Goal: Information Seeking & Learning: Learn about a topic

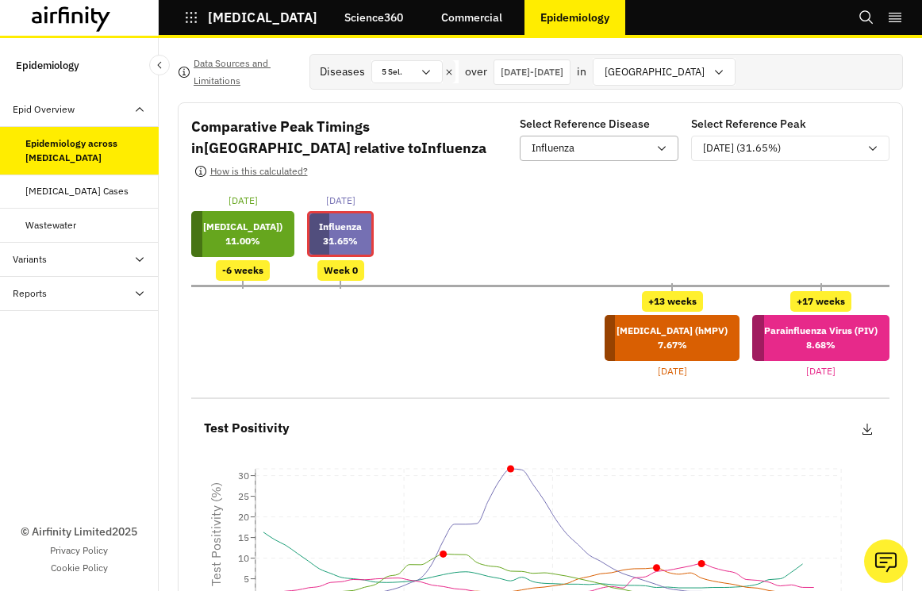
click at [609, 148] on div "Influenza" at bounding box center [590, 148] width 116 height 16
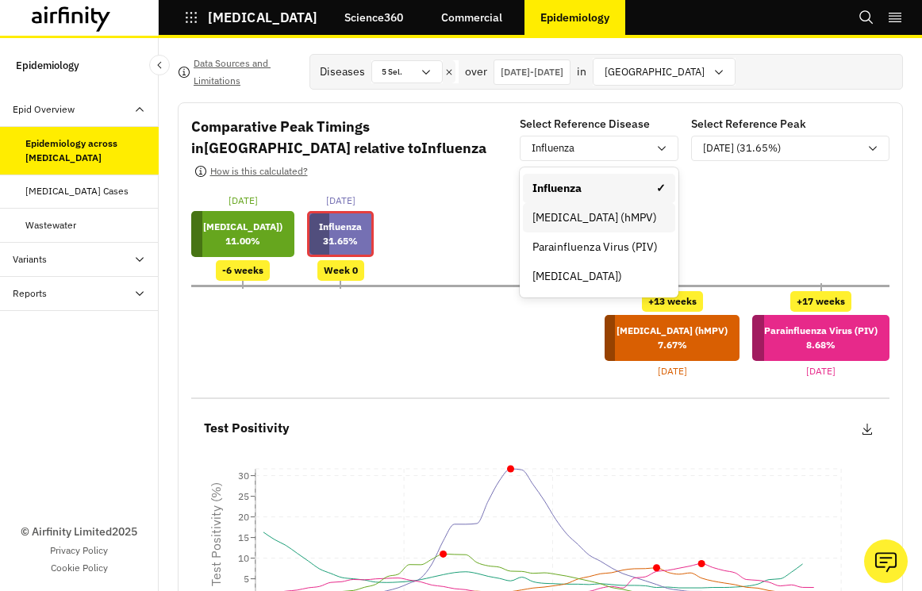
click at [606, 224] on div "[MEDICAL_DATA] (hMPV)" at bounding box center [599, 218] width 133 height 17
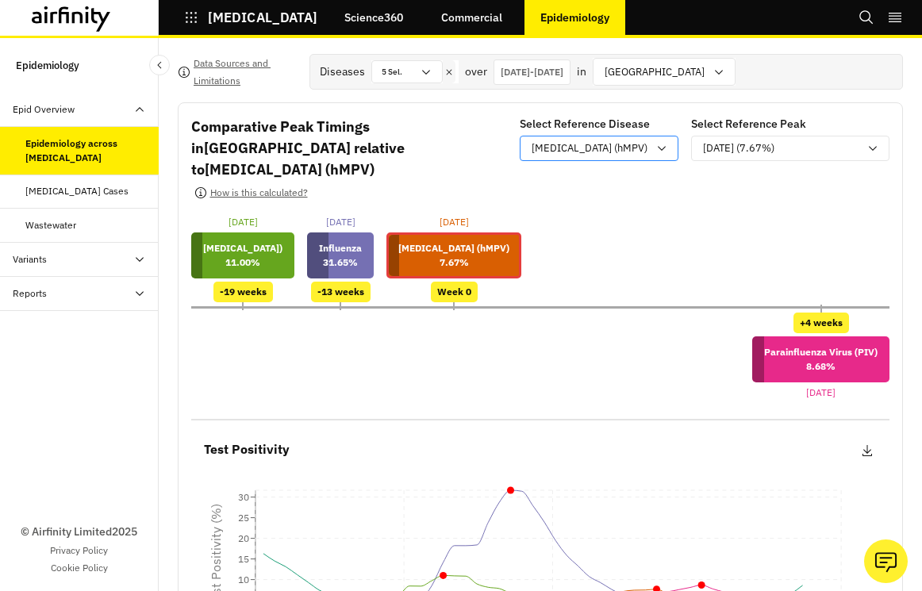
scroll to position [44, 0]
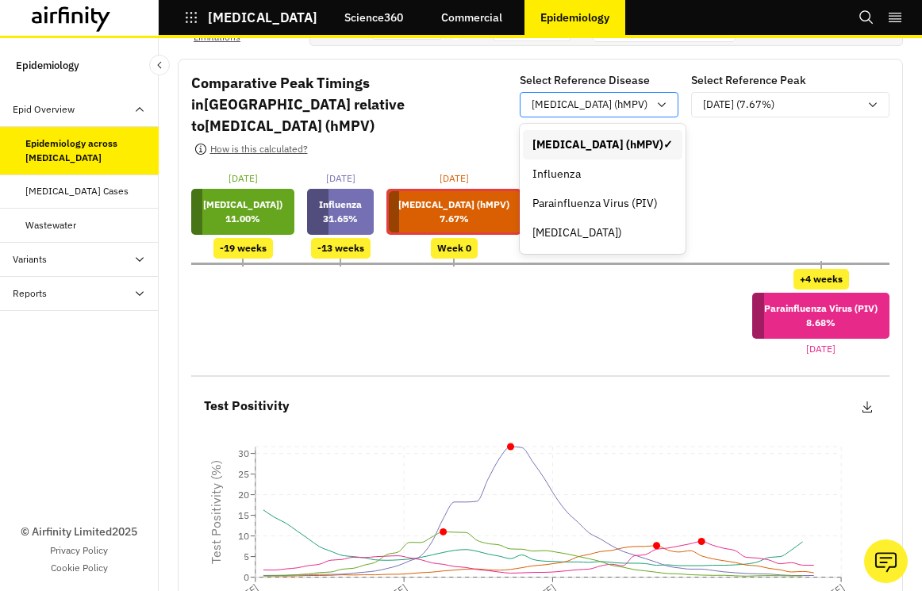
click at [613, 103] on p "[MEDICAL_DATA] (hMPV)" at bounding box center [590, 105] width 116 height 16
click at [613, 167] on div "Influenza" at bounding box center [603, 174] width 140 height 17
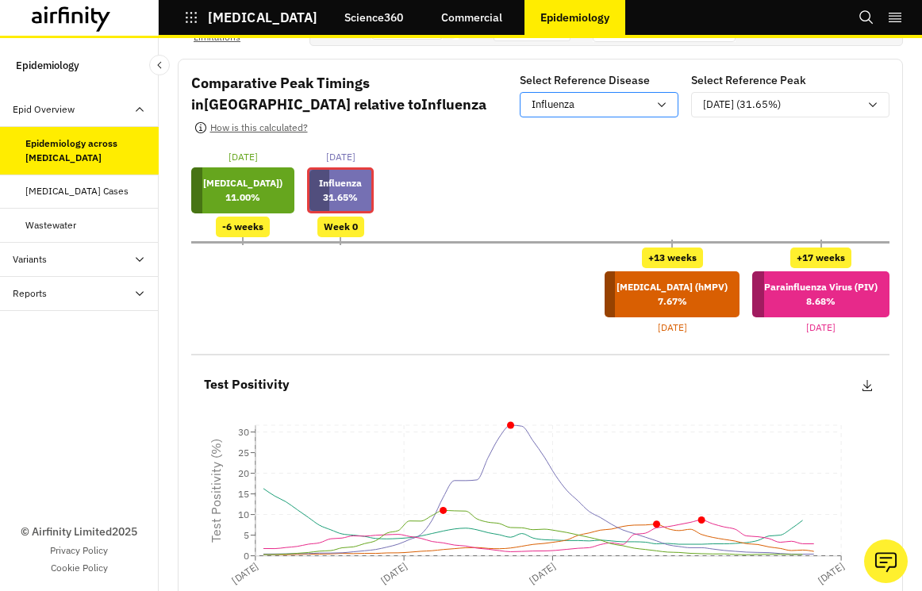
click at [612, 100] on div "Influenza" at bounding box center [590, 105] width 116 height 16
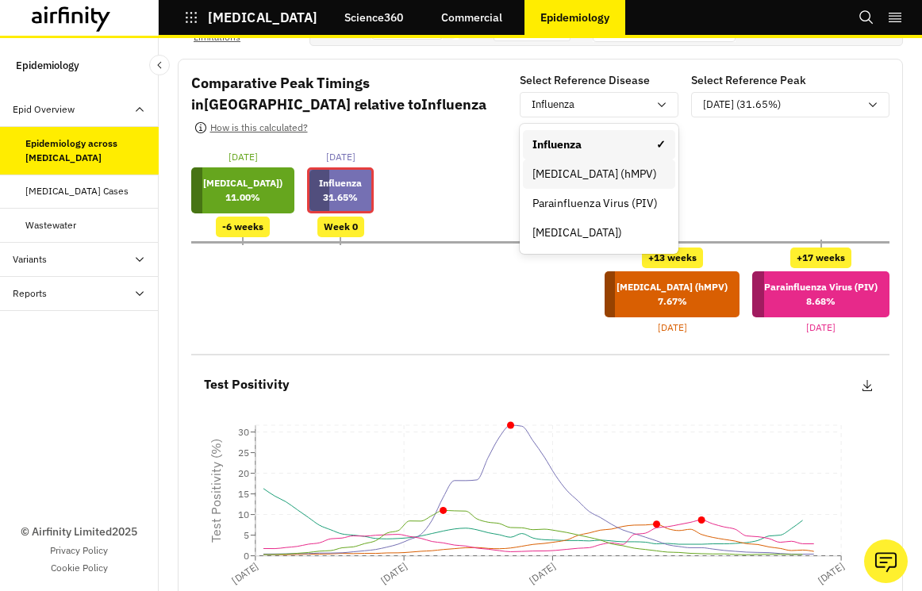
click at [608, 161] on div "[MEDICAL_DATA] (hMPV)" at bounding box center [599, 174] width 152 height 29
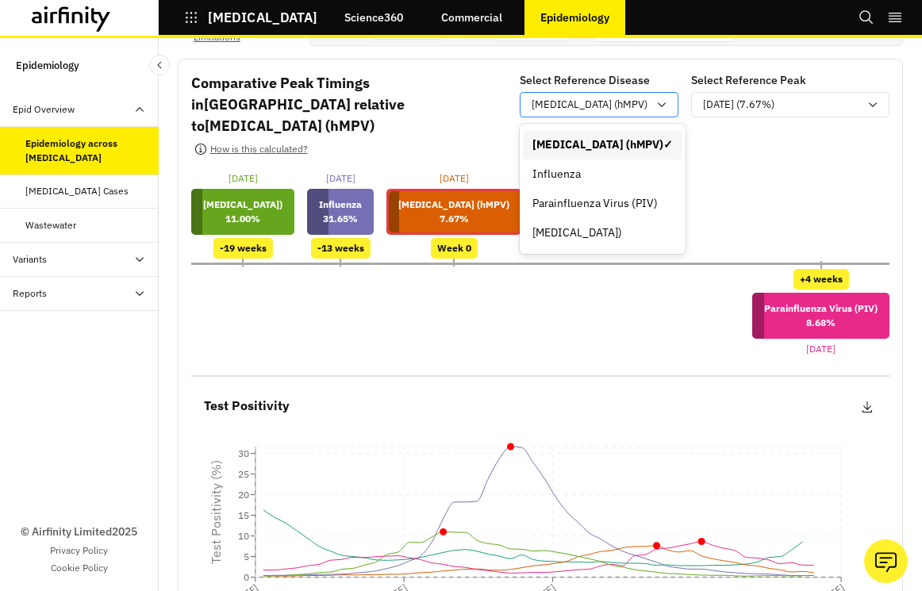
click at [606, 107] on p "[MEDICAL_DATA] (hMPV)" at bounding box center [590, 105] width 116 height 16
click at [610, 196] on div "Parainfluenza Virus (PIV)" at bounding box center [603, 203] width 140 height 17
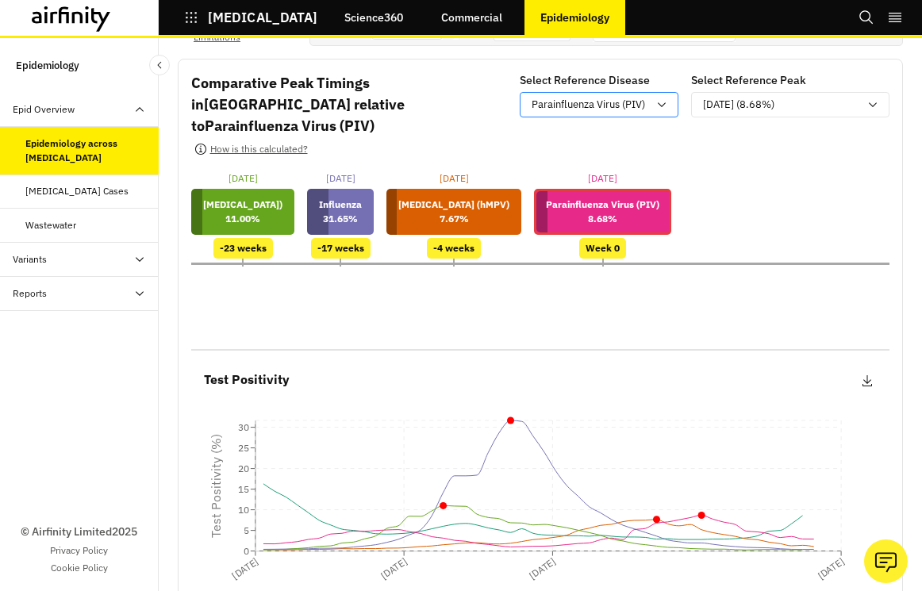
click at [602, 105] on p "Parainfluenza Virus (PIV)" at bounding box center [588, 105] width 113 height 16
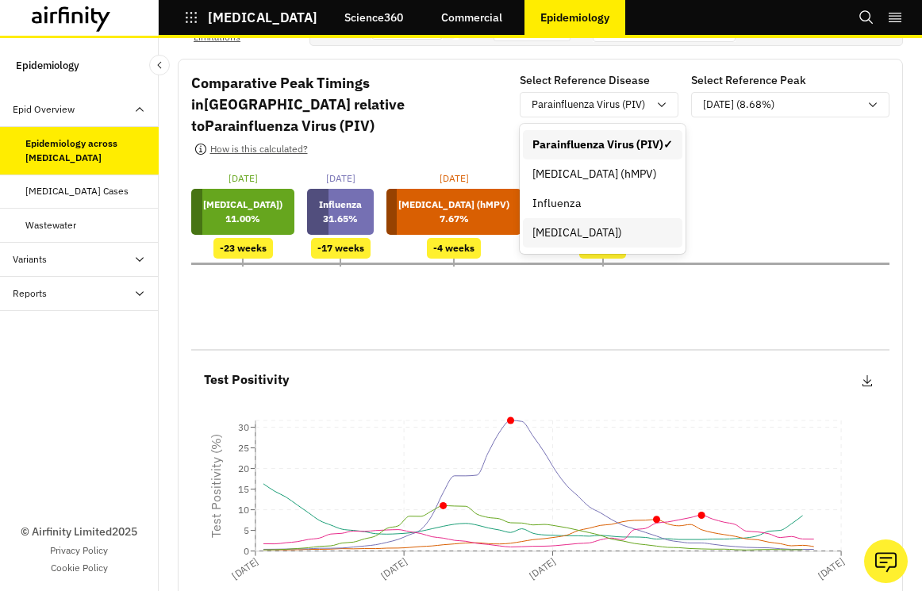
click at [615, 232] on div "[MEDICAL_DATA])" at bounding box center [603, 233] width 140 height 17
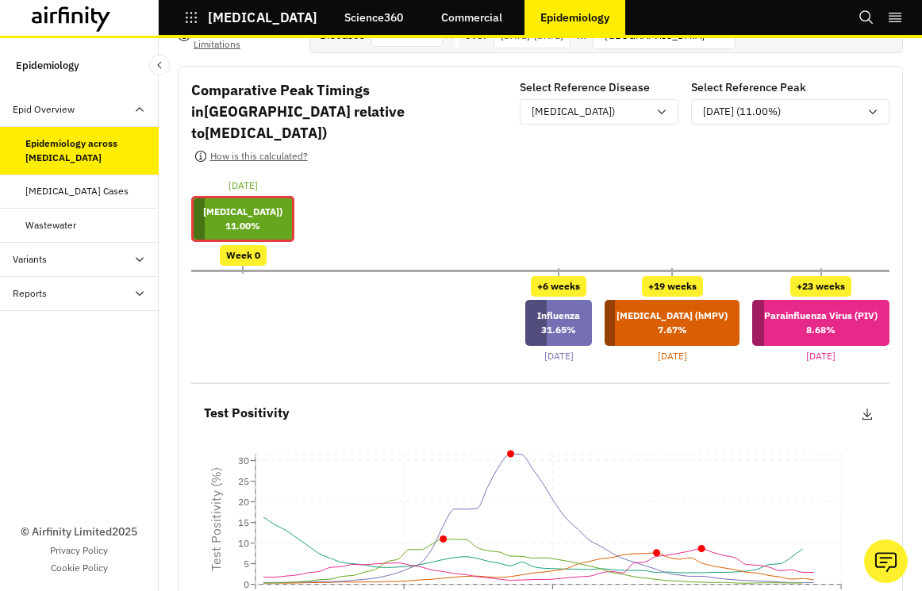
scroll to position [0, 0]
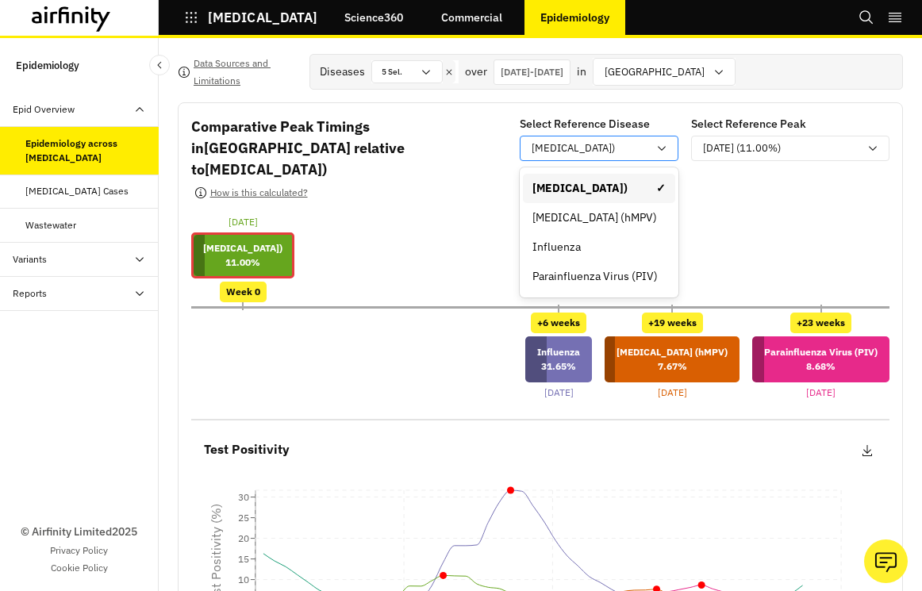
click at [590, 156] on p "[MEDICAL_DATA])" at bounding box center [573, 148] width 83 height 16
click at [587, 245] on div "Influenza" at bounding box center [599, 247] width 133 height 17
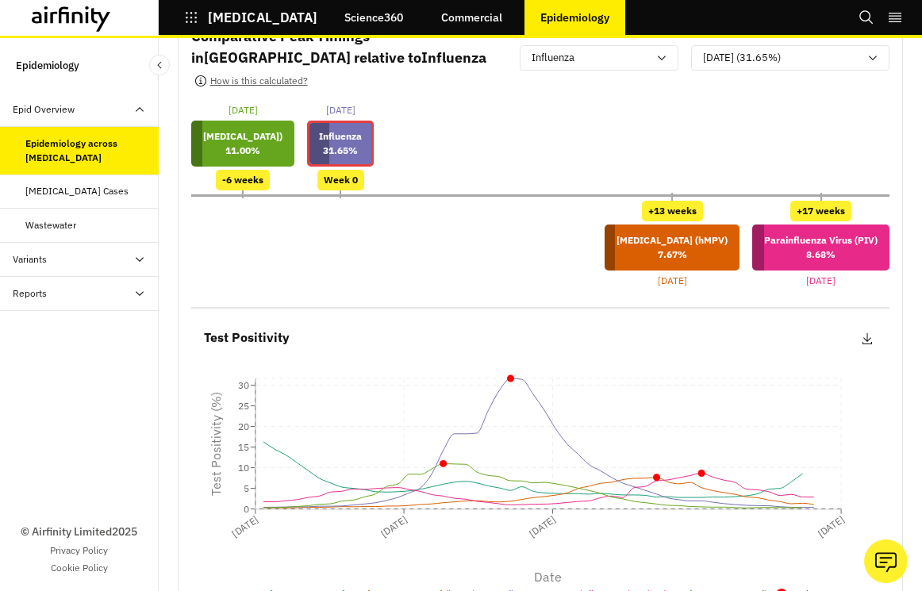
scroll to position [74, 0]
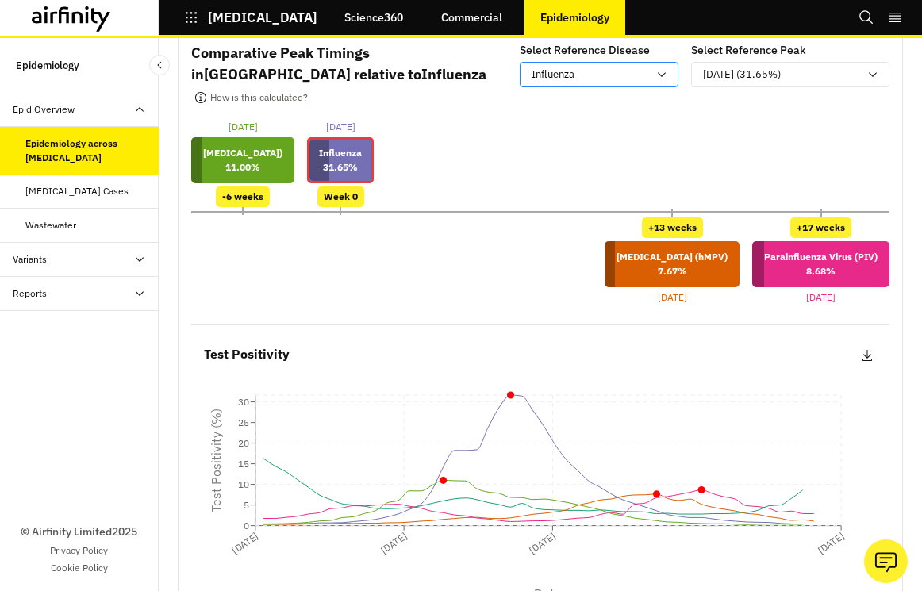
click at [571, 70] on p "Influenza" at bounding box center [553, 75] width 43 height 16
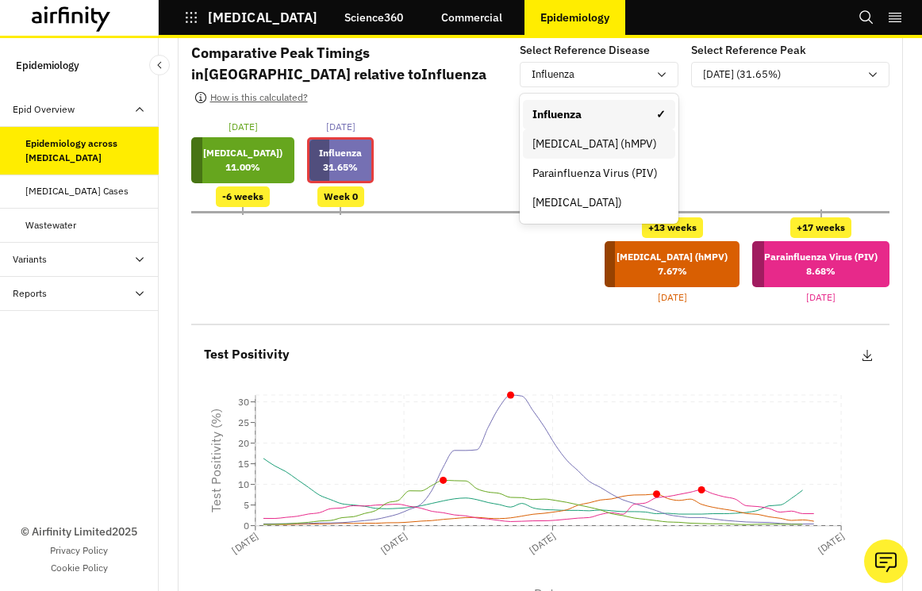
click at [614, 147] on div "[MEDICAL_DATA] (hMPV)" at bounding box center [599, 144] width 133 height 17
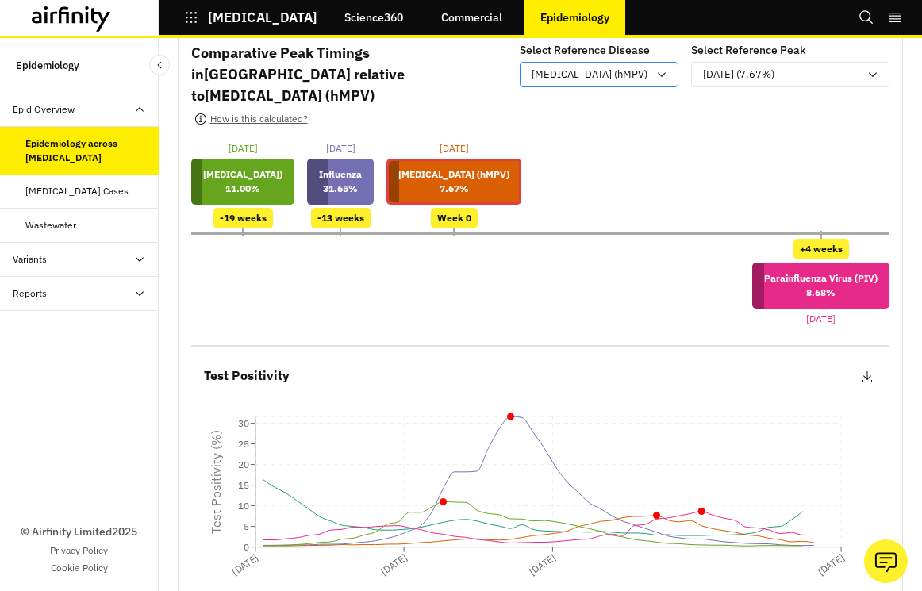
click at [597, 81] on p "[MEDICAL_DATA] (hMPV)" at bounding box center [590, 75] width 116 height 16
click at [474, 131] on div "Comparative Peak Timings in [GEOGRAPHIC_DATA] relative to [MEDICAL_DATA] (hMPV)…" at bounding box center [352, 87] width 322 height 90
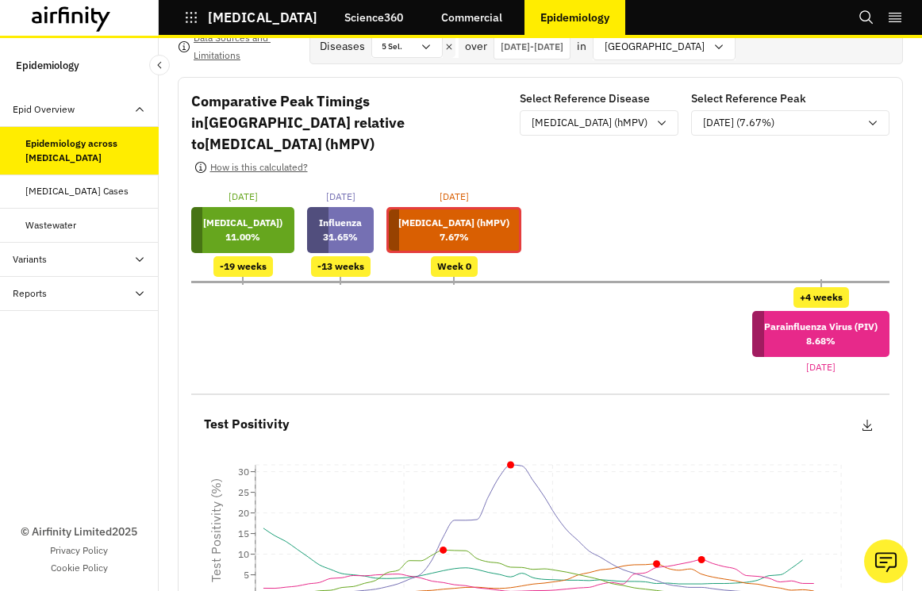
scroll to position [0, 0]
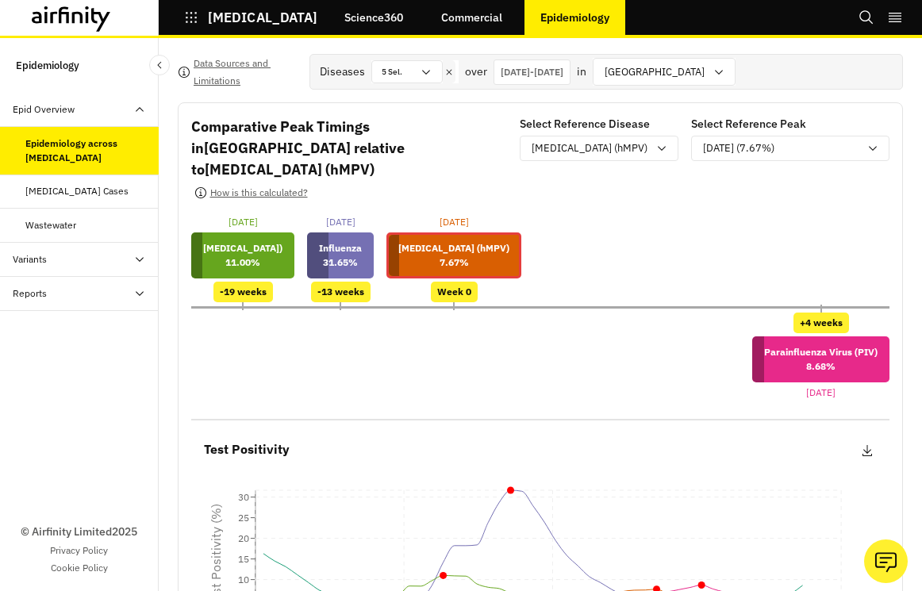
click at [540, 74] on p "[DATE] - [DATE]" at bounding box center [532, 72] width 63 height 14
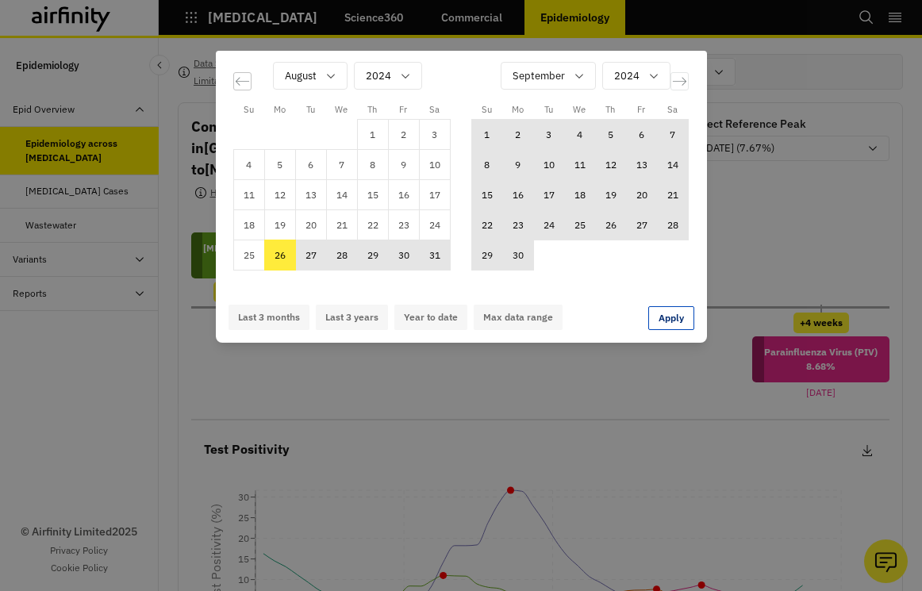
click at [244, 76] on icon "Move backward to switch to the previous month." at bounding box center [242, 81] width 15 height 15
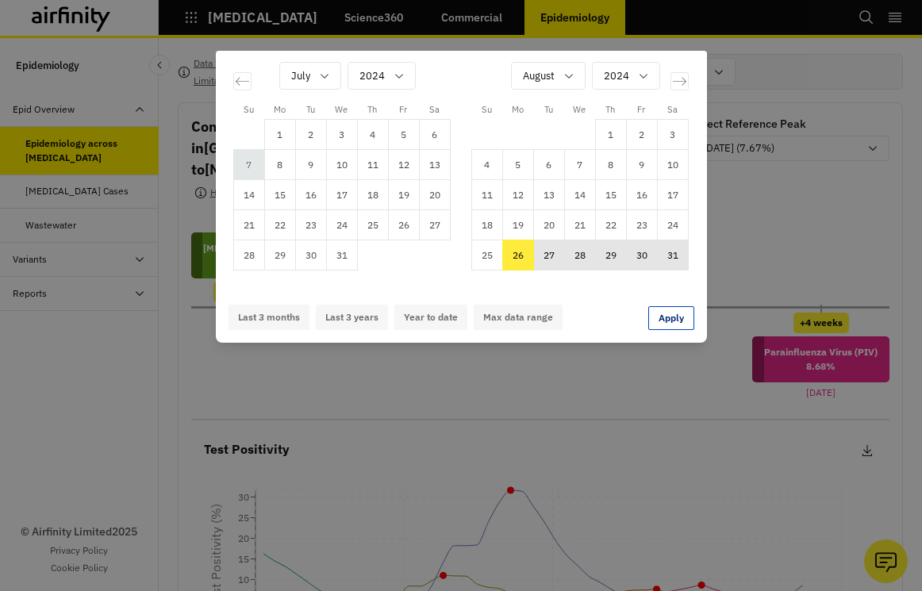
click at [256, 157] on td "7" at bounding box center [248, 165] width 31 height 30
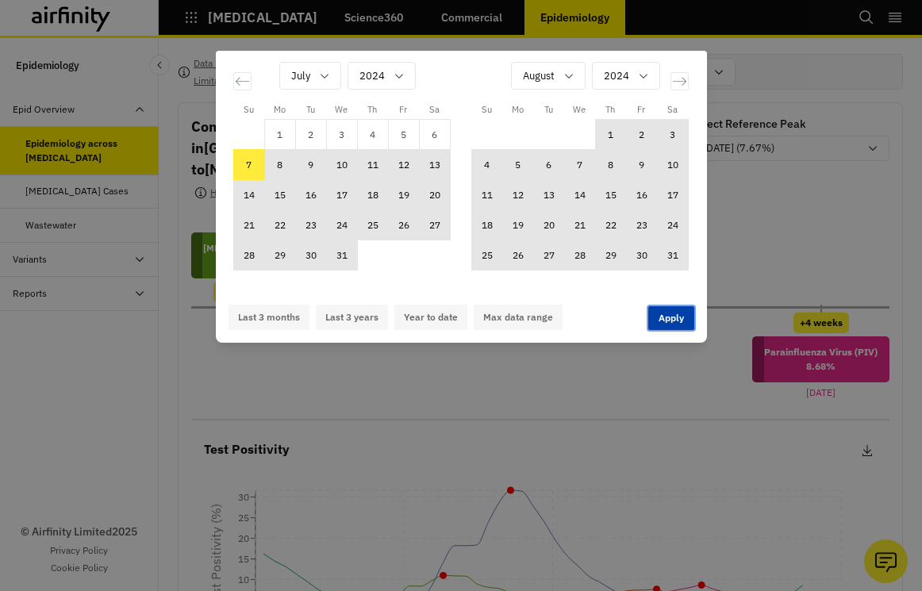
click at [663, 325] on button "Apply" at bounding box center [671, 318] width 46 height 24
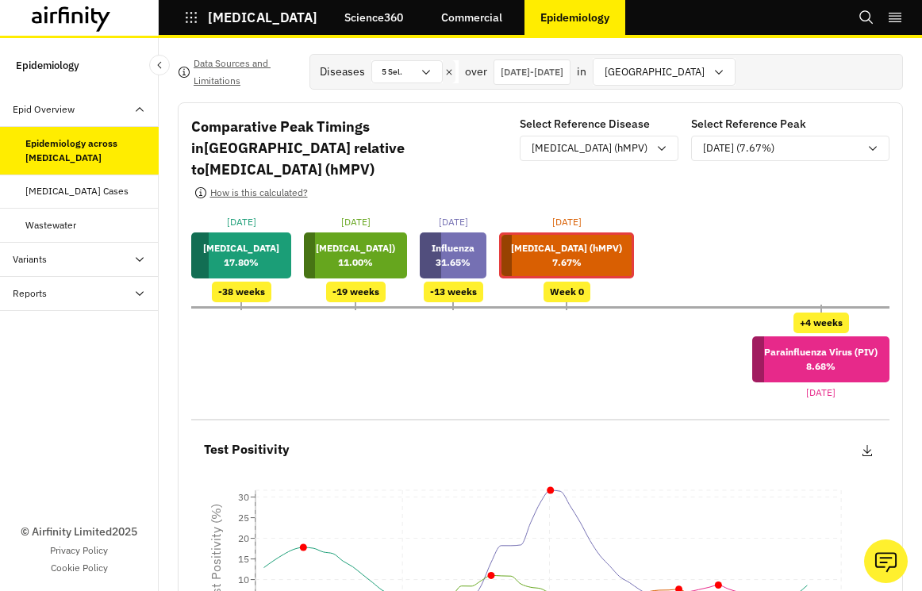
click at [571, 83] on div "[DATE] - [DATE]" at bounding box center [532, 72] width 77 height 25
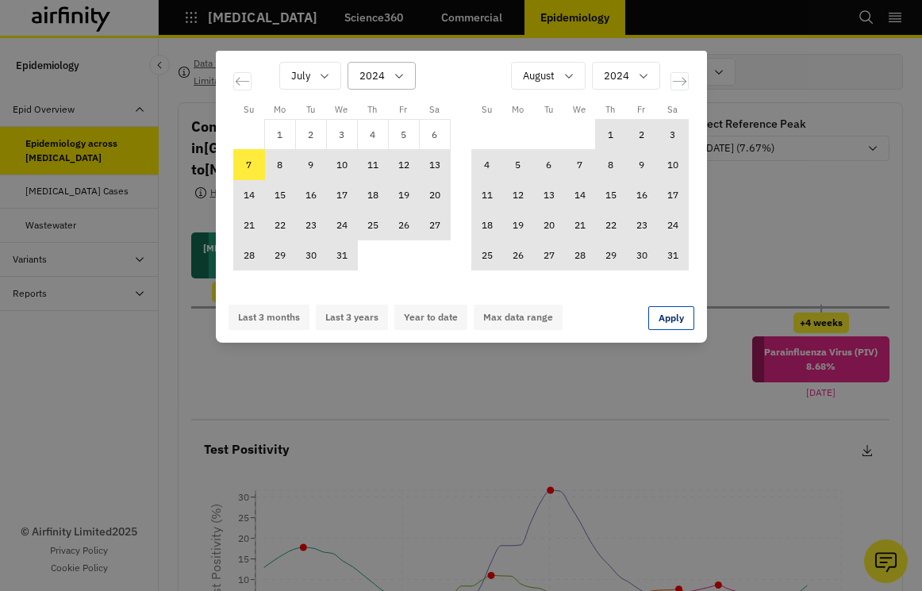
click at [372, 76] on div "Calendar" at bounding box center [372, 76] width 25 height 20
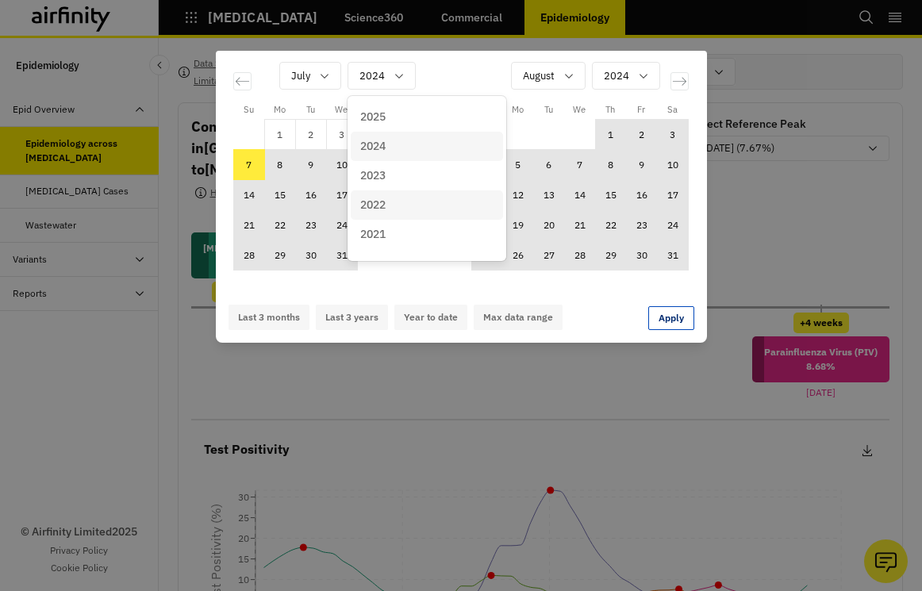
click at [391, 200] on div "2022" at bounding box center [426, 205] width 133 height 17
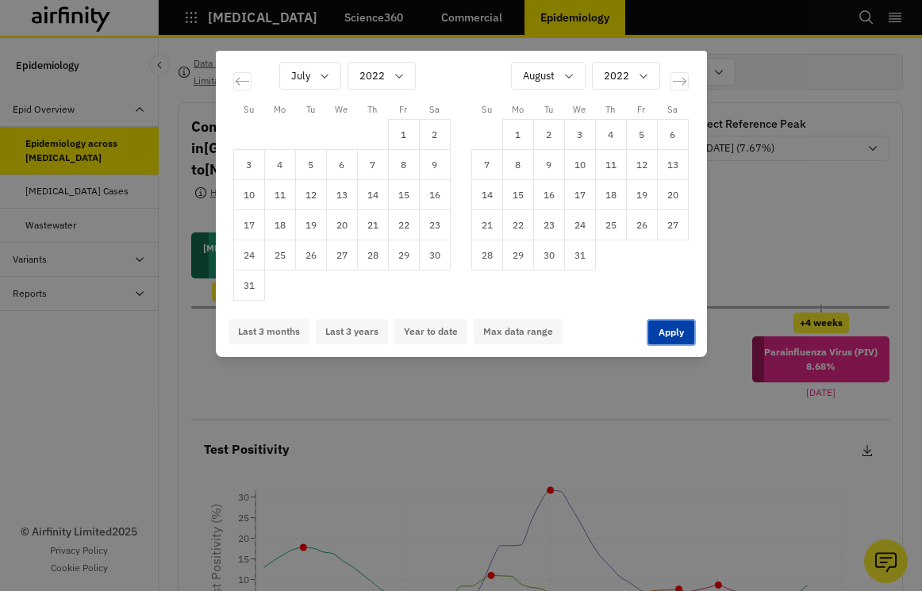
click at [663, 329] on button "Apply" at bounding box center [671, 333] width 46 height 24
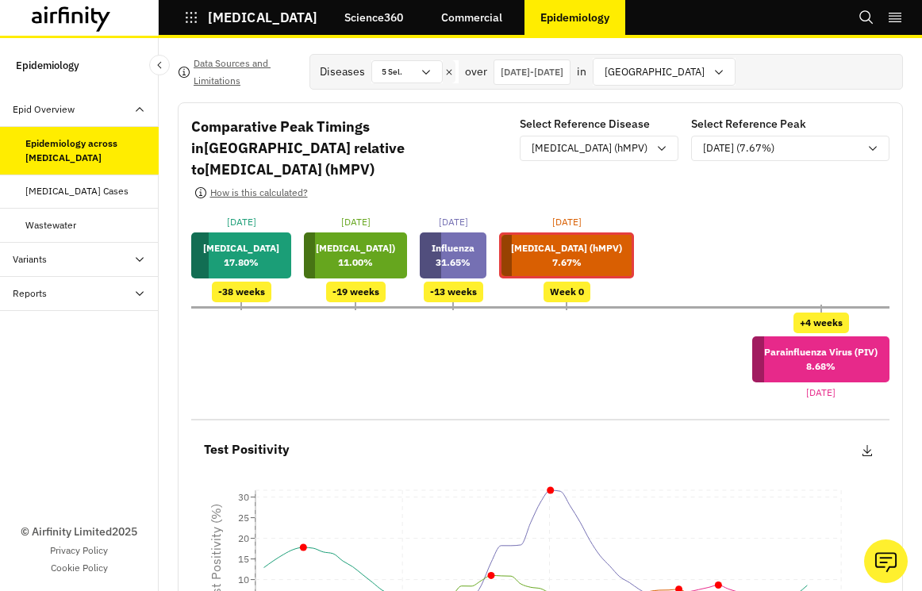
click at [563, 70] on p "[DATE] - [DATE]" at bounding box center [532, 72] width 63 height 14
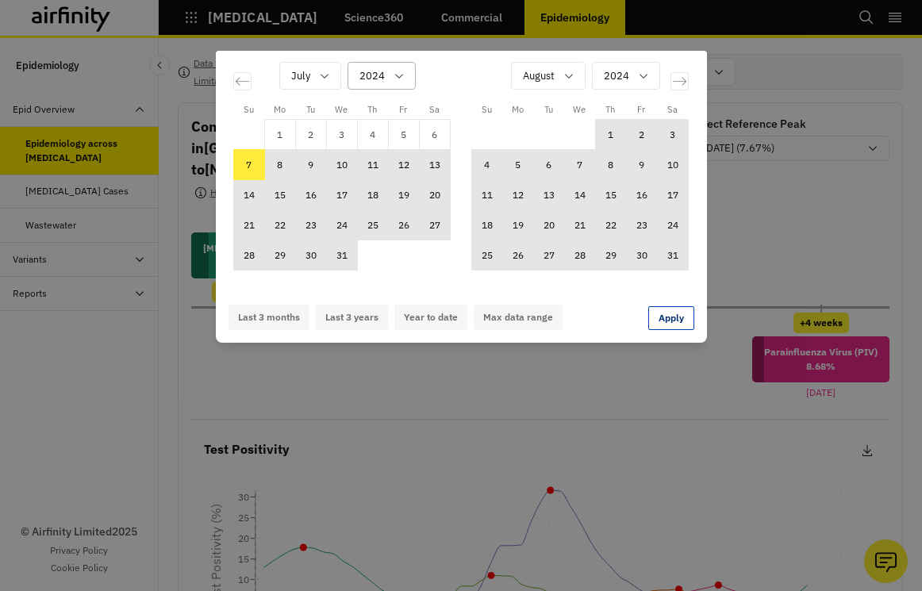
click at [404, 72] on icon "Calendar" at bounding box center [399, 76] width 13 height 13
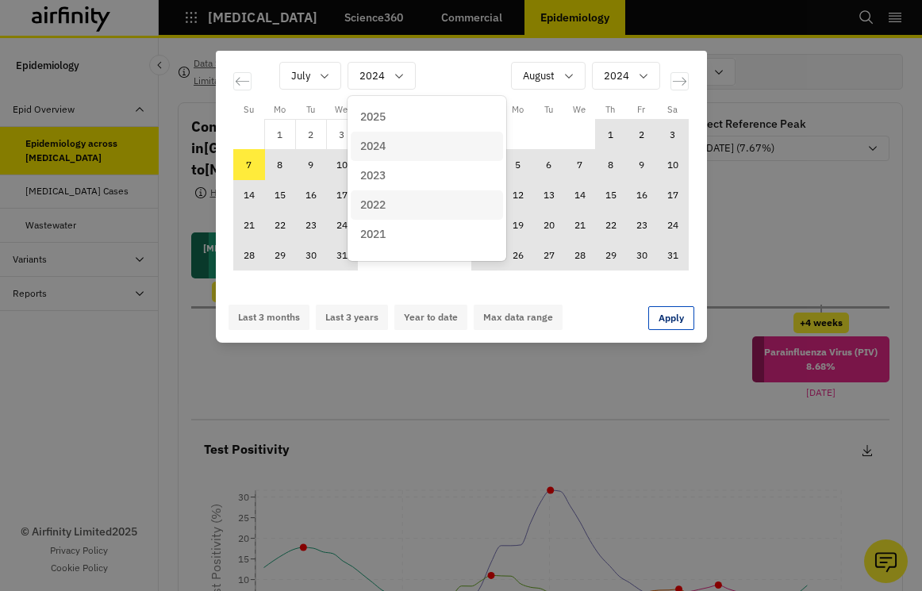
click at [432, 209] on div "2022" at bounding box center [426, 205] width 133 height 17
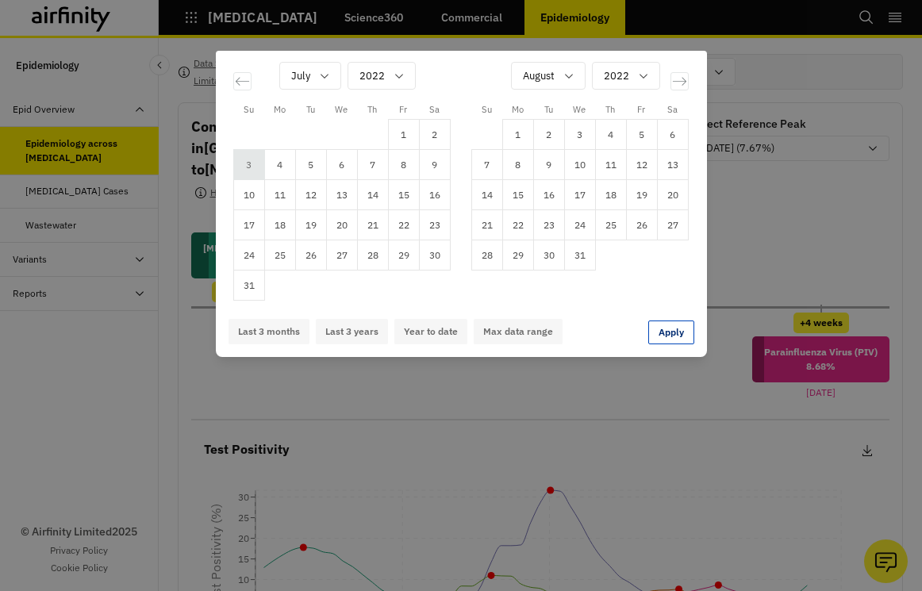
click at [248, 157] on td "3" at bounding box center [248, 165] width 31 height 30
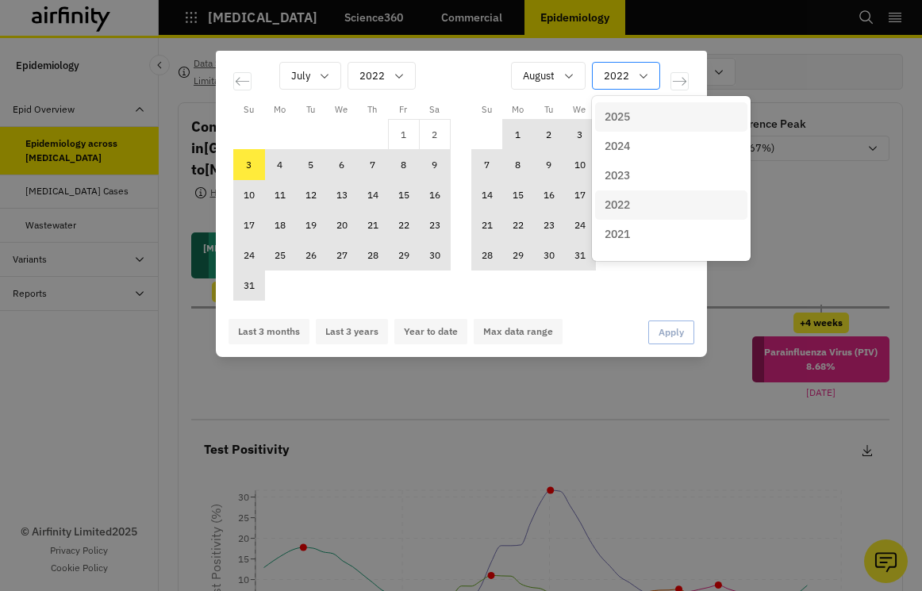
click at [632, 75] on div "2022" at bounding box center [615, 76] width 44 height 26
click at [665, 114] on div "2025" at bounding box center [671, 117] width 133 height 17
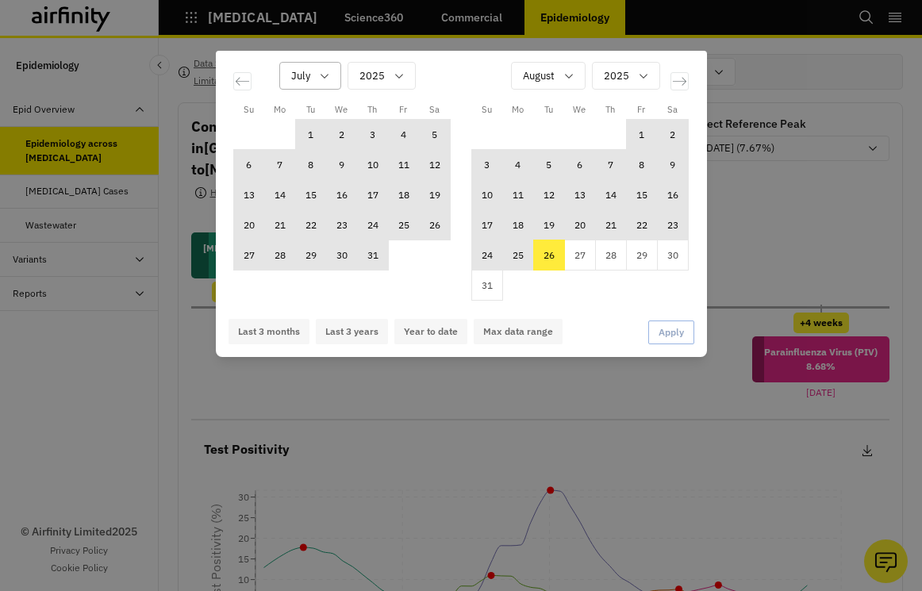
click at [311, 86] on div "July" at bounding box center [299, 76] width 38 height 26
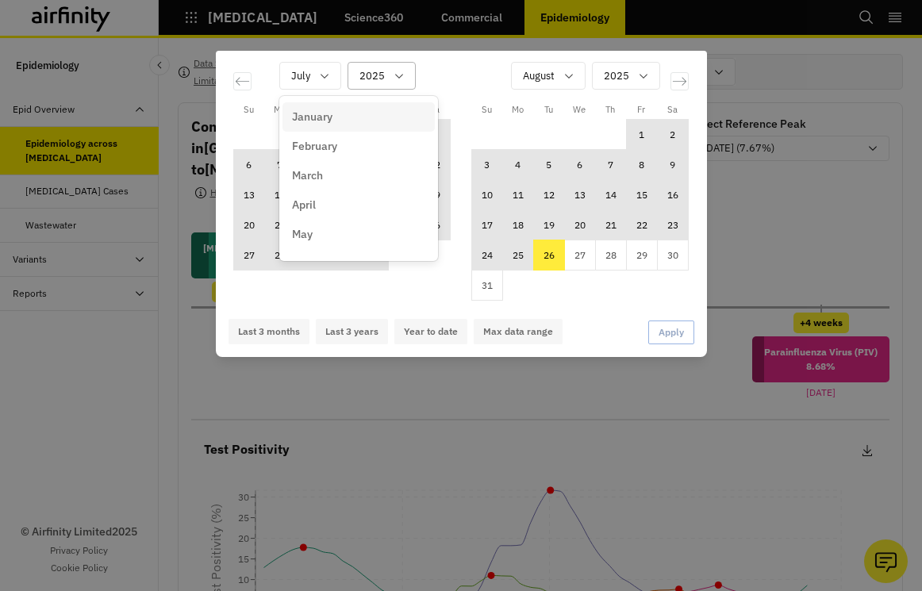
click at [386, 83] on div "2025" at bounding box center [370, 76] width 44 height 26
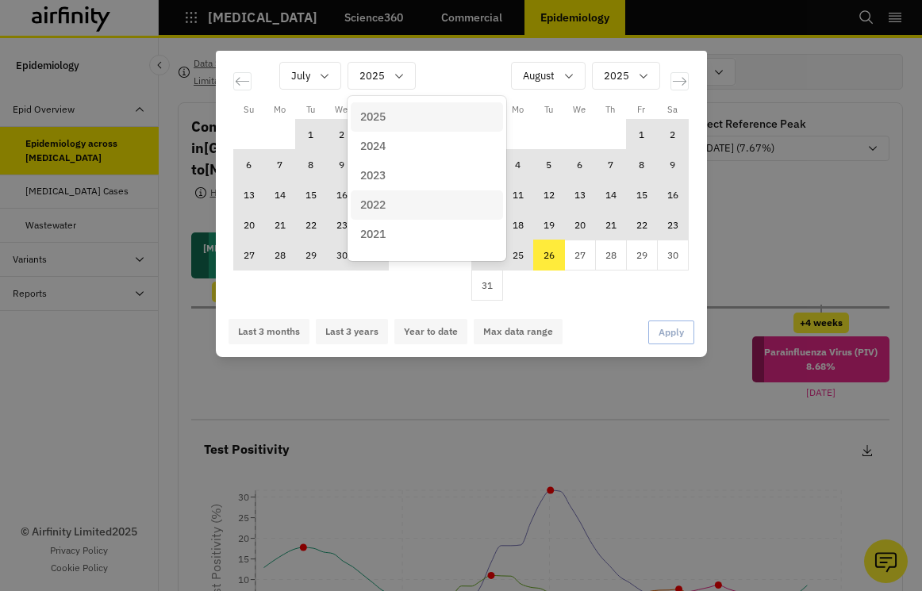
click at [402, 197] on div "2022" at bounding box center [426, 205] width 133 height 17
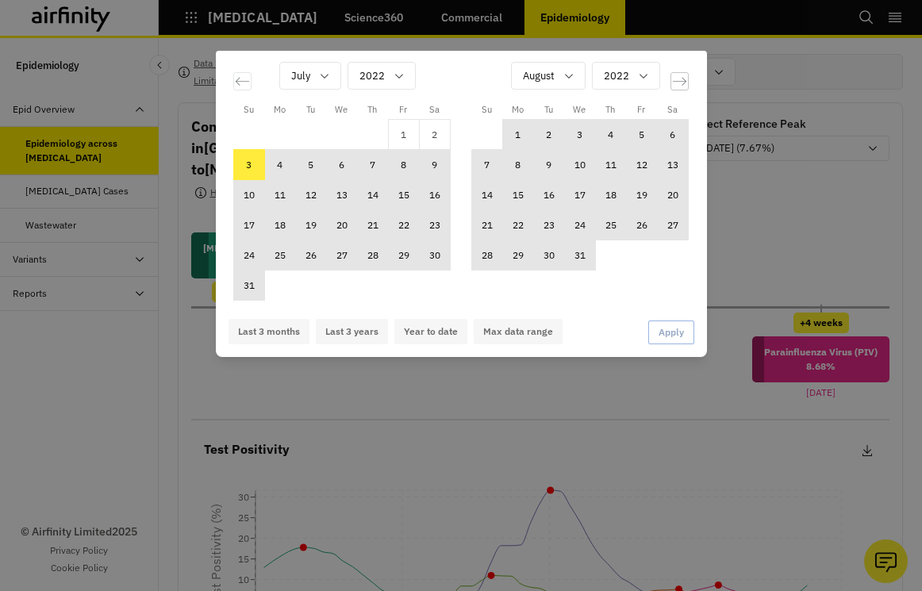
click at [686, 79] on icon "Move forward to switch to the next month." at bounding box center [679, 81] width 15 height 15
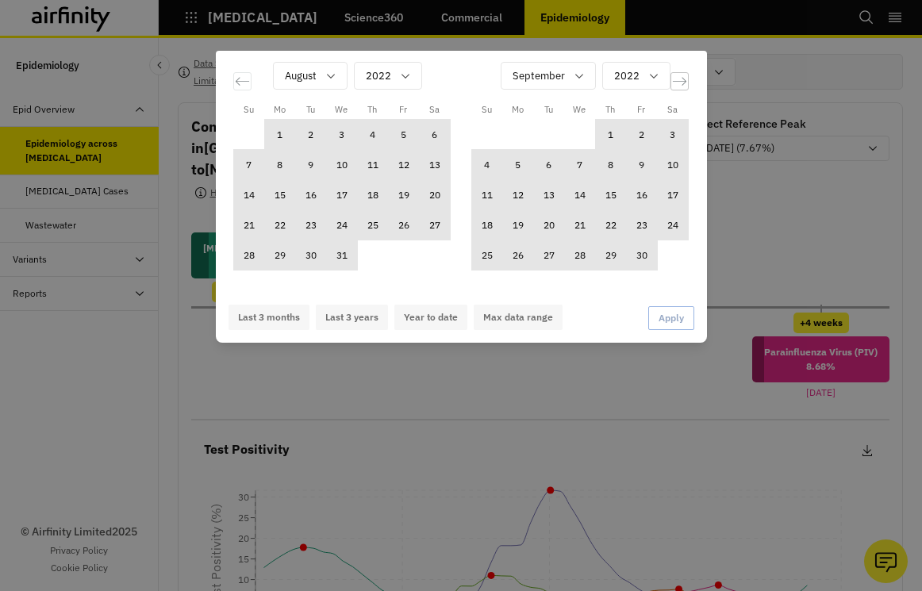
click at [686, 79] on icon "Move forward to switch to the next month." at bounding box center [679, 81] width 15 height 15
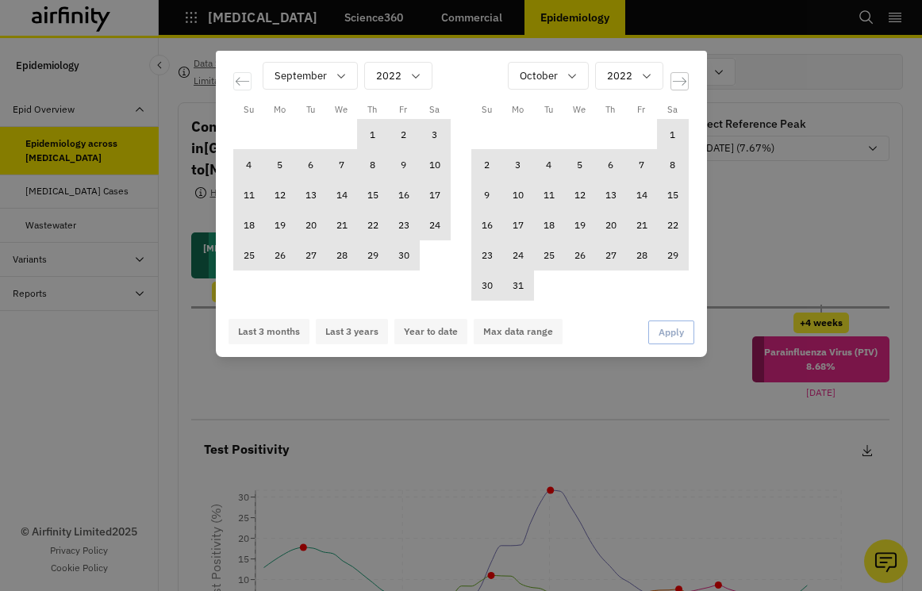
click at [686, 79] on icon "Move forward to switch to the next month." at bounding box center [679, 81] width 15 height 15
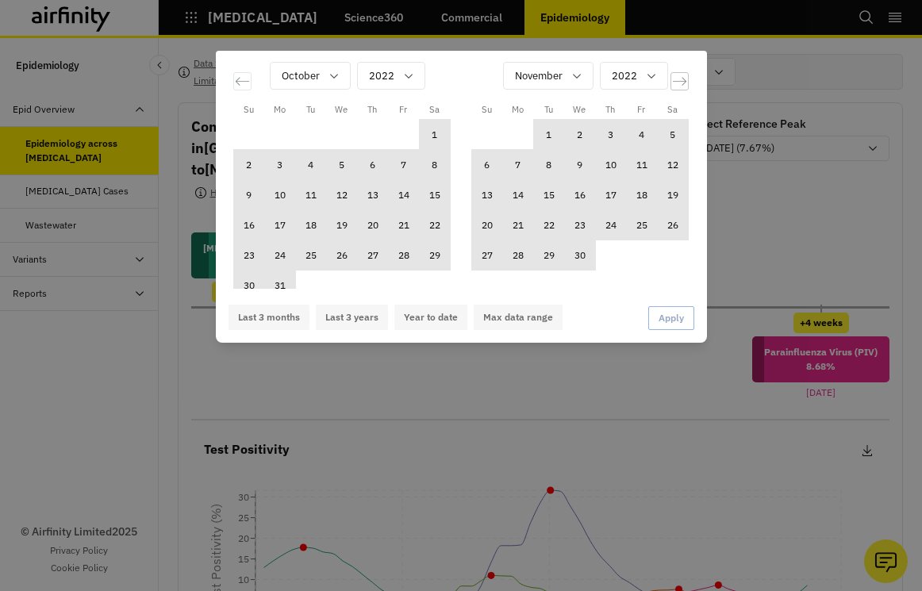
click at [686, 79] on icon "Move forward to switch to the next month." at bounding box center [679, 81] width 15 height 15
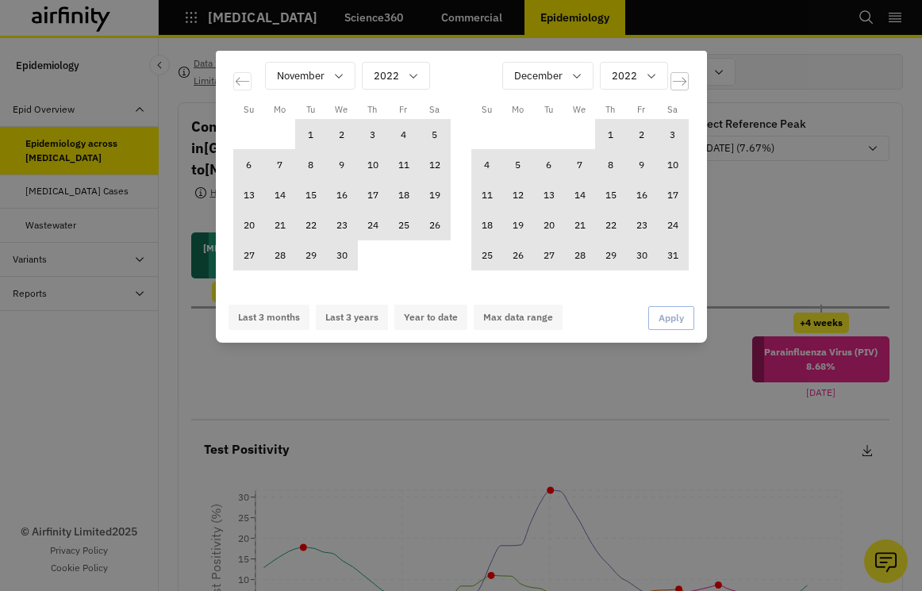
click at [686, 79] on icon "Move forward to switch to the next month." at bounding box center [679, 81] width 15 height 15
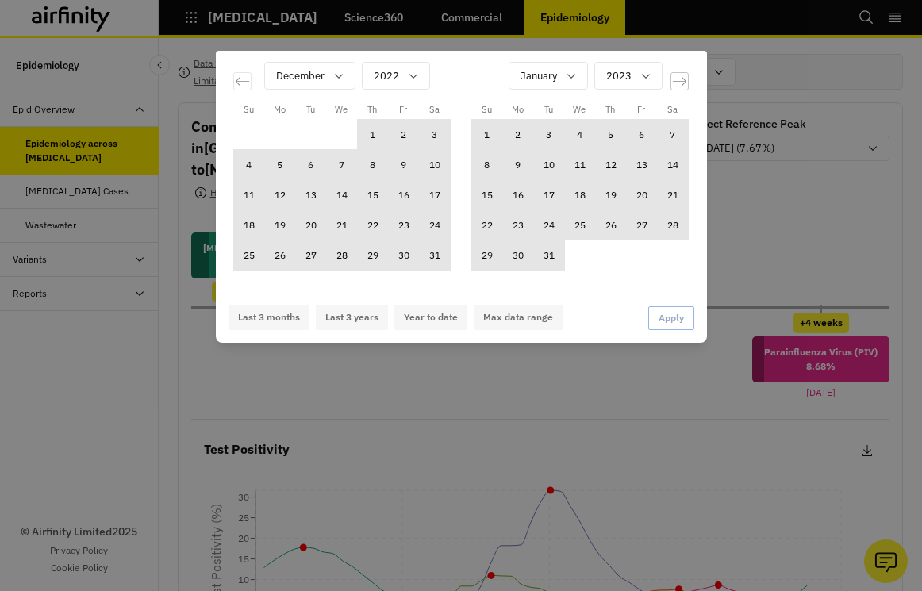
click at [686, 79] on icon "Move forward to switch to the next month." at bounding box center [679, 81] width 15 height 15
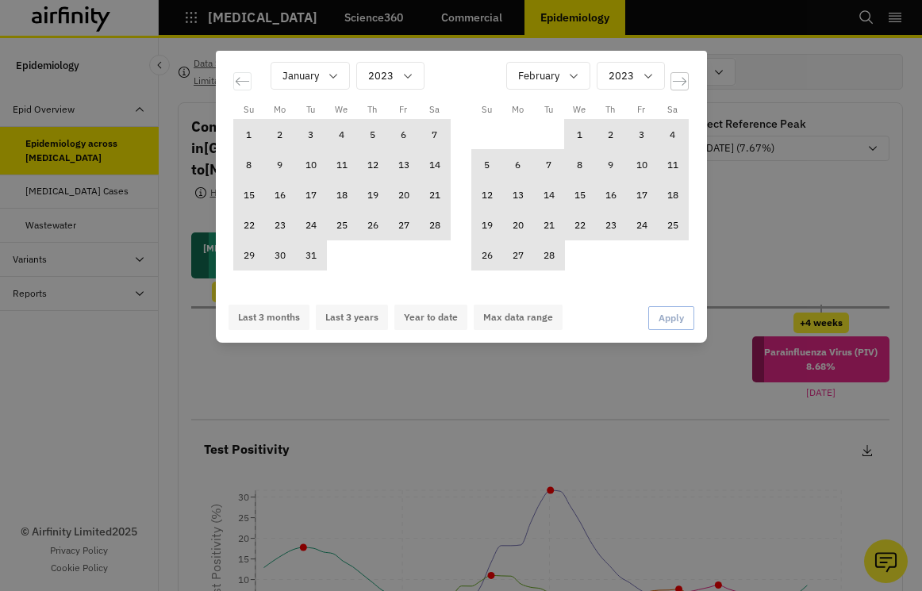
click at [686, 79] on icon "Move forward to switch to the next month." at bounding box center [679, 81] width 15 height 15
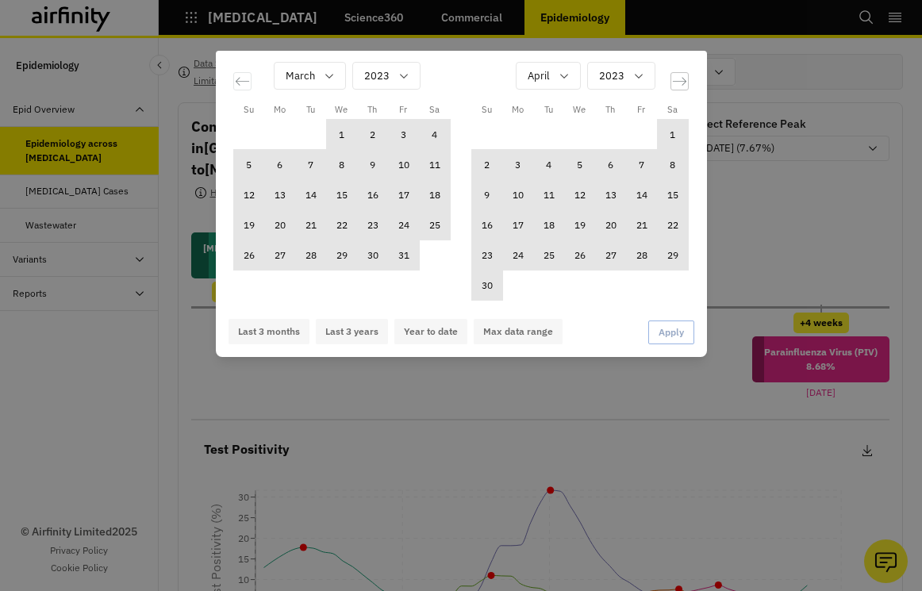
click at [686, 79] on icon "Move forward to switch to the next month." at bounding box center [679, 81] width 15 height 15
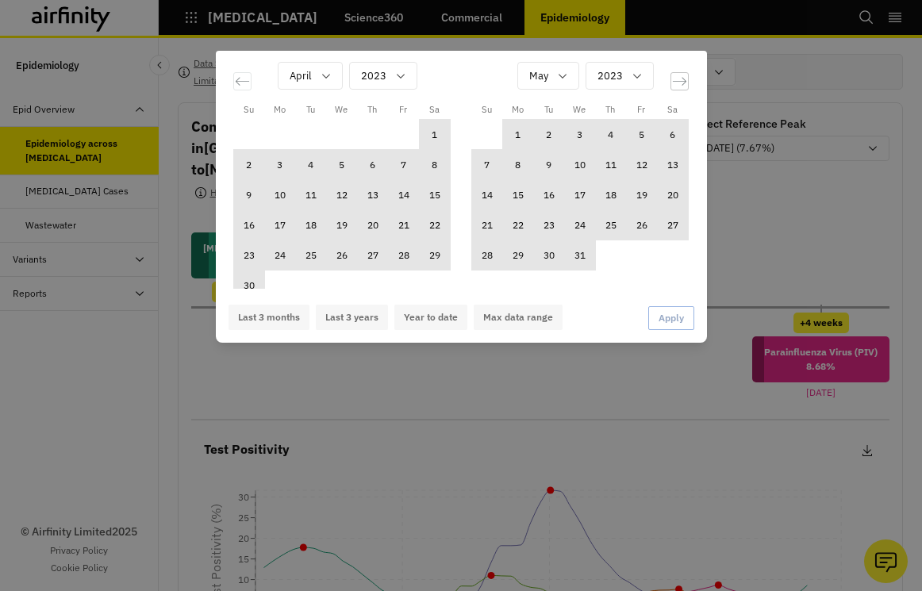
click at [686, 79] on icon "Move forward to switch to the next month." at bounding box center [679, 81] width 15 height 15
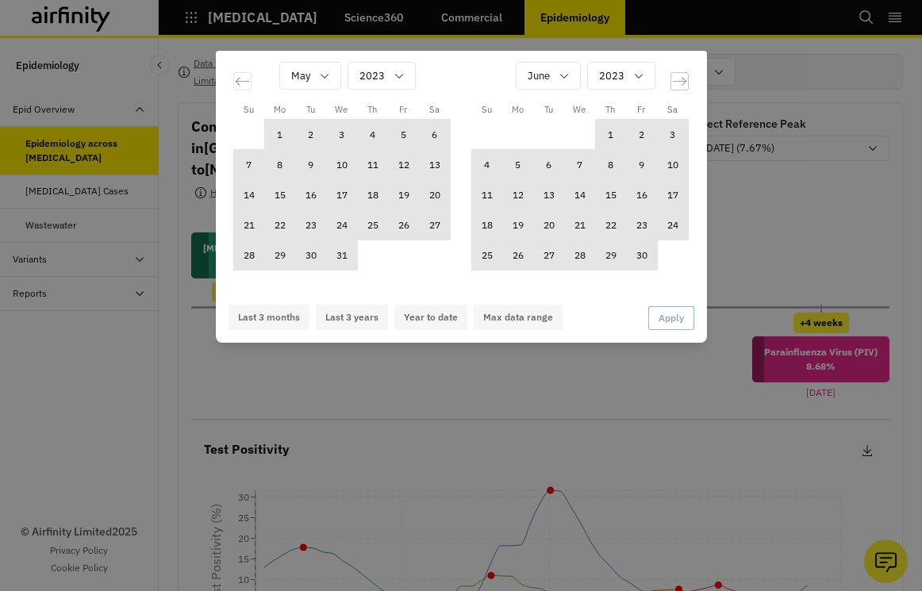
click at [686, 79] on icon "Move forward to switch to the next month." at bounding box center [679, 81] width 15 height 15
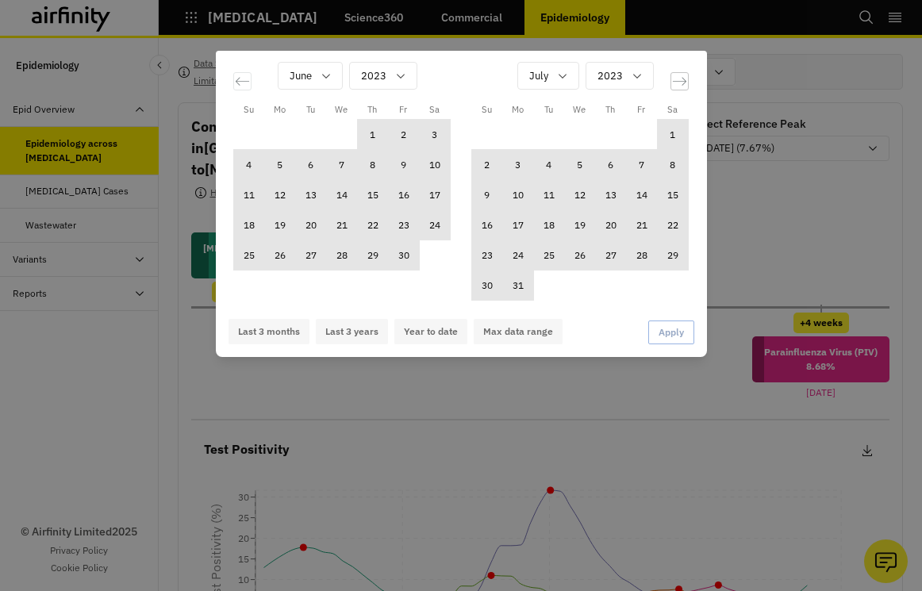
click at [686, 79] on icon "Move forward to switch to the next month." at bounding box center [679, 81] width 15 height 15
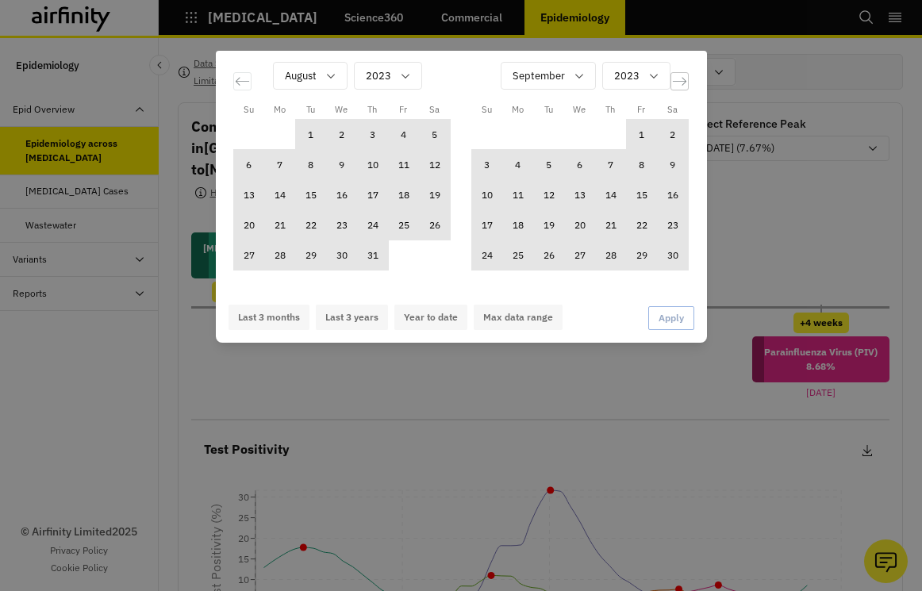
click at [686, 79] on icon "Move forward to switch to the next month." at bounding box center [679, 81] width 15 height 15
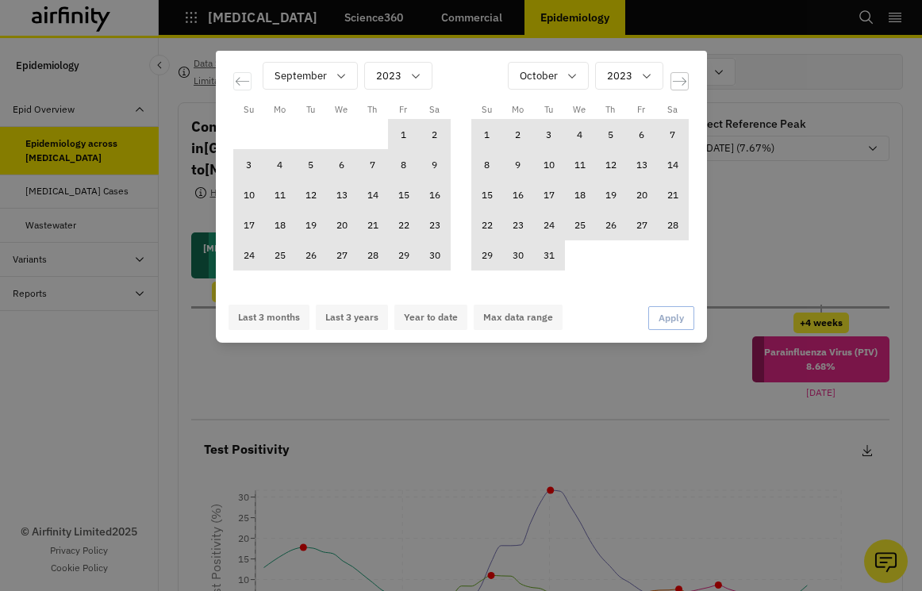
click at [686, 79] on icon "Move forward to switch to the next month." at bounding box center [679, 81] width 15 height 15
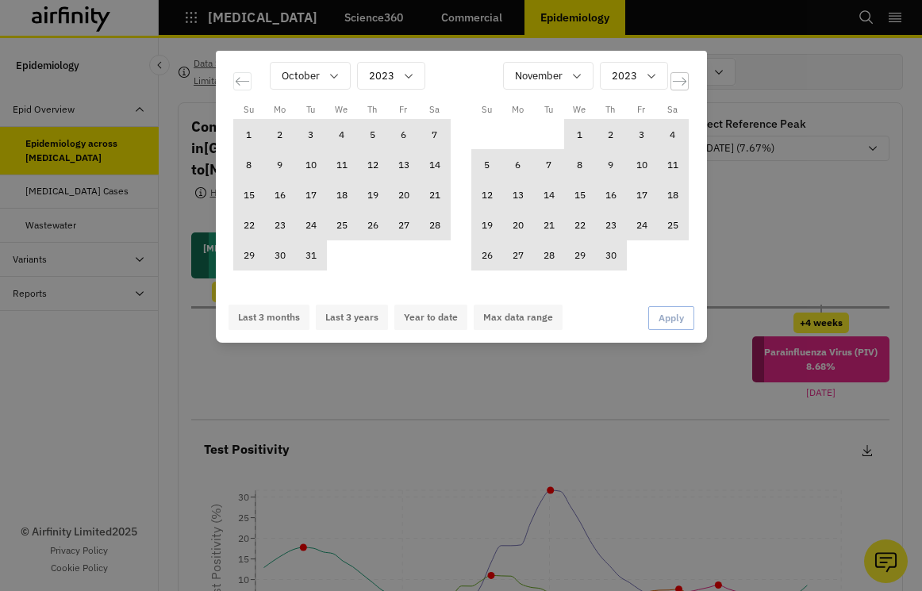
click at [686, 79] on icon "Move forward to switch to the next month." at bounding box center [679, 81] width 15 height 15
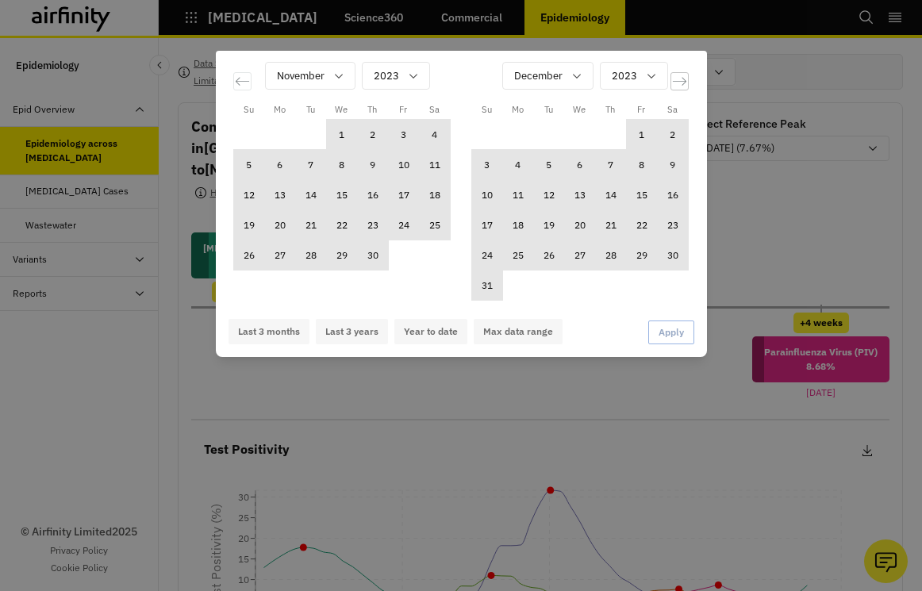
click at [686, 79] on icon "Move forward to switch to the next month." at bounding box center [679, 81] width 15 height 15
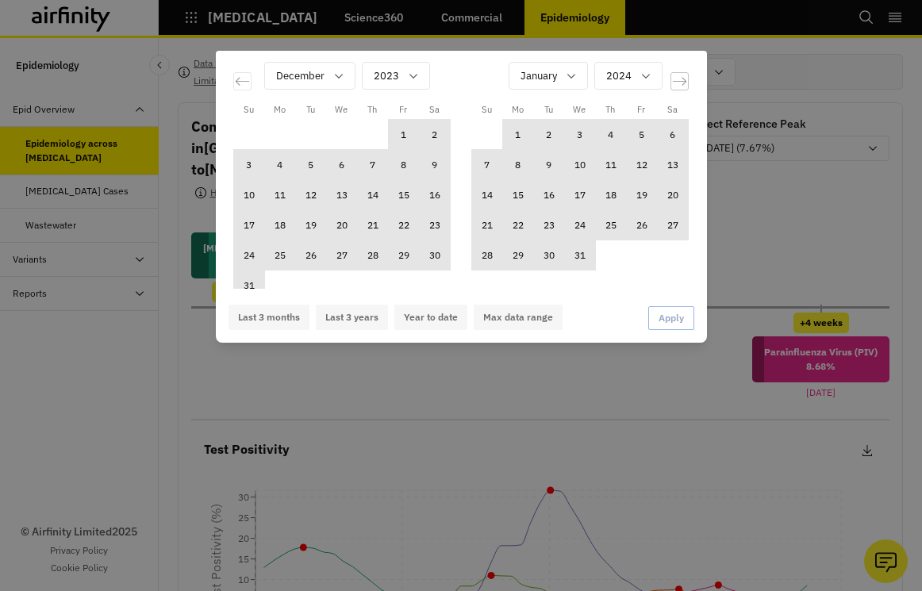
click at [686, 79] on icon "Move forward to switch to the next month." at bounding box center [679, 81] width 15 height 15
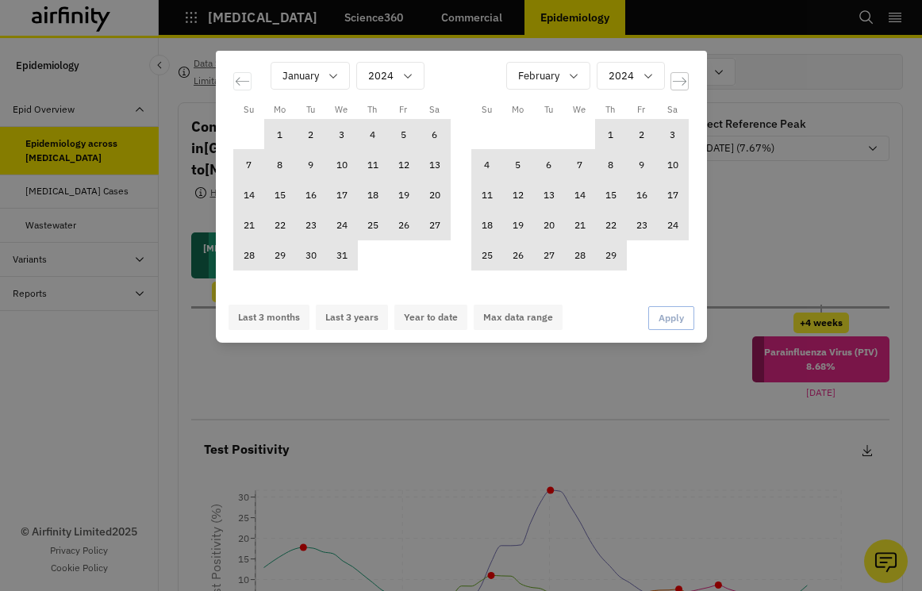
click at [686, 79] on icon "Move forward to switch to the next month." at bounding box center [679, 81] width 15 height 15
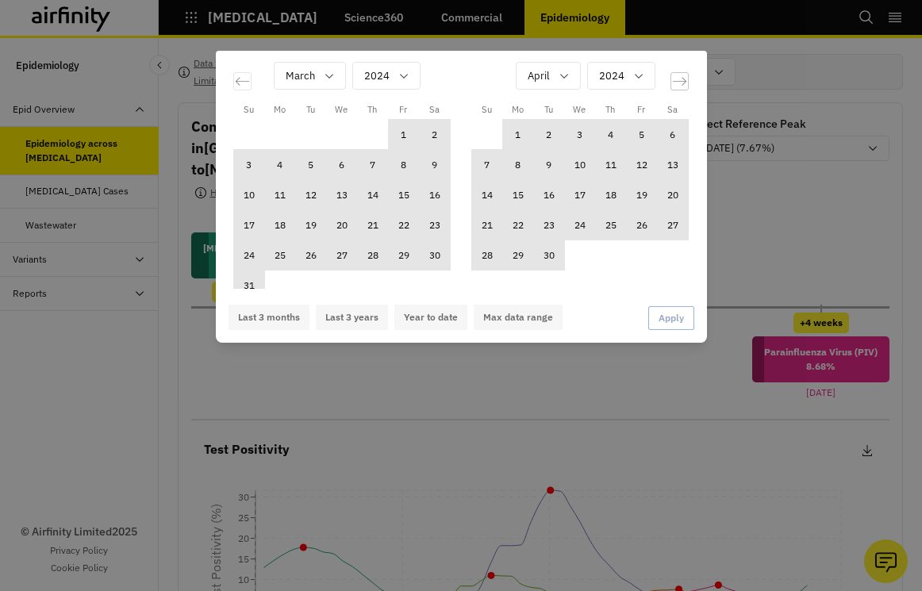
click at [686, 79] on icon "Move forward to switch to the next month." at bounding box center [679, 81] width 15 height 15
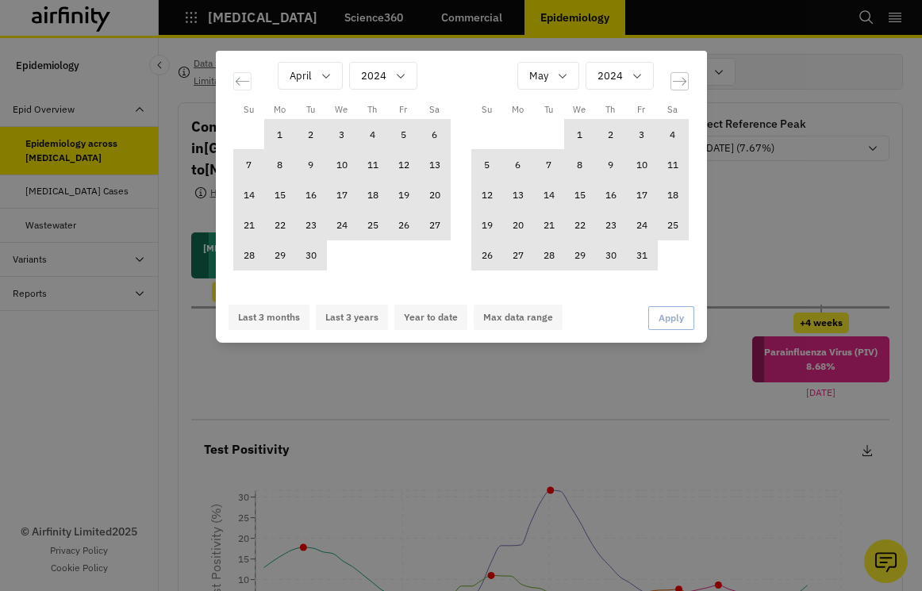
click at [686, 79] on icon "Move forward to switch to the next month." at bounding box center [679, 81] width 15 height 15
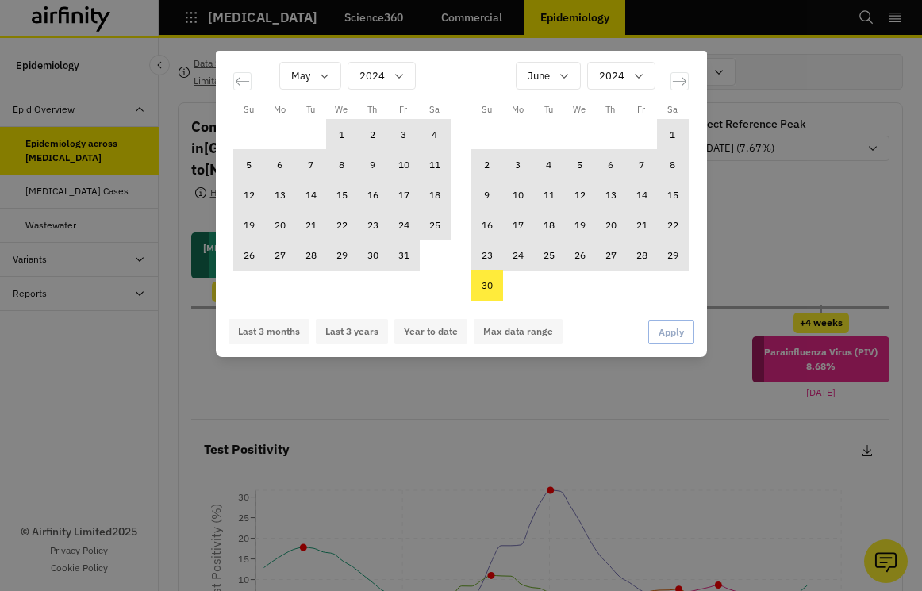
click at [485, 286] on td "30" at bounding box center [486, 286] width 31 height 30
click at [382, 83] on div "Calendar" at bounding box center [372, 76] width 25 height 20
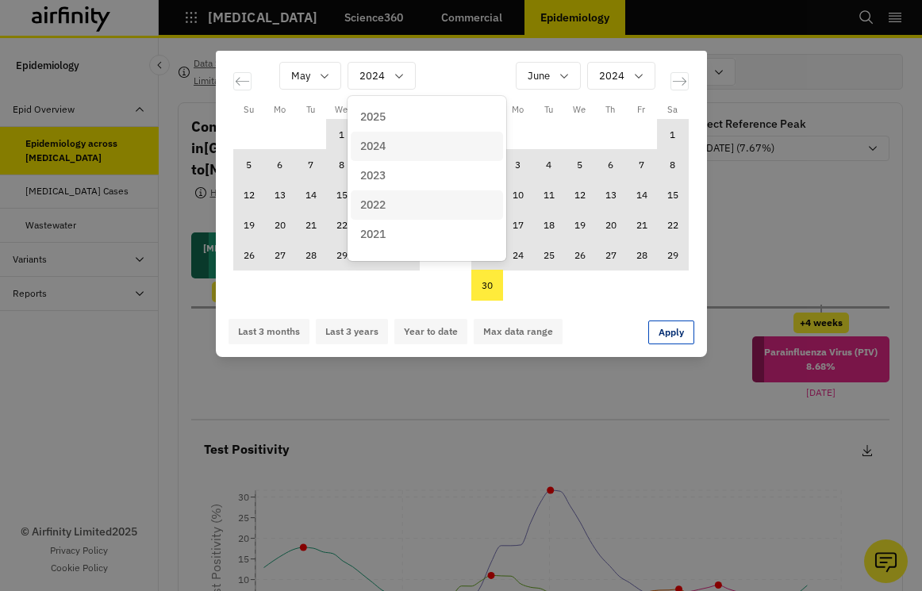
click at [402, 193] on div "2022" at bounding box center [427, 204] width 152 height 29
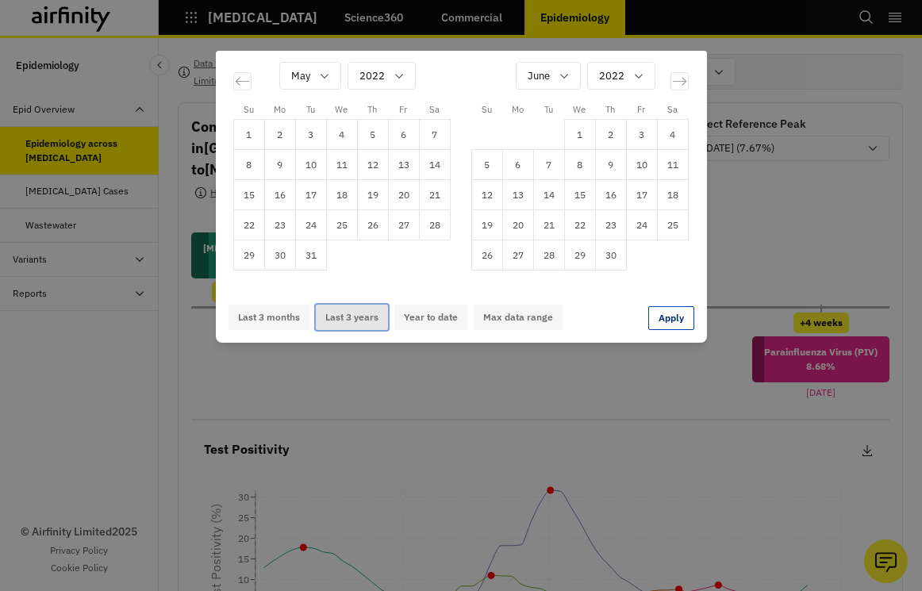
click at [370, 312] on button "Last 3 years" at bounding box center [352, 317] width 72 height 25
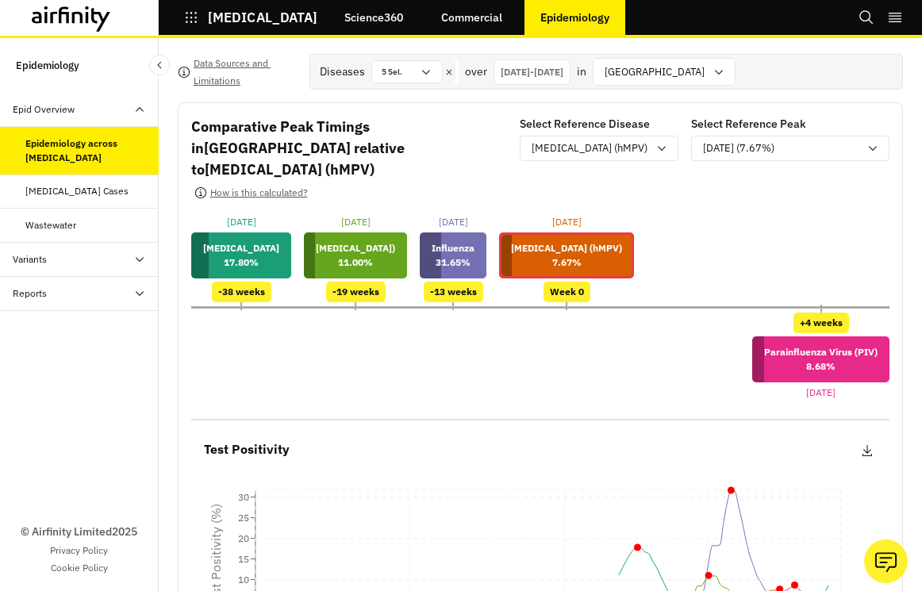
click at [563, 67] on p "[DATE] - [DATE]" at bounding box center [532, 72] width 63 height 14
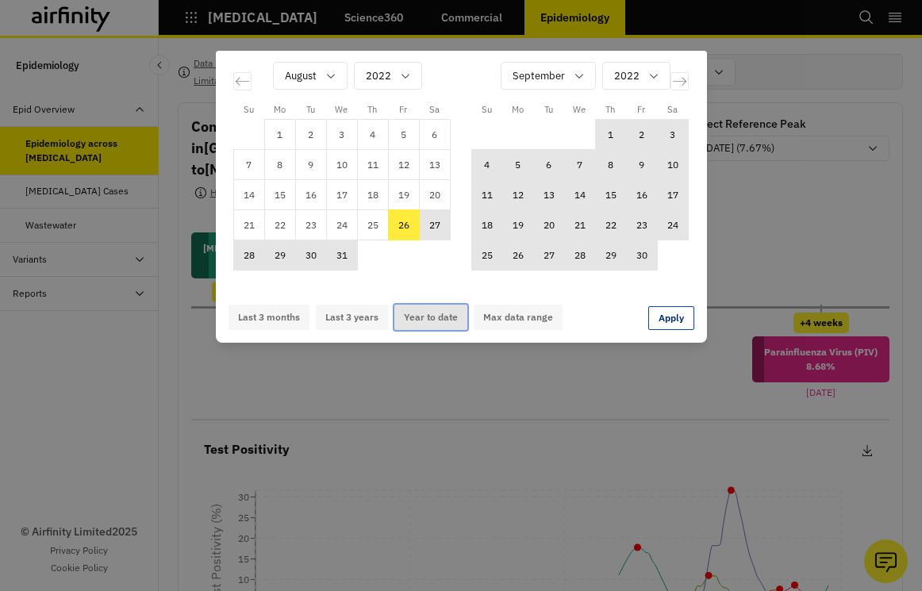
click at [413, 317] on button "Year to date" at bounding box center [430, 317] width 73 height 25
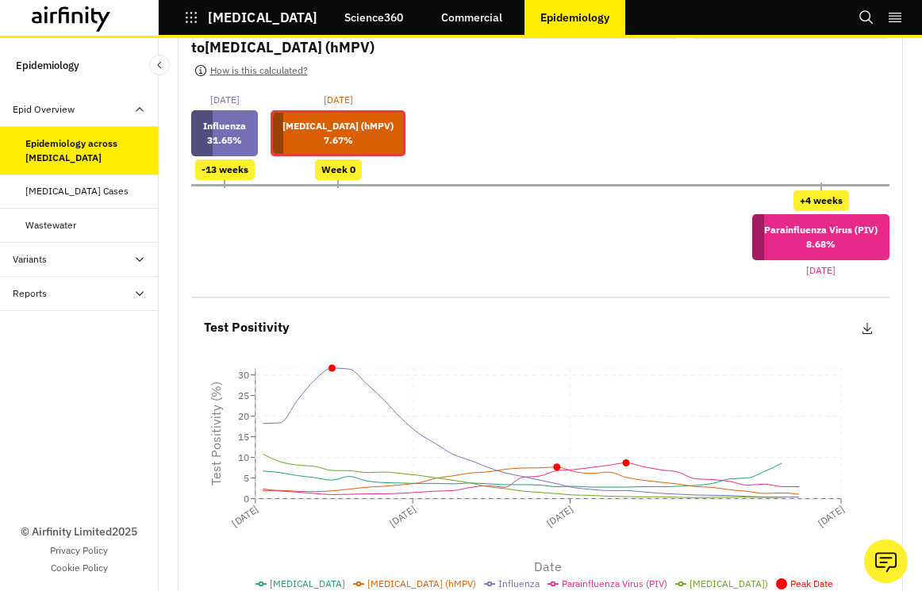
scroll to position [9, 0]
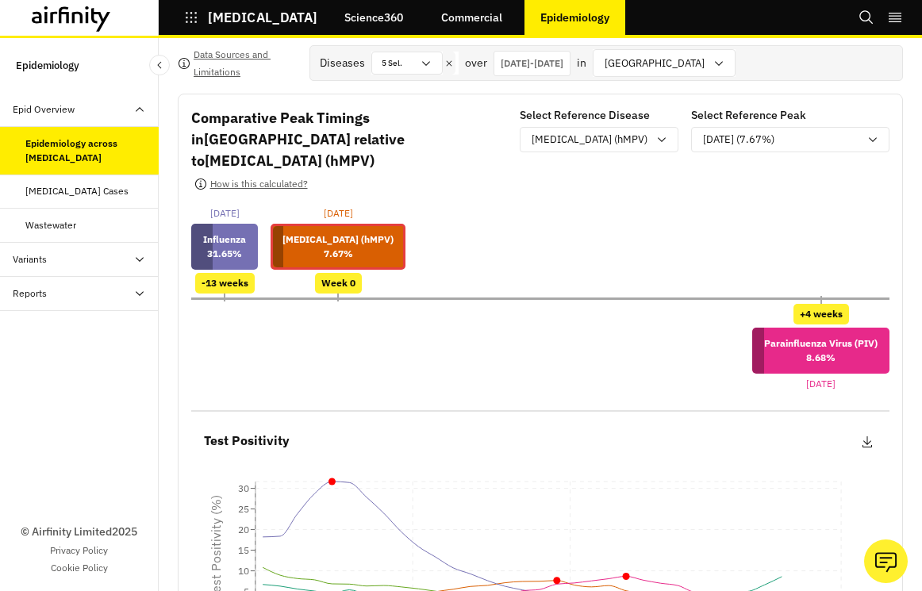
click at [563, 62] on p "[DATE] - [DATE]" at bounding box center [532, 63] width 63 height 14
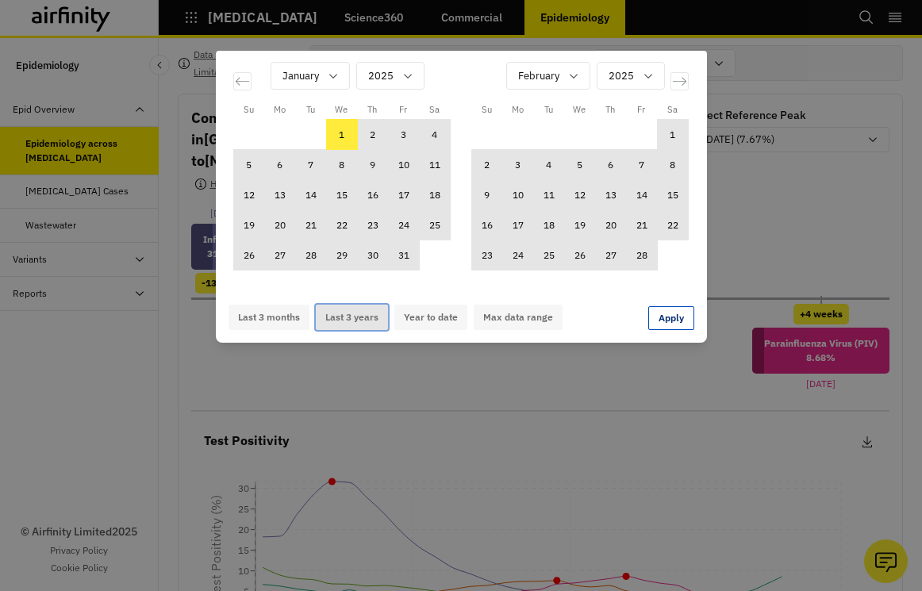
click at [363, 321] on button "Last 3 years" at bounding box center [352, 317] width 72 height 25
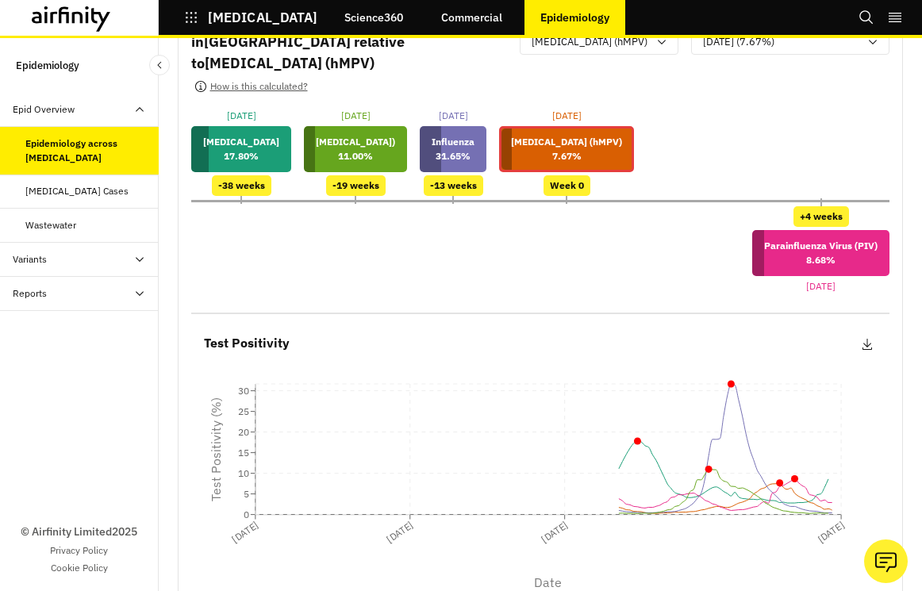
scroll to position [0, 0]
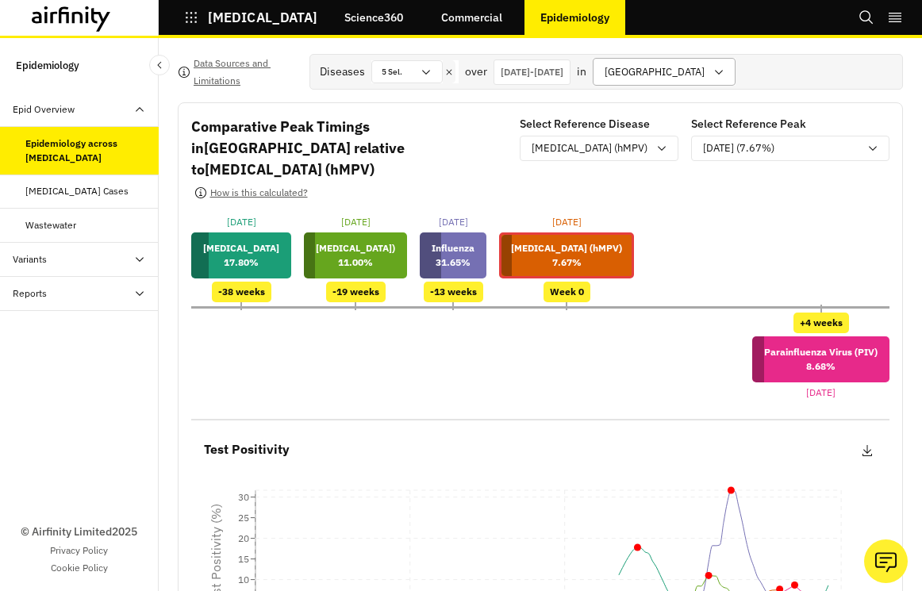
click at [713, 59] on div "[GEOGRAPHIC_DATA]" at bounding box center [653, 72] width 119 height 26
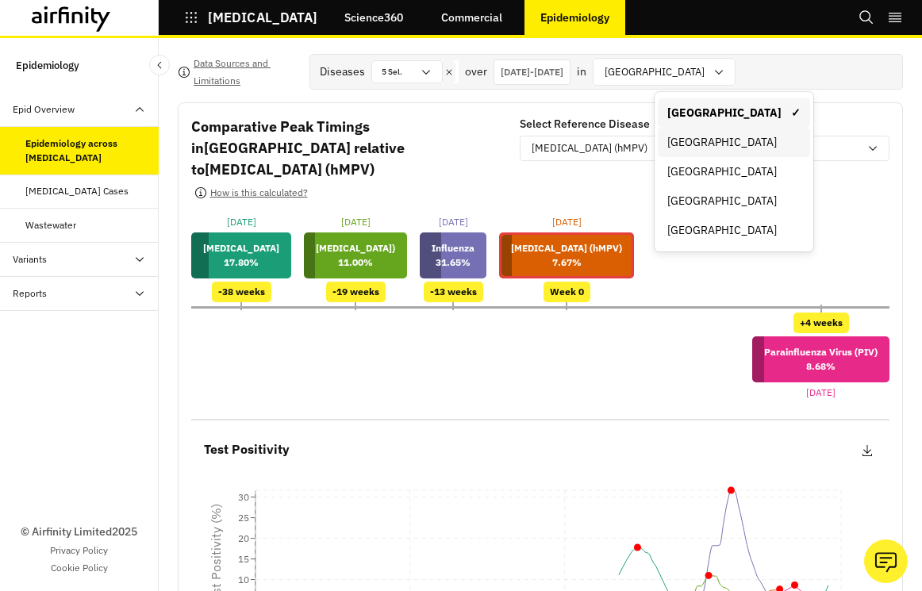
click at [745, 141] on div "[GEOGRAPHIC_DATA]" at bounding box center [733, 142] width 133 height 17
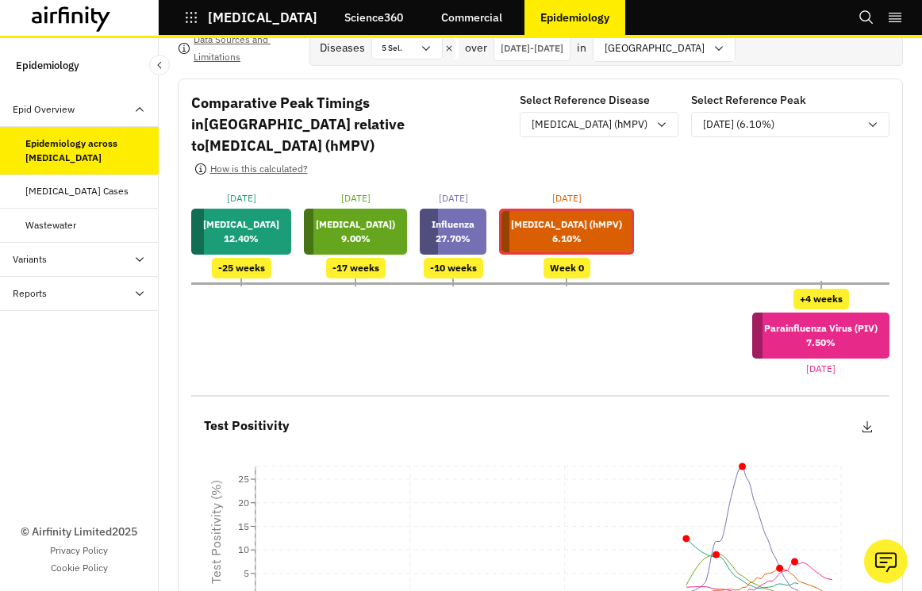
scroll to position [23, 0]
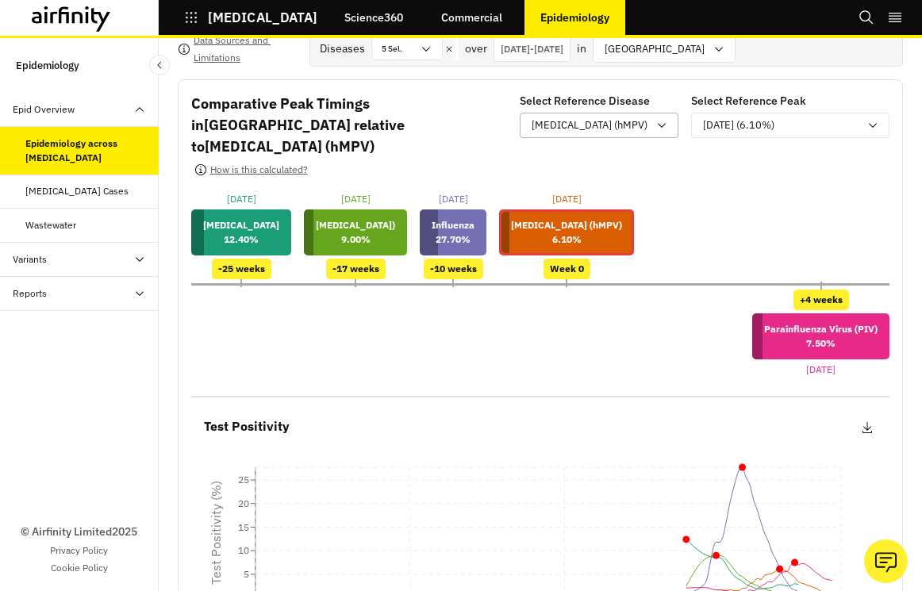
click at [623, 122] on p "[MEDICAL_DATA] (hMPV)" at bounding box center [590, 125] width 116 height 16
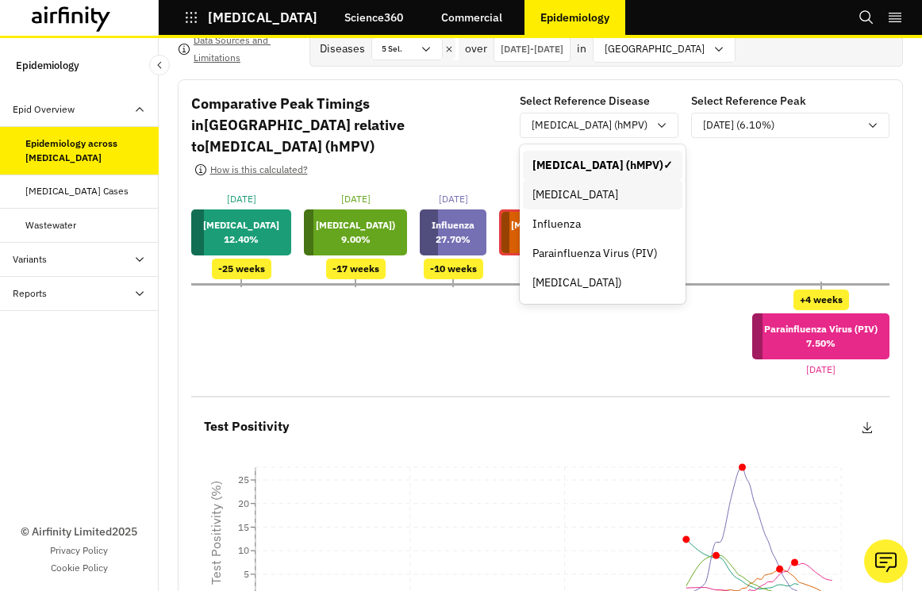
click at [621, 195] on div "[MEDICAL_DATA]" at bounding box center [603, 194] width 140 height 17
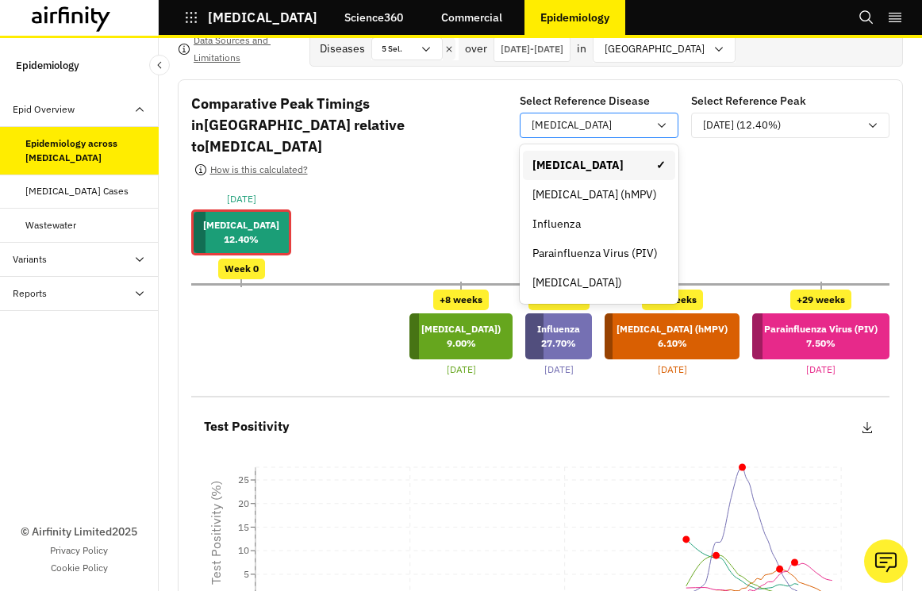
click at [626, 133] on div "[MEDICAL_DATA]" at bounding box center [588, 126] width 135 height 20
click at [622, 199] on div "[MEDICAL_DATA] (hMPV)" at bounding box center [599, 194] width 133 height 17
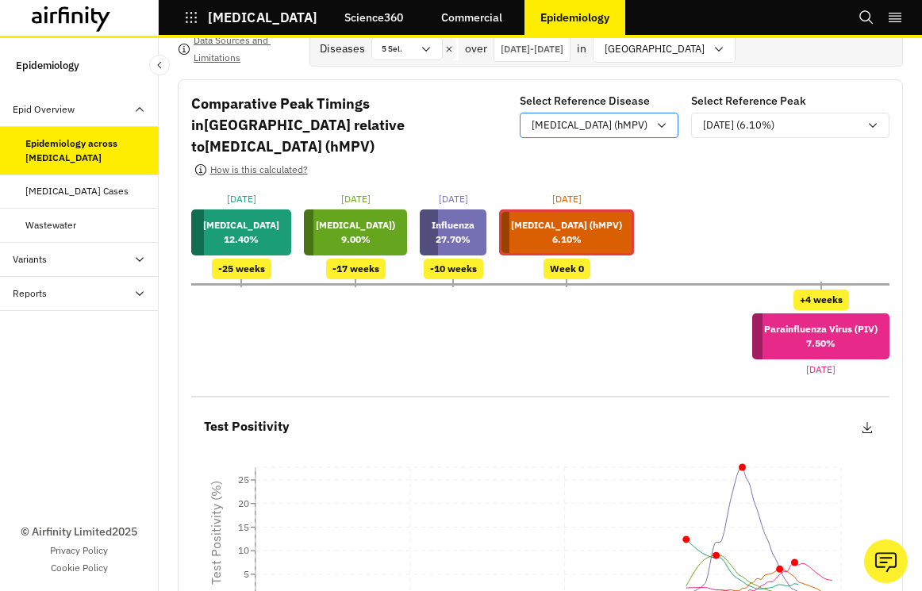
click at [625, 125] on p "[MEDICAL_DATA] (hMPV)" at bounding box center [590, 125] width 116 height 16
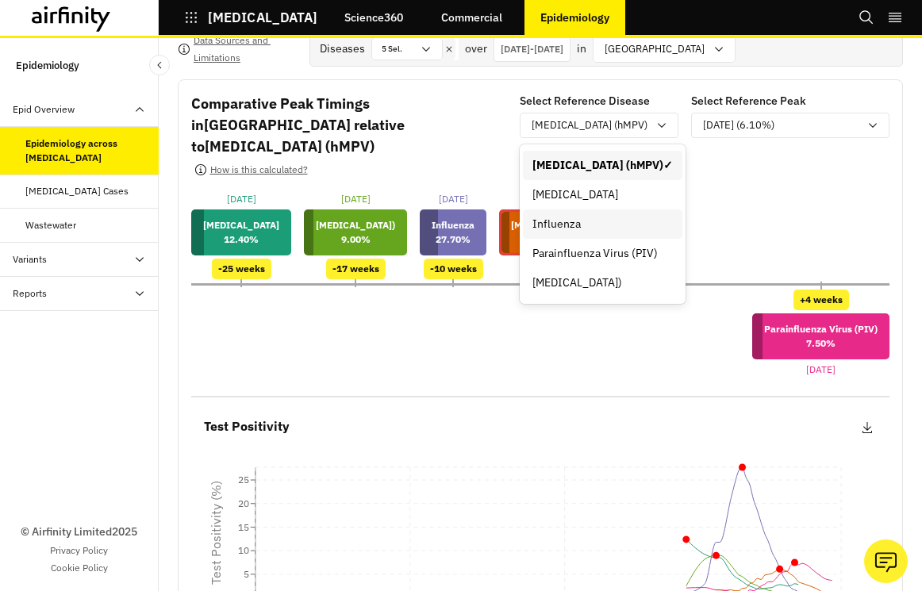
click at [627, 227] on div "Influenza" at bounding box center [603, 224] width 140 height 17
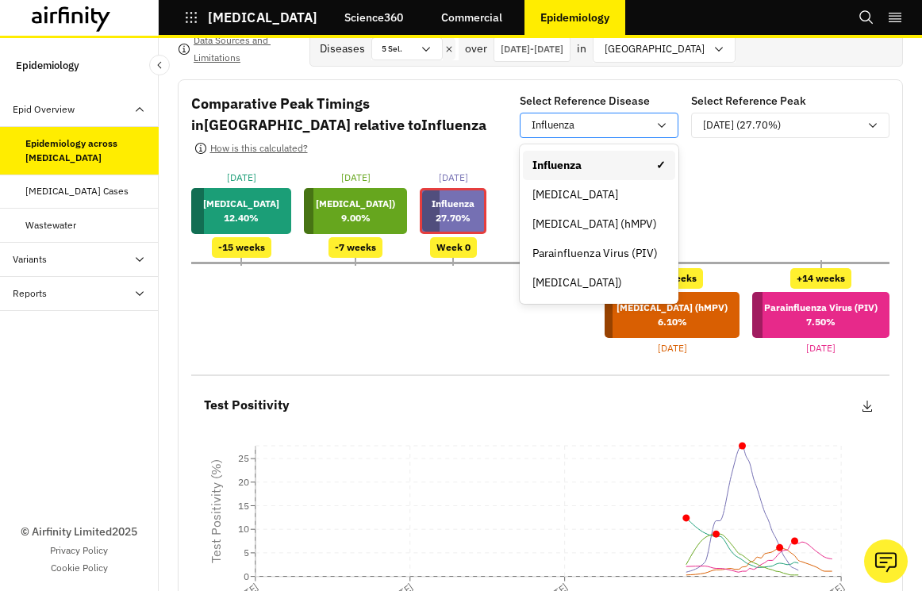
click at [619, 124] on div "Influenza" at bounding box center [590, 125] width 116 height 16
click at [629, 286] on div "[MEDICAL_DATA])" at bounding box center [599, 283] width 133 height 17
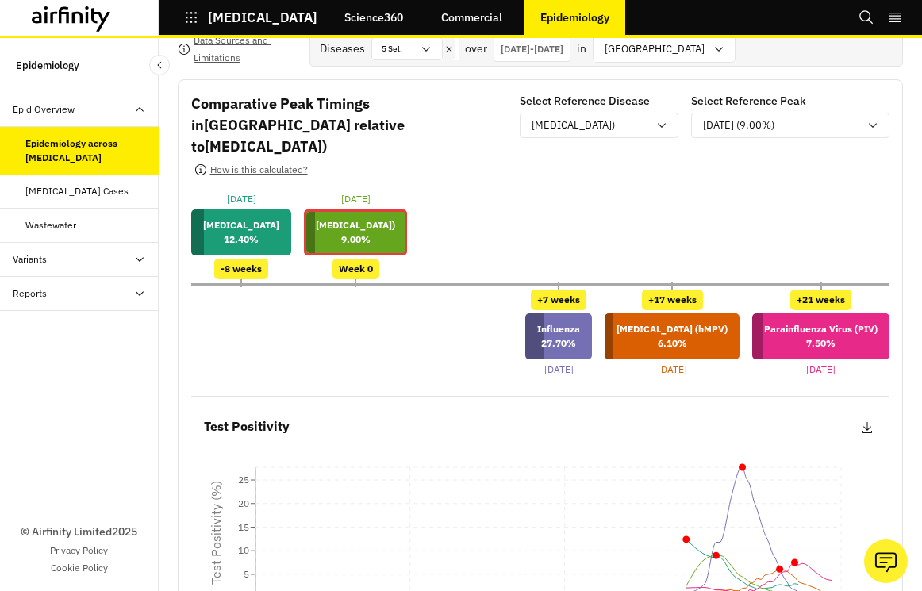
click at [616, 111] on div "Select Reference Disease option [MEDICAL_DATA]), selected. [MEDICAL_DATA])" at bounding box center [599, 139] width 159 height 93
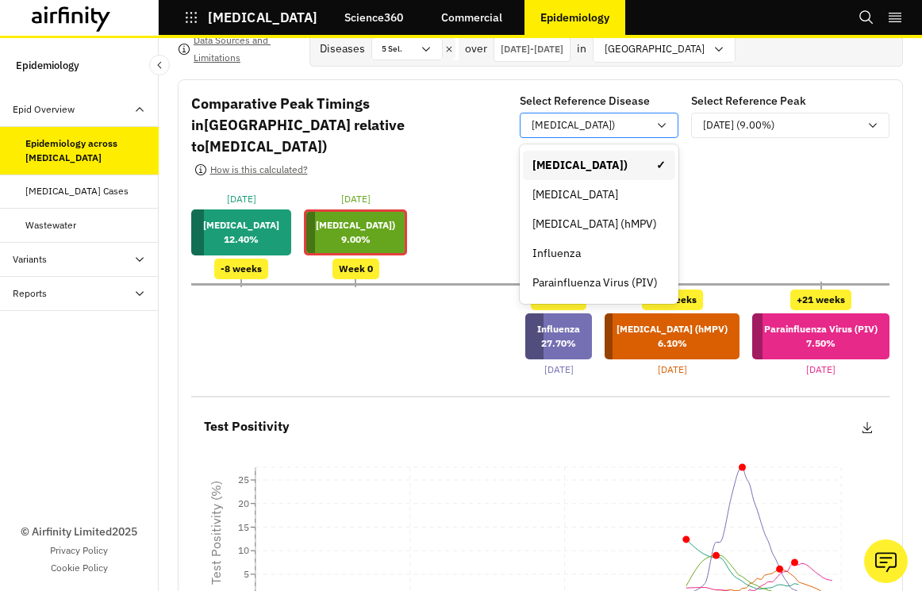
click at [615, 125] on p "[MEDICAL_DATA])" at bounding box center [573, 125] width 83 height 16
click at [625, 281] on div "Parainfluenza Virus (PIV)" at bounding box center [599, 283] width 133 height 17
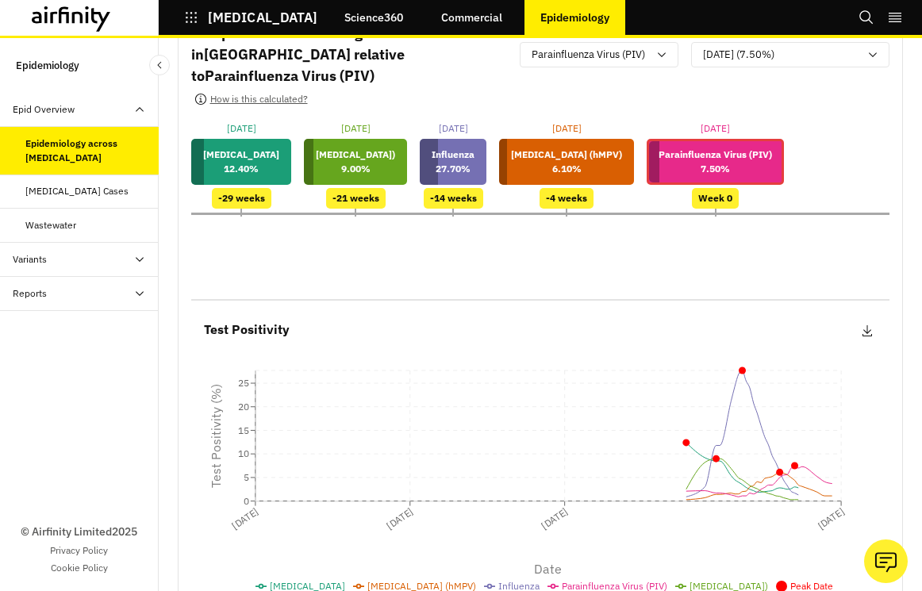
scroll to position [0, 0]
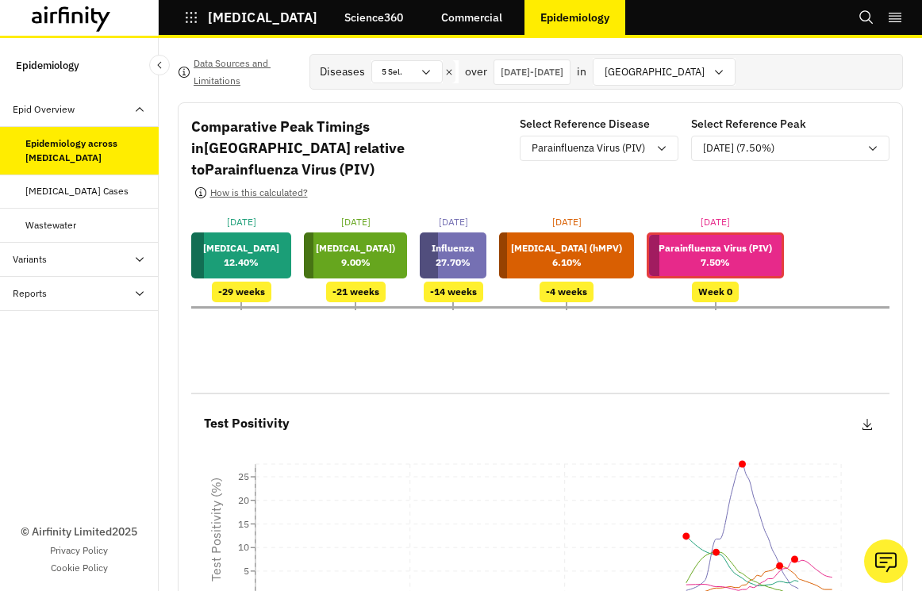
click at [563, 69] on p "[DATE] - [DATE]" at bounding box center [532, 72] width 63 height 14
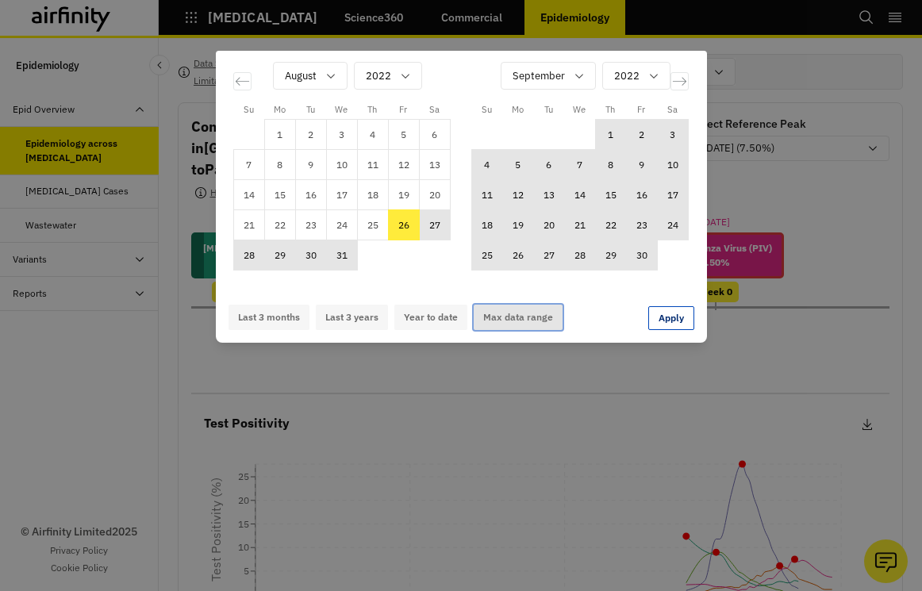
click at [509, 317] on button "Max data range" at bounding box center [518, 317] width 89 height 25
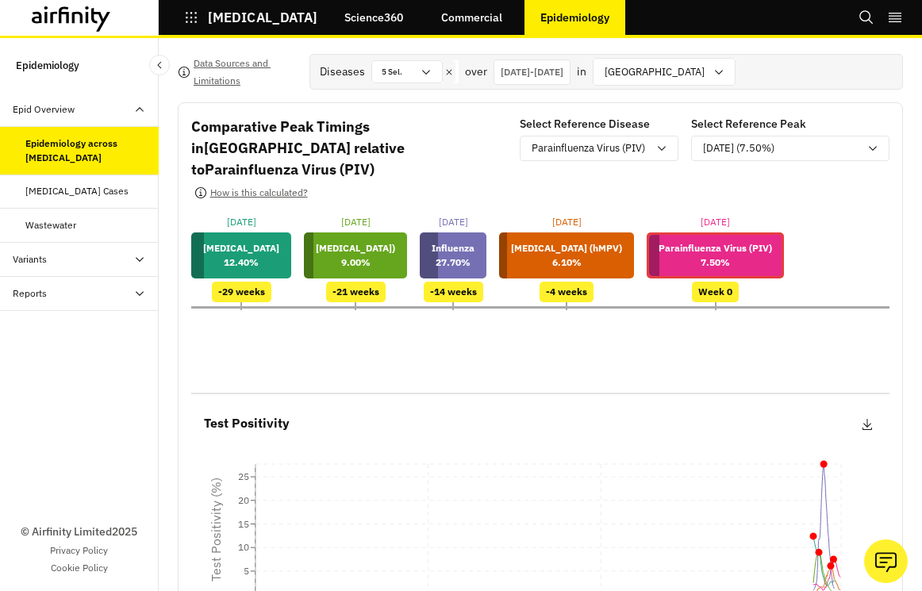
click at [571, 80] on div "[DATE] - [DATE]" at bounding box center [532, 72] width 77 height 25
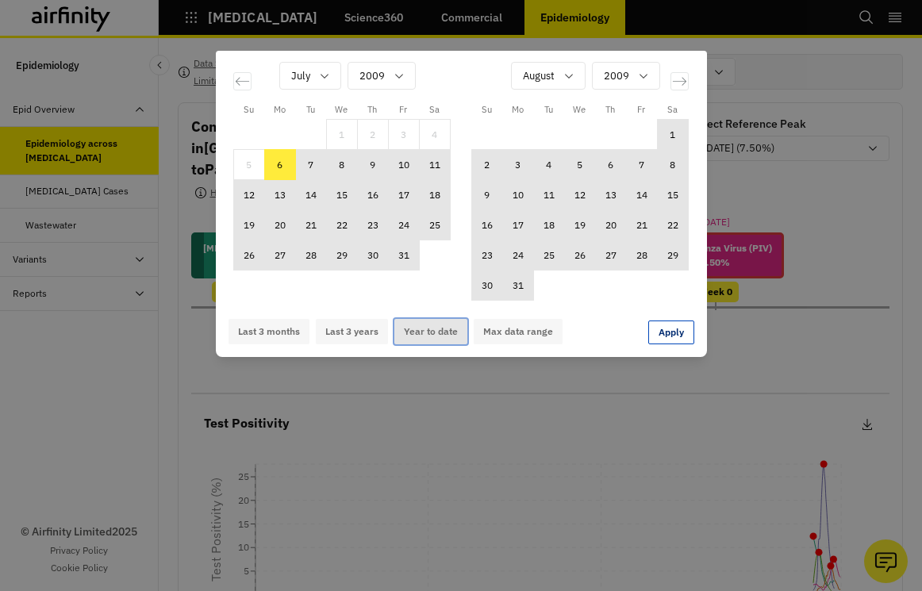
click at [444, 329] on button "Year to date" at bounding box center [430, 331] width 73 height 25
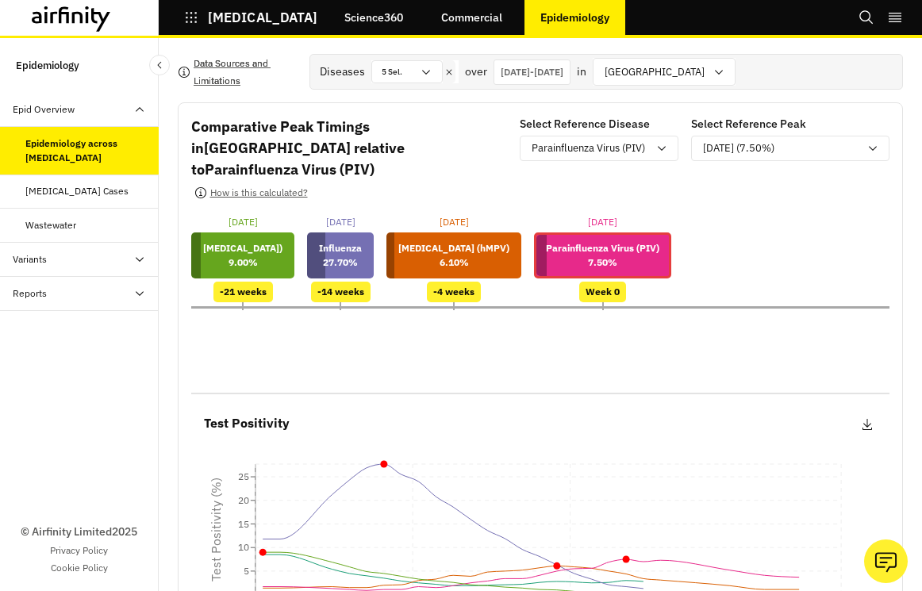
click at [187, 72] on icon "button" at bounding box center [184, 72] width 13 height 13
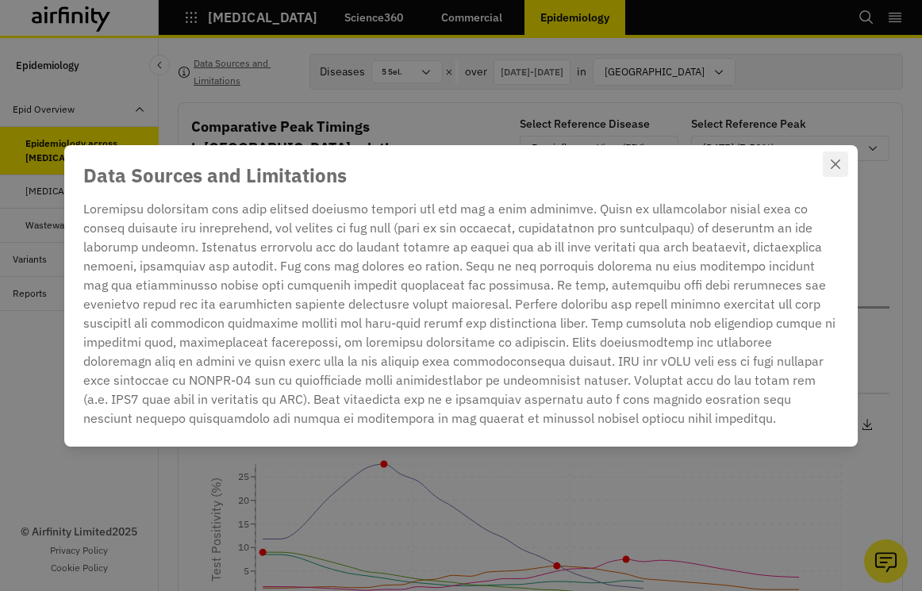
click at [798, 160] on icon "Close" at bounding box center [836, 164] width 10 height 10
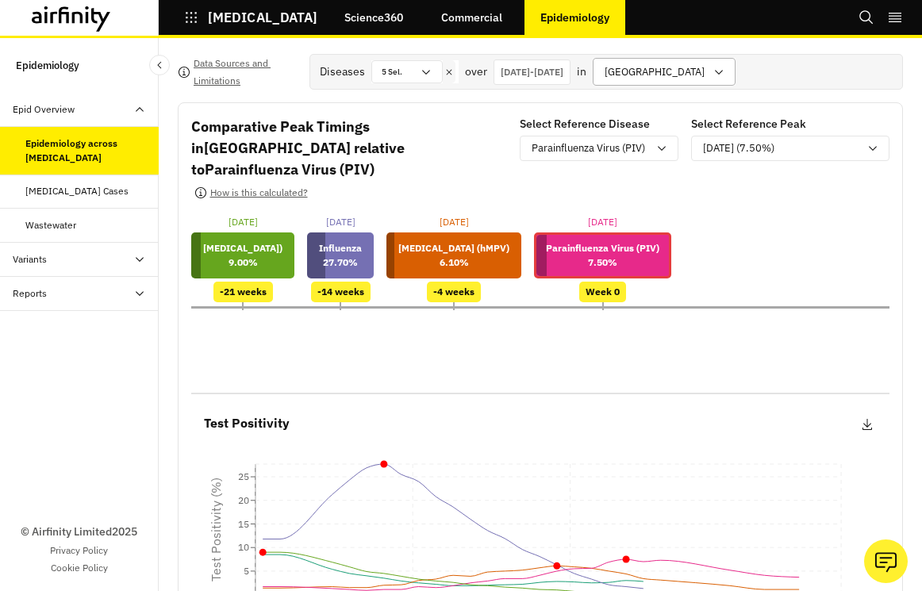
click at [686, 78] on div at bounding box center [655, 72] width 100 height 20
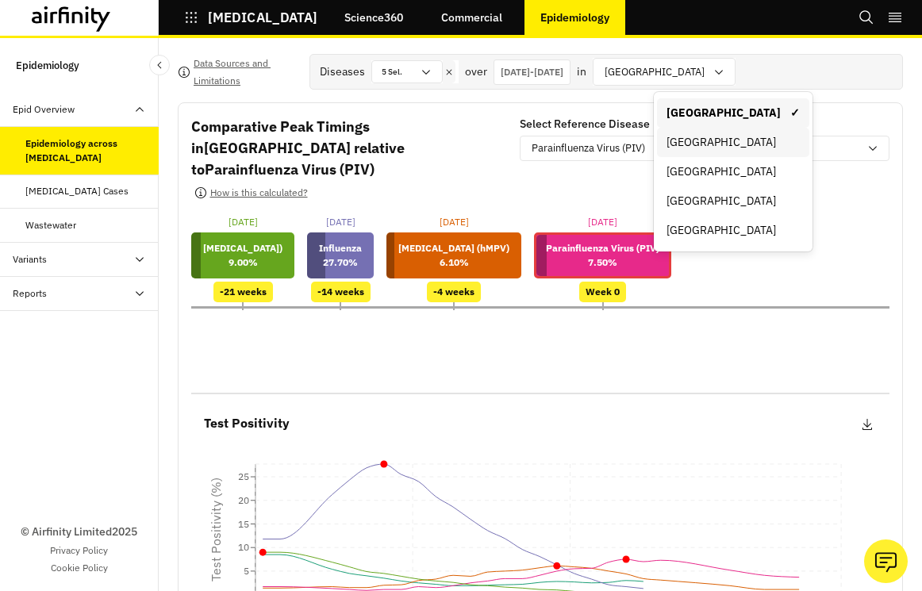
click at [699, 149] on div "[GEOGRAPHIC_DATA]" at bounding box center [733, 142] width 133 height 17
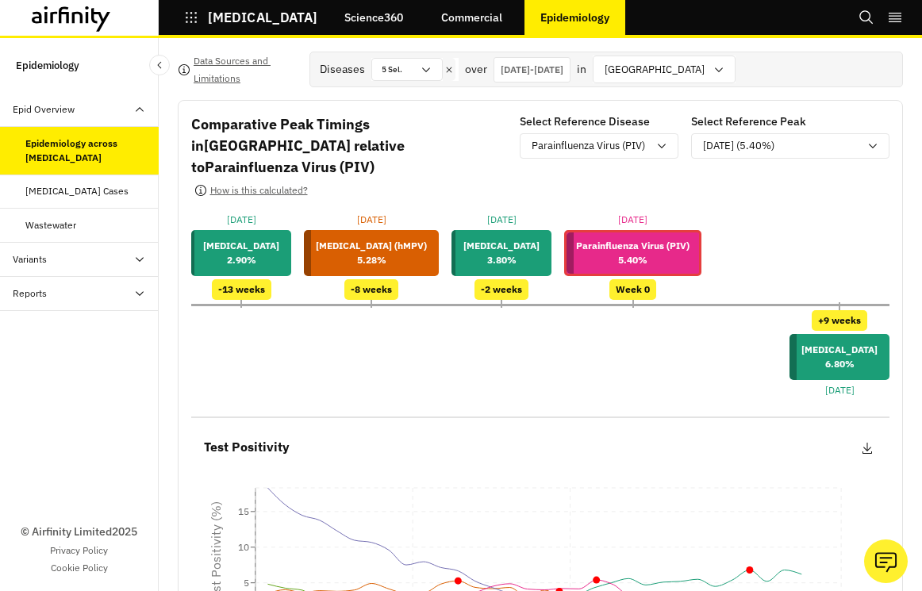
scroll to position [2, 0]
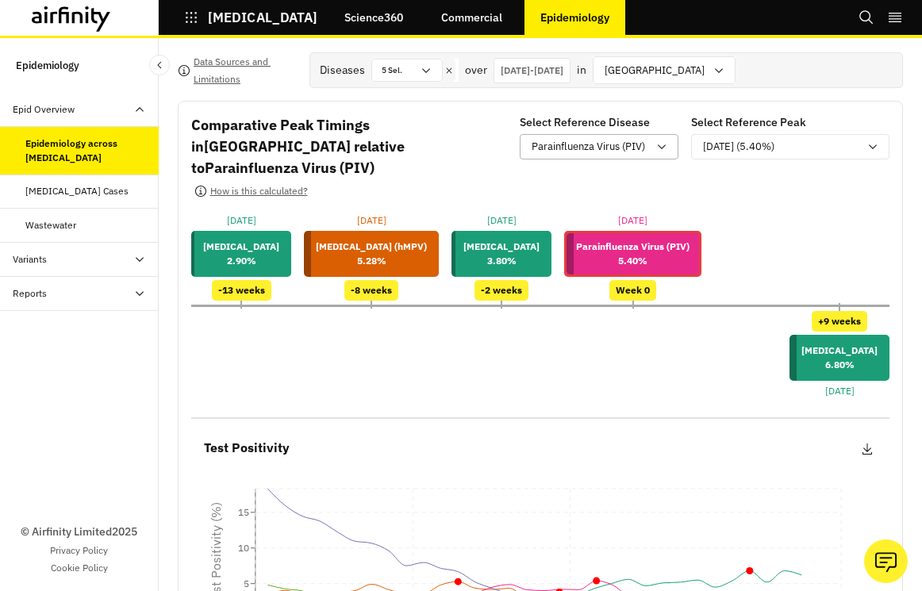
click at [655, 147] on div "Parainfluenza Virus (PIV)" at bounding box center [588, 147] width 135 height 20
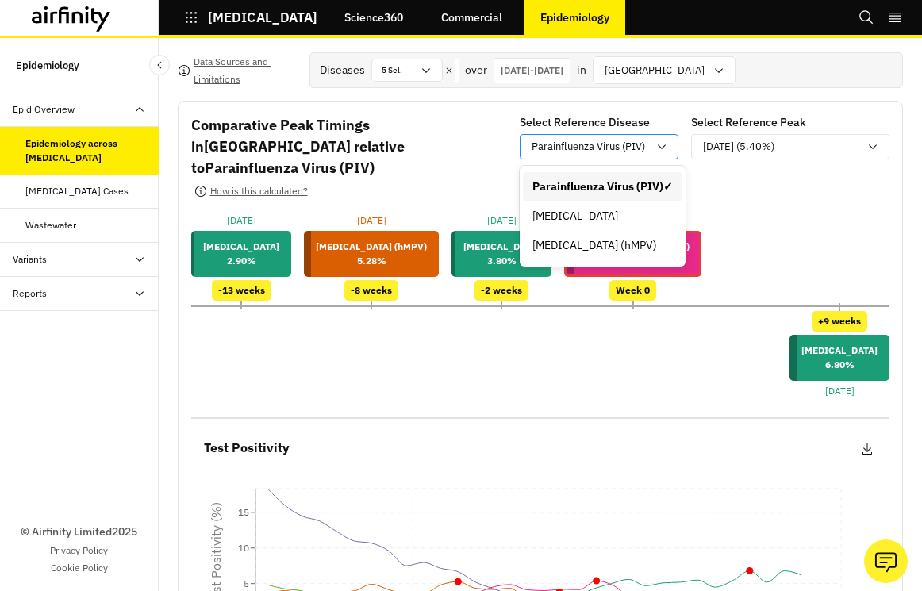
click at [655, 147] on div "Parainfluenza Virus (PIV)" at bounding box center [588, 147] width 135 height 20
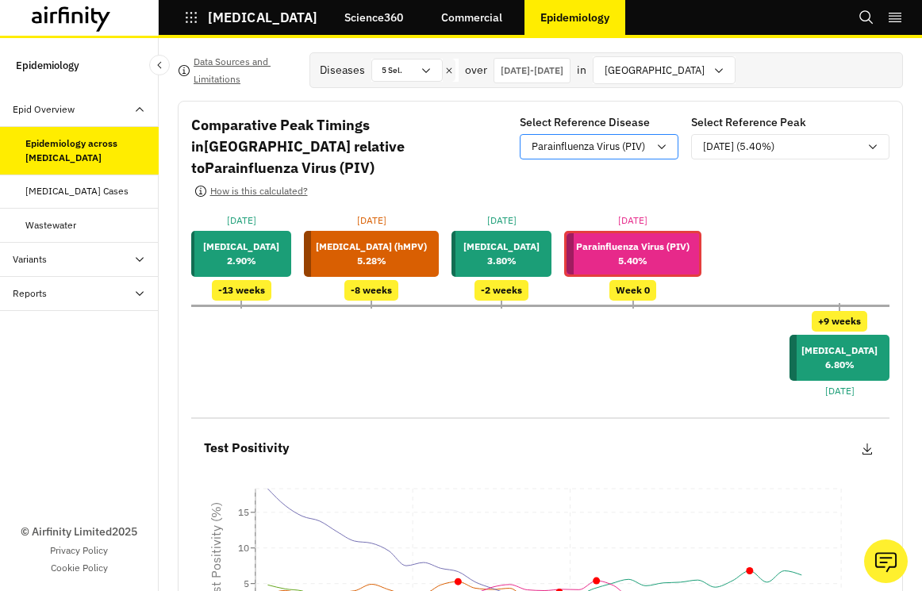
click at [655, 147] on div "Parainfluenza Virus (PIV)" at bounding box center [588, 147] width 135 height 20
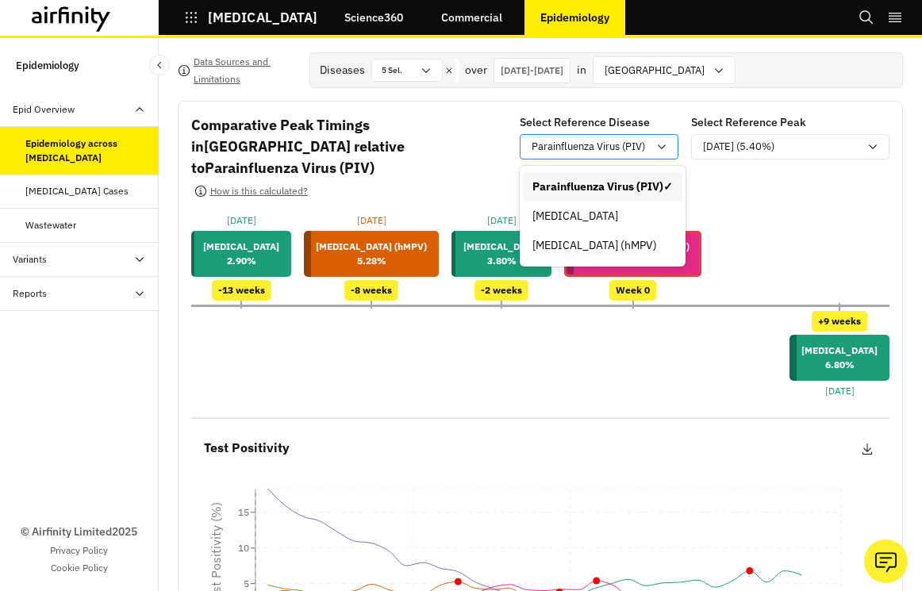
click at [633, 152] on p "Parainfluenza Virus (PIV)" at bounding box center [588, 147] width 113 height 16
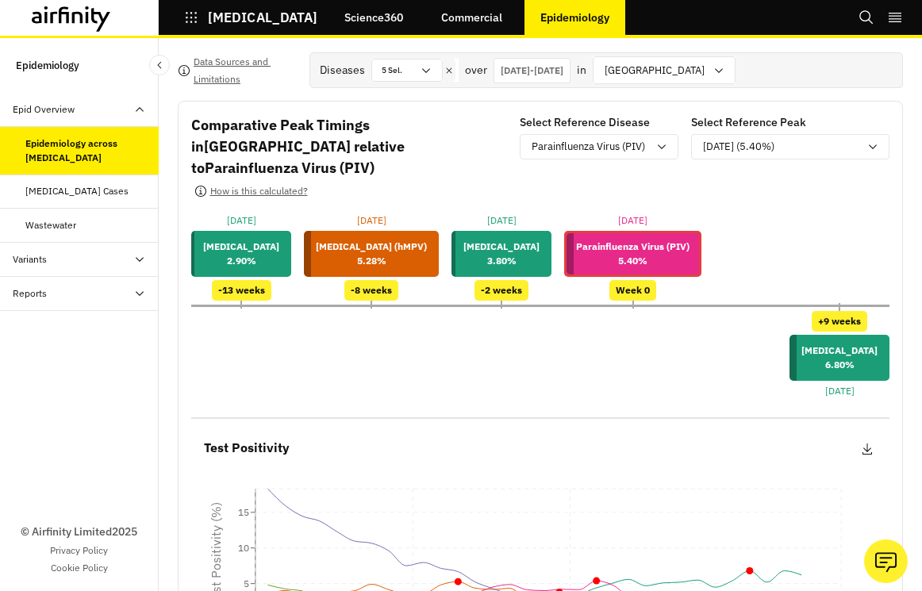
click at [571, 80] on div "[DATE] - [DATE]" at bounding box center [532, 70] width 77 height 25
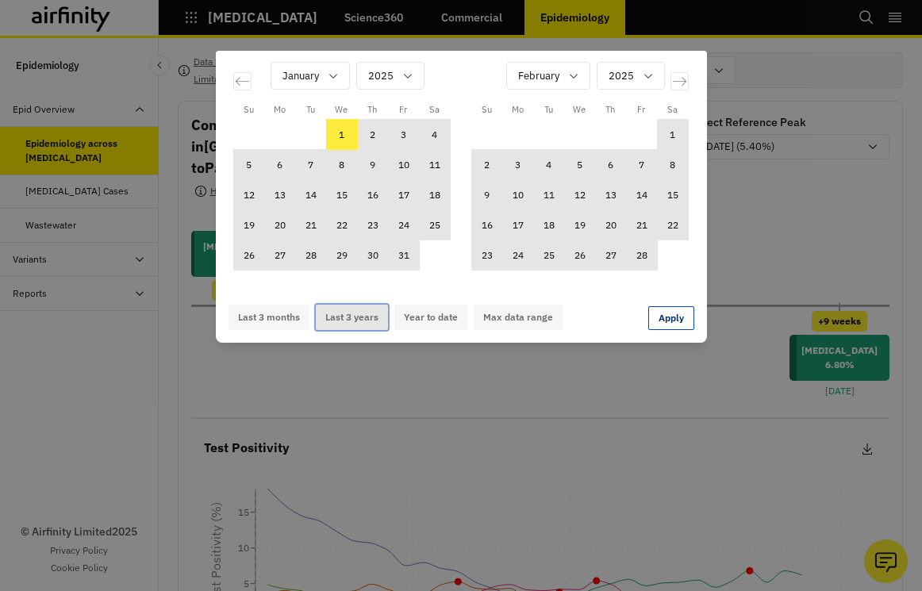
click at [360, 315] on button "Last 3 years" at bounding box center [352, 317] width 72 height 25
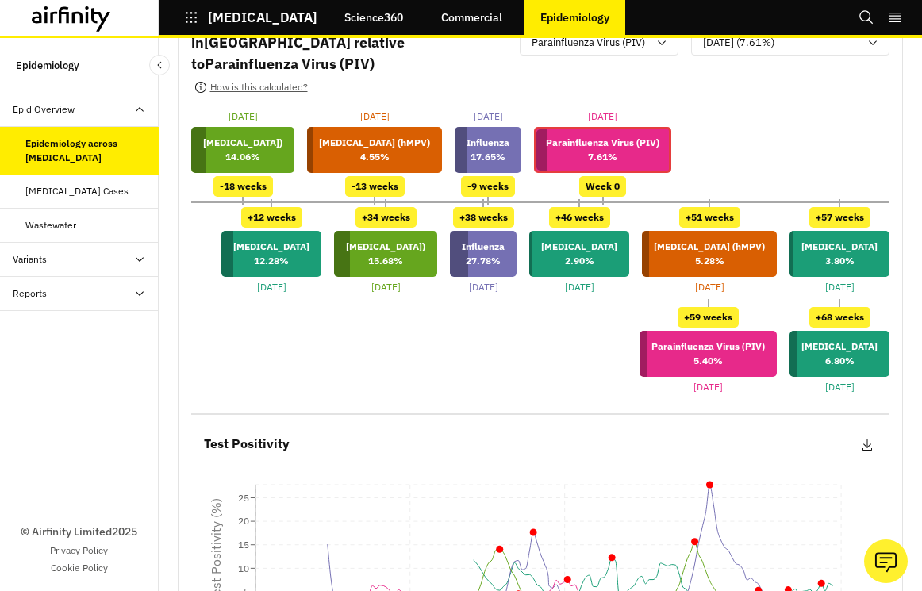
scroll to position [0, 0]
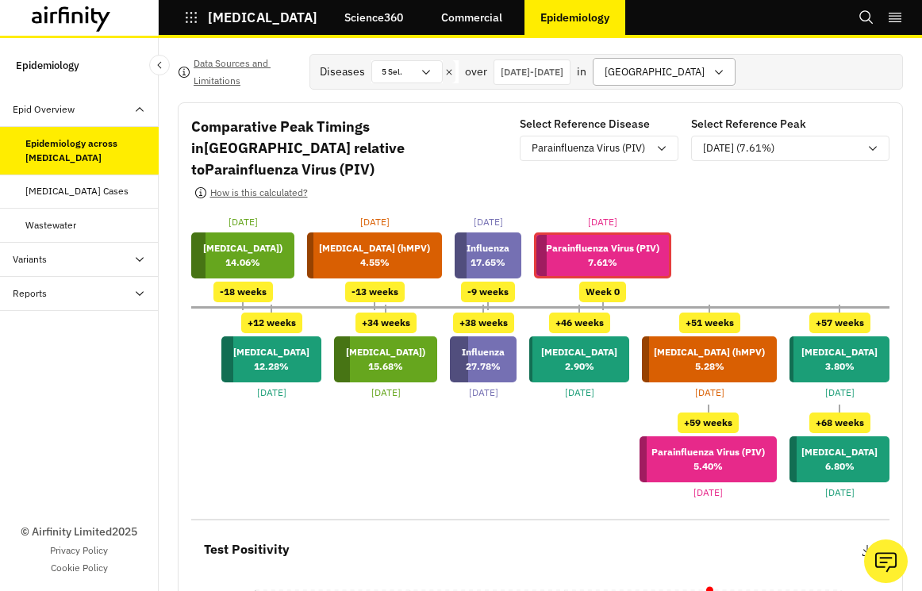
click at [689, 64] on div at bounding box center [655, 72] width 100 height 20
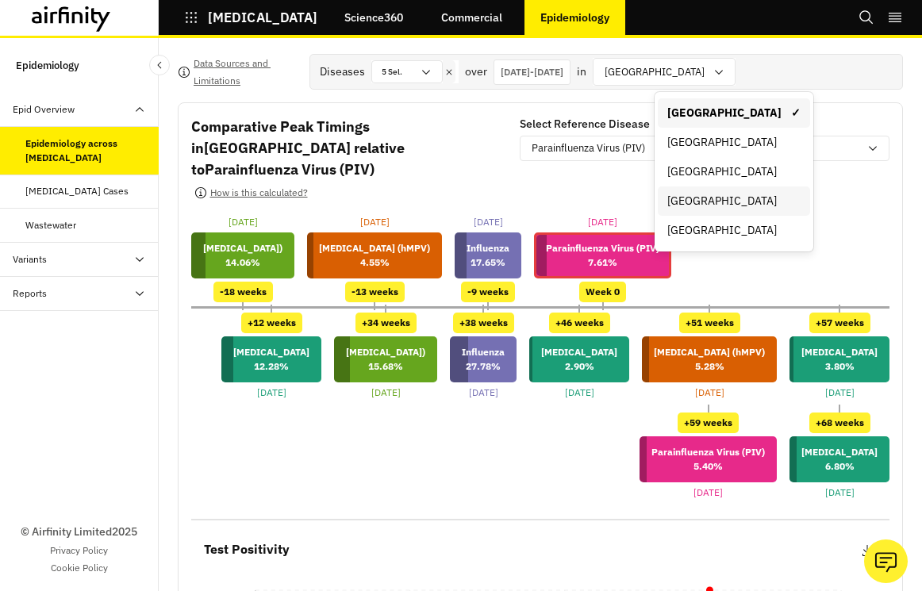
click at [693, 200] on div "[GEOGRAPHIC_DATA]" at bounding box center [733, 201] width 133 height 17
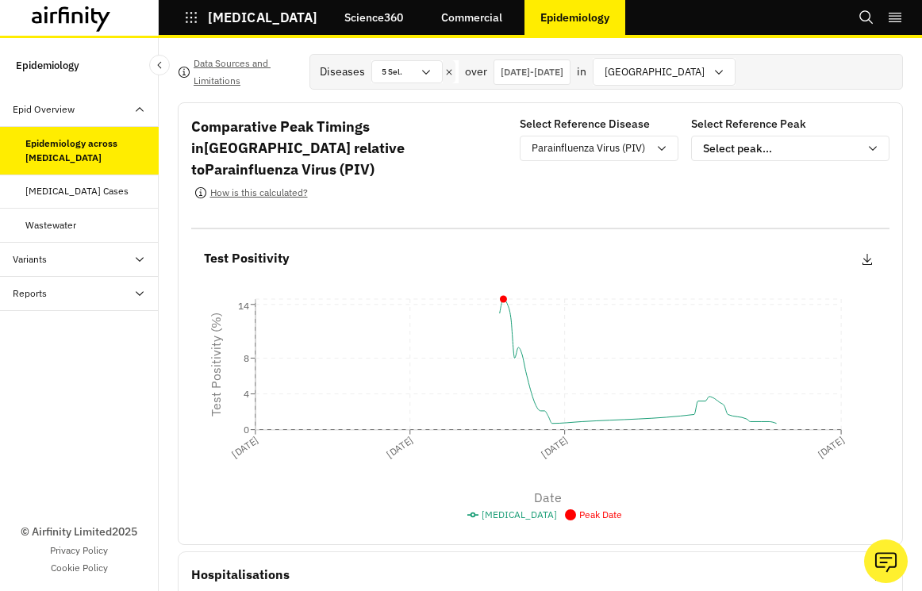
click at [663, 86] on div "Diseases 5 Sel. over [DATE] - [DATE] in option [GEOGRAPHIC_DATA], selected. [GE…" at bounding box center [607, 72] width 594 height 36
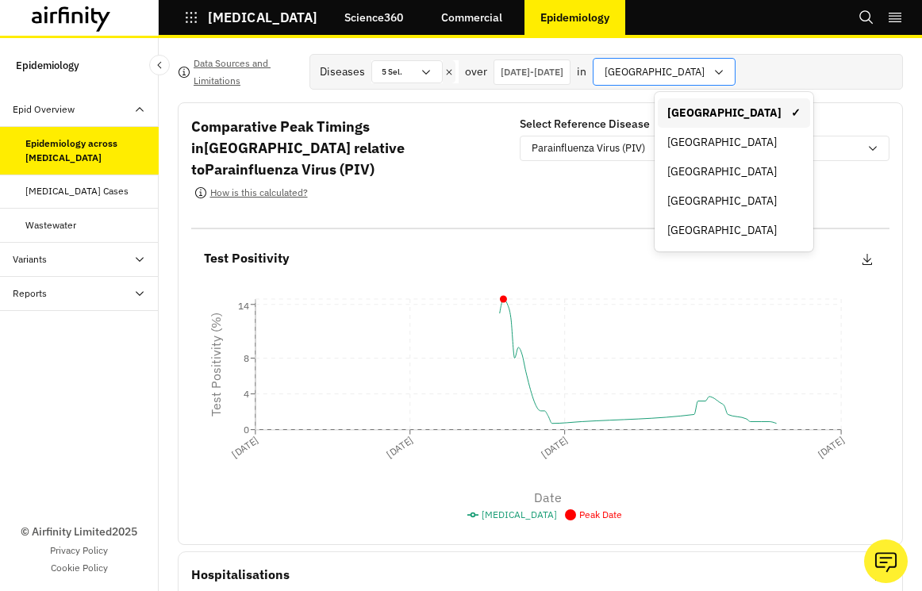
click at [663, 81] on div "[GEOGRAPHIC_DATA]" at bounding box center [653, 72] width 119 height 26
click at [671, 205] on div "[GEOGRAPHIC_DATA]" at bounding box center [733, 201] width 133 height 17
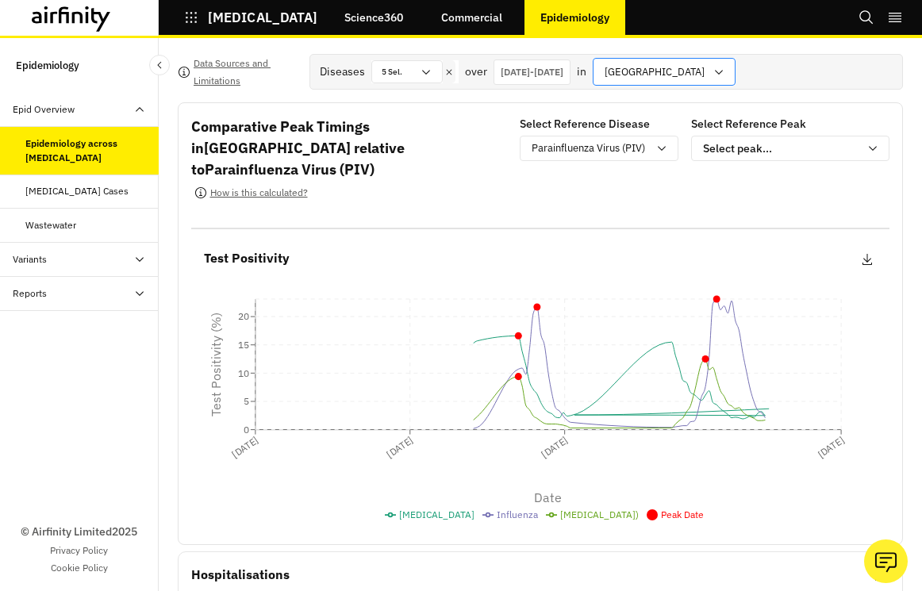
click at [690, 79] on div at bounding box center [655, 72] width 100 height 20
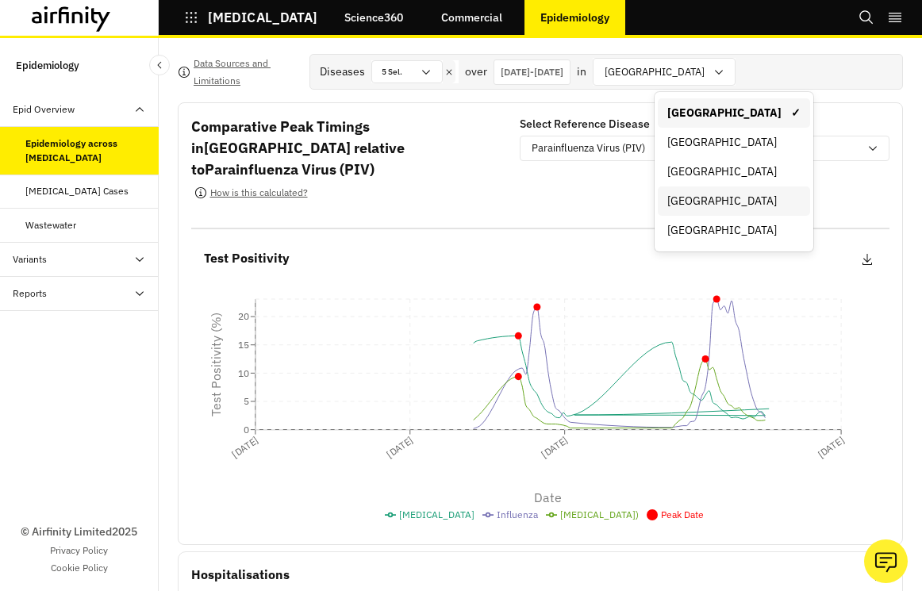
click at [696, 189] on div "[GEOGRAPHIC_DATA]" at bounding box center [734, 200] width 152 height 29
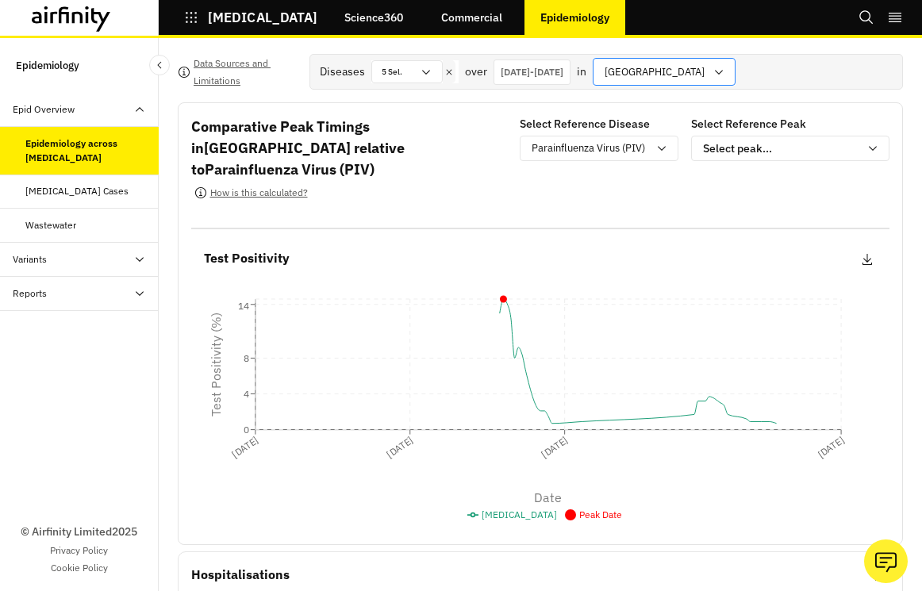
click at [698, 84] on div "[GEOGRAPHIC_DATA]" at bounding box center [664, 72] width 143 height 28
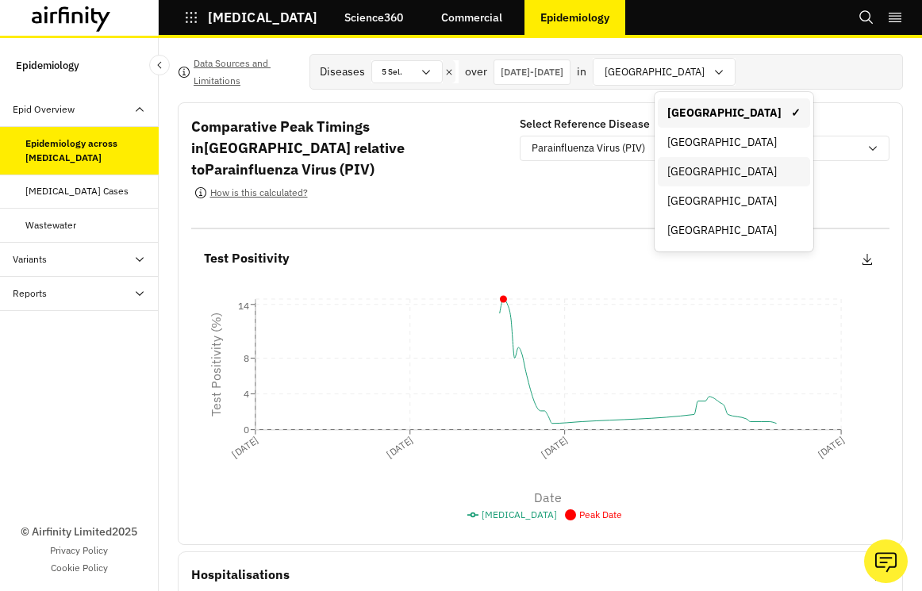
click at [704, 160] on div "[GEOGRAPHIC_DATA]" at bounding box center [734, 171] width 152 height 29
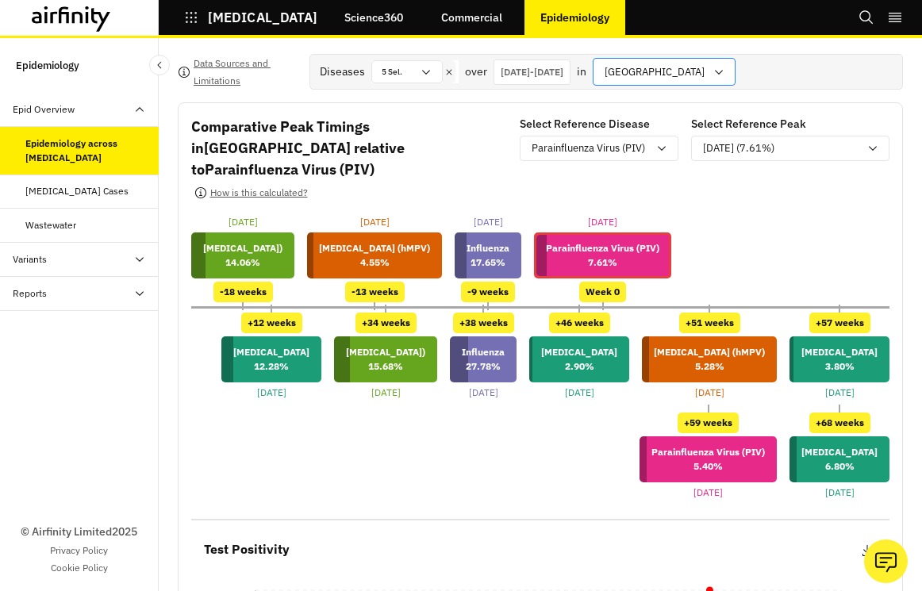
click at [694, 63] on div at bounding box center [655, 72] width 100 height 20
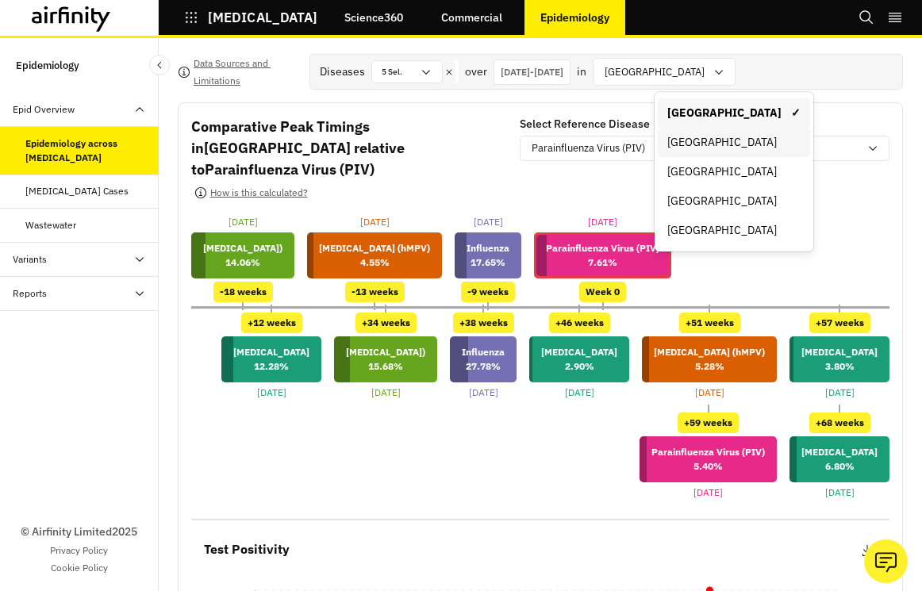
click at [707, 148] on div "[GEOGRAPHIC_DATA]" at bounding box center [733, 142] width 133 height 17
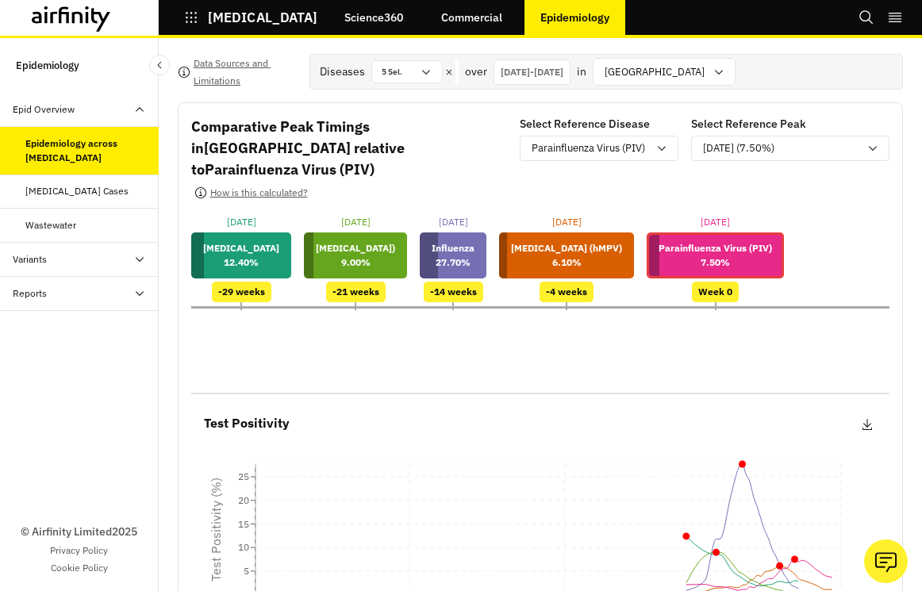
click at [692, 52] on div "Data Sources and Limitations Diseases 5 Sel. over [DATE] - [DATE] in [GEOGRAPHI…" at bounding box center [540, 314] width 763 height 553
click at [692, 64] on div at bounding box center [655, 72] width 100 height 20
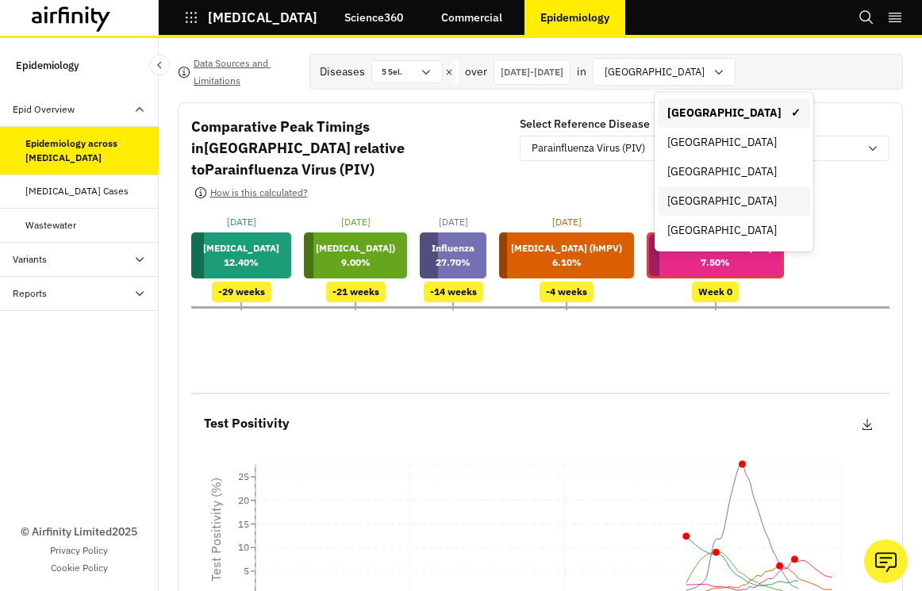
click at [697, 198] on div "[GEOGRAPHIC_DATA]" at bounding box center [733, 201] width 133 height 17
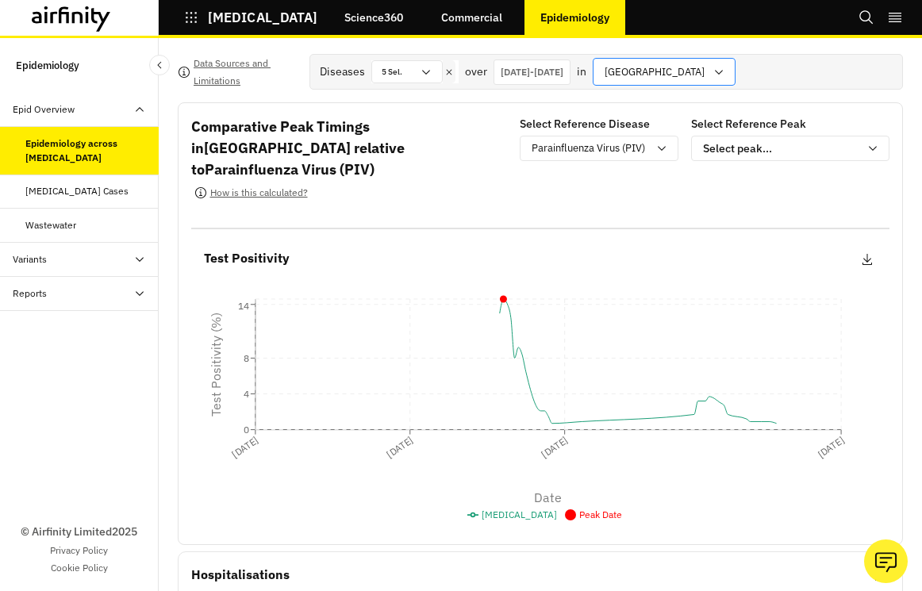
click at [678, 79] on div at bounding box center [655, 72] width 100 height 20
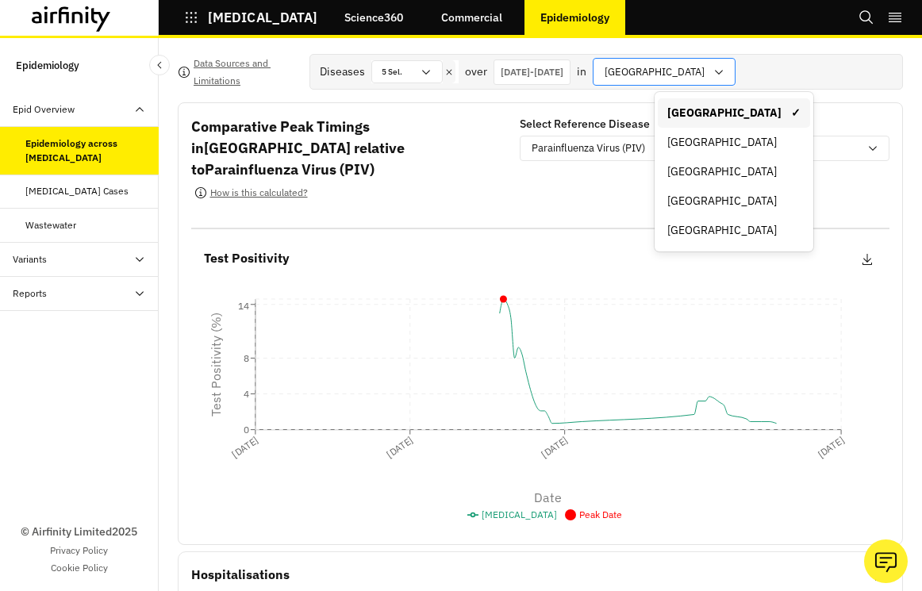
click at [678, 79] on div at bounding box center [655, 72] width 100 height 20
click at [714, 79] on div "[GEOGRAPHIC_DATA]" at bounding box center [664, 72] width 143 height 28
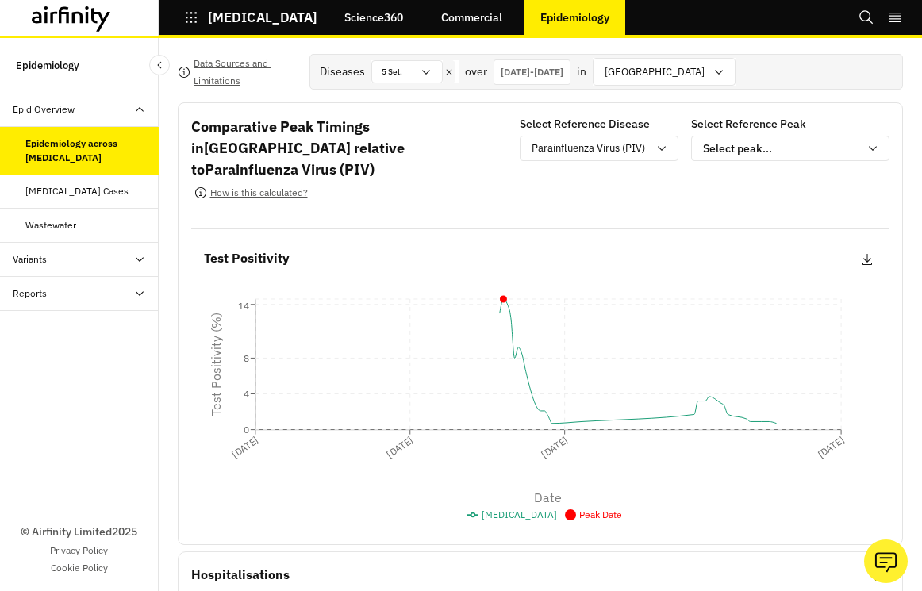
click at [410, 248] on div "Test Positivity CSV PNG" at bounding box center [540, 258] width 673 height 21
click at [571, 160] on div "Parainfluenza Virus (PIV)" at bounding box center [599, 148] width 159 height 25
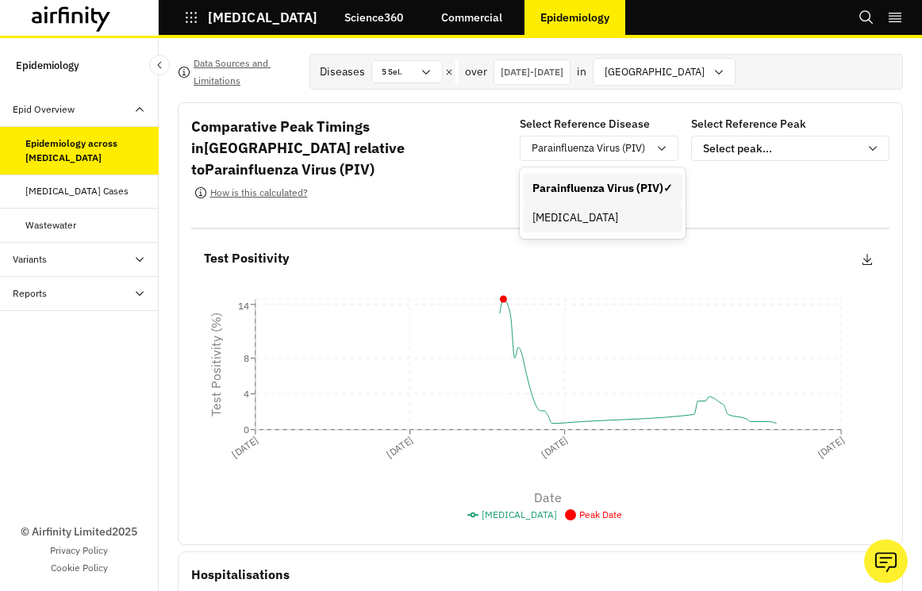
click at [585, 210] on div "[MEDICAL_DATA]" at bounding box center [603, 218] width 140 height 17
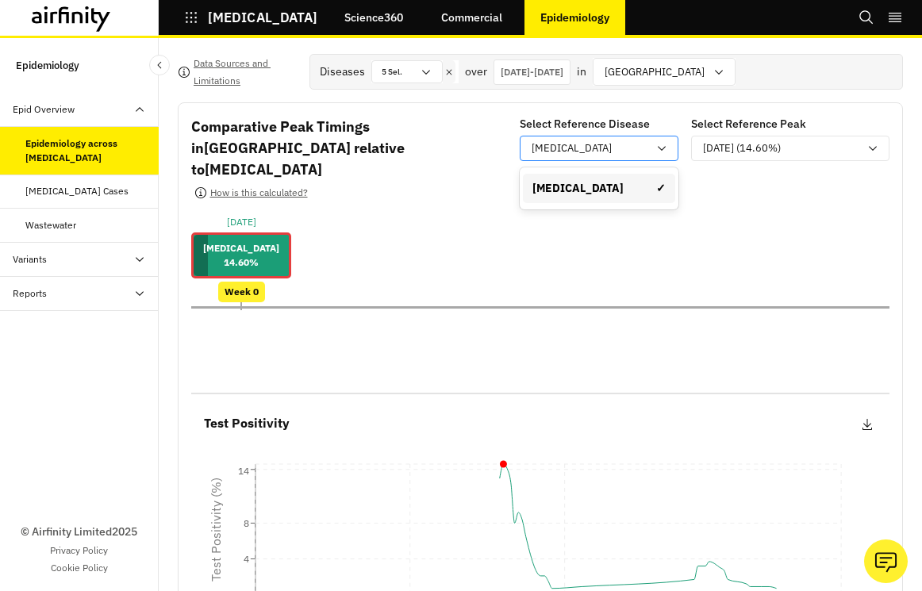
click at [640, 141] on div "[MEDICAL_DATA]" at bounding box center [590, 148] width 116 height 16
click at [644, 134] on div "Select Reference Disease [MEDICAL_DATA]" at bounding box center [599, 162] width 159 height 93
click at [571, 83] on div "[DATE] - [DATE]" at bounding box center [532, 72] width 77 height 25
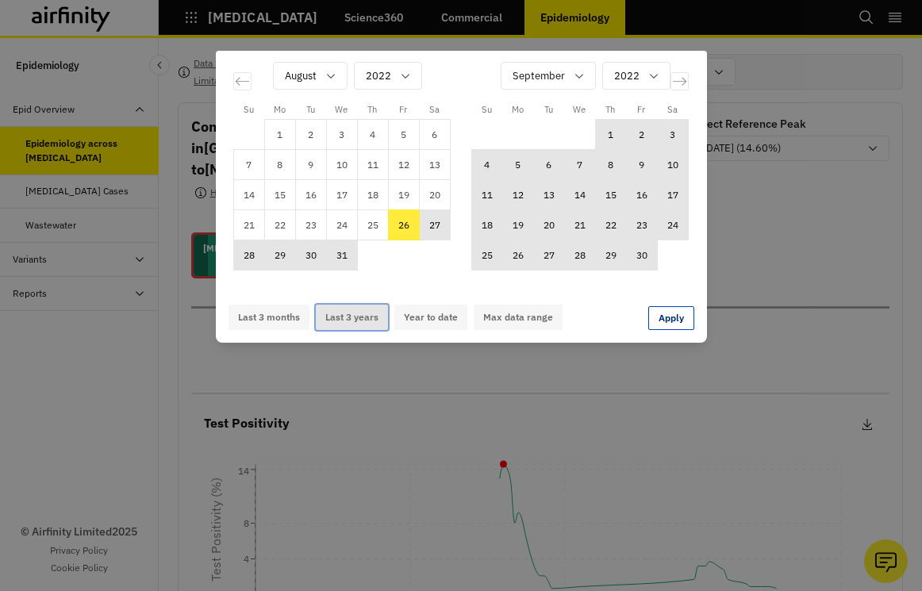
click at [381, 313] on button "Last 3 years" at bounding box center [352, 317] width 72 height 25
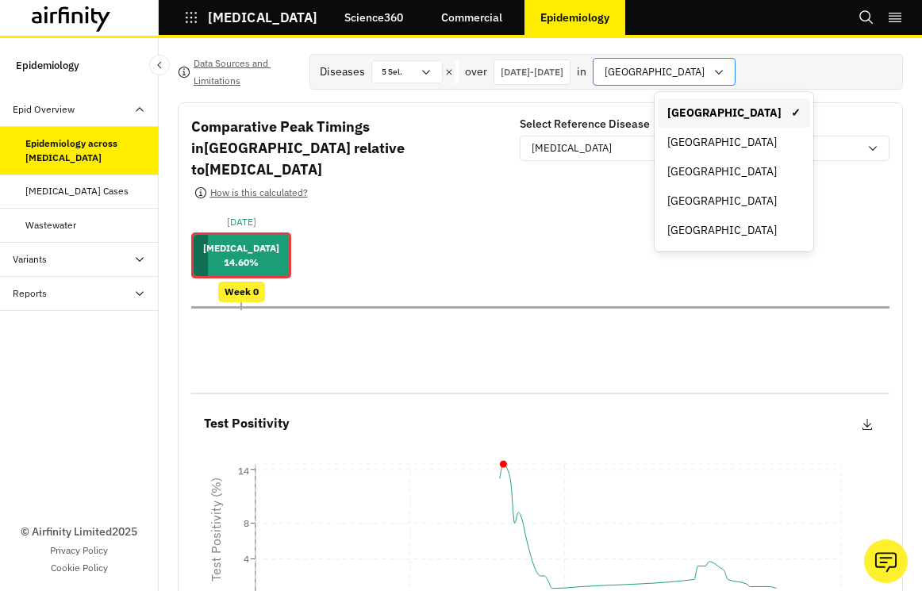
click at [713, 75] on icon at bounding box center [719, 72] width 13 height 13
click at [705, 80] on div "[GEOGRAPHIC_DATA]" at bounding box center [664, 72] width 143 height 28
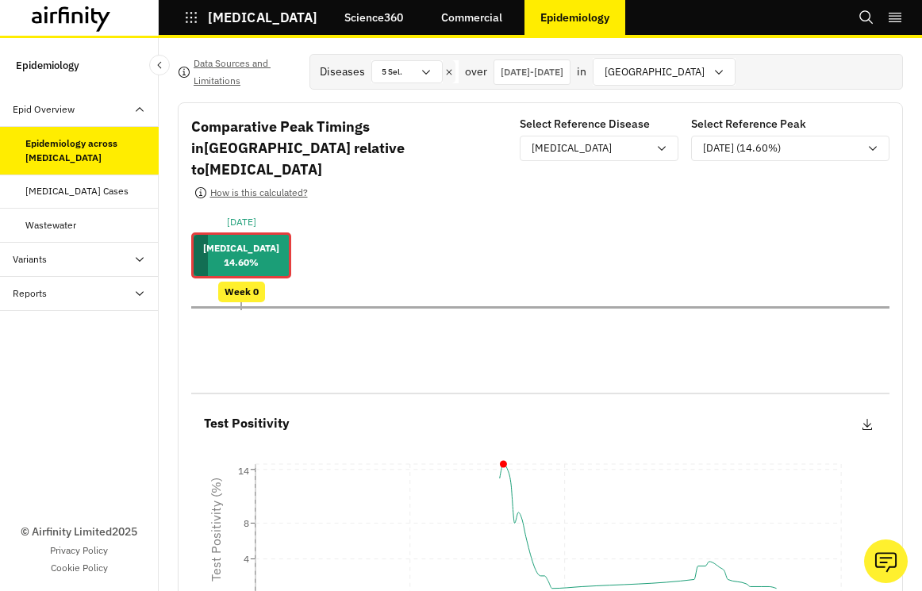
click at [643, 165] on div "Select Reference Disease [MEDICAL_DATA]" at bounding box center [599, 162] width 159 height 93
click at [639, 144] on div "[MEDICAL_DATA]" at bounding box center [590, 148] width 116 height 16
click at [635, 155] on div "[MEDICAL_DATA]" at bounding box center [590, 148] width 116 height 16
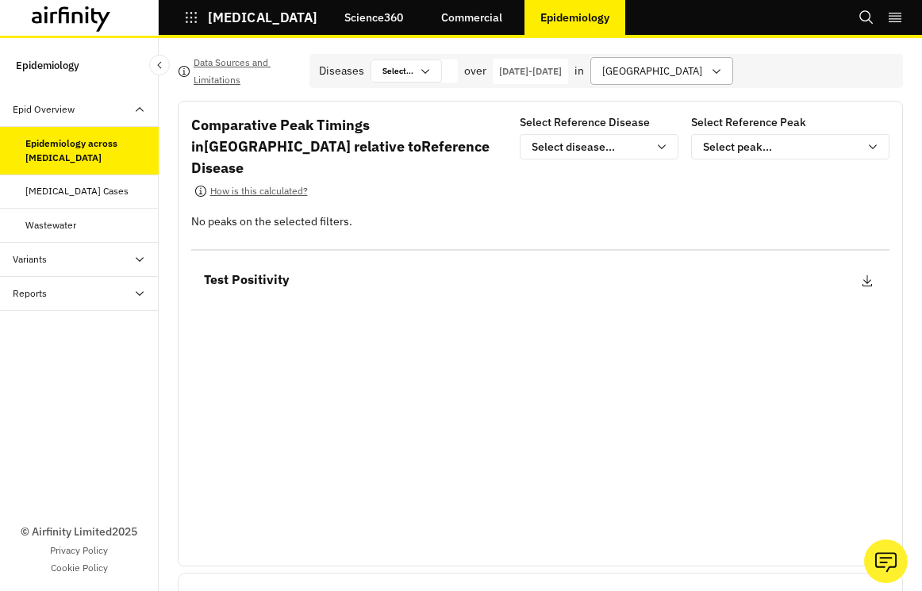
click at [702, 75] on div at bounding box center [652, 71] width 100 height 20
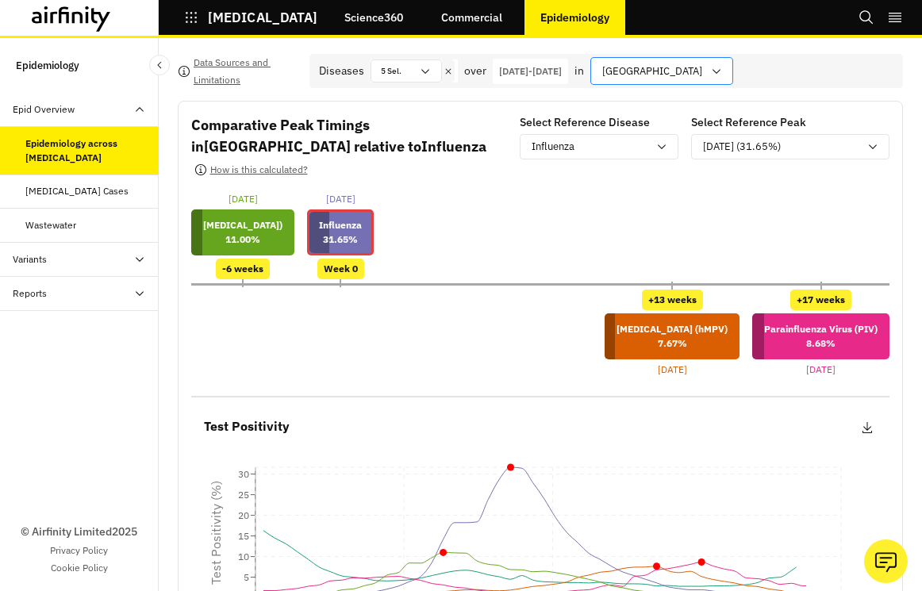
click at [710, 84] on div "[GEOGRAPHIC_DATA]" at bounding box center [650, 71] width 119 height 26
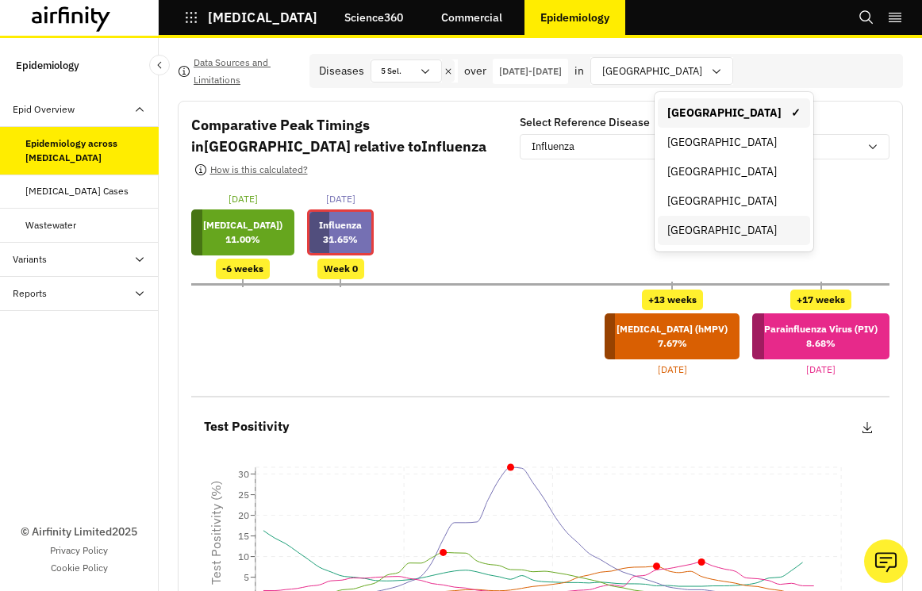
click at [707, 227] on div "[GEOGRAPHIC_DATA]" at bounding box center [733, 230] width 133 height 17
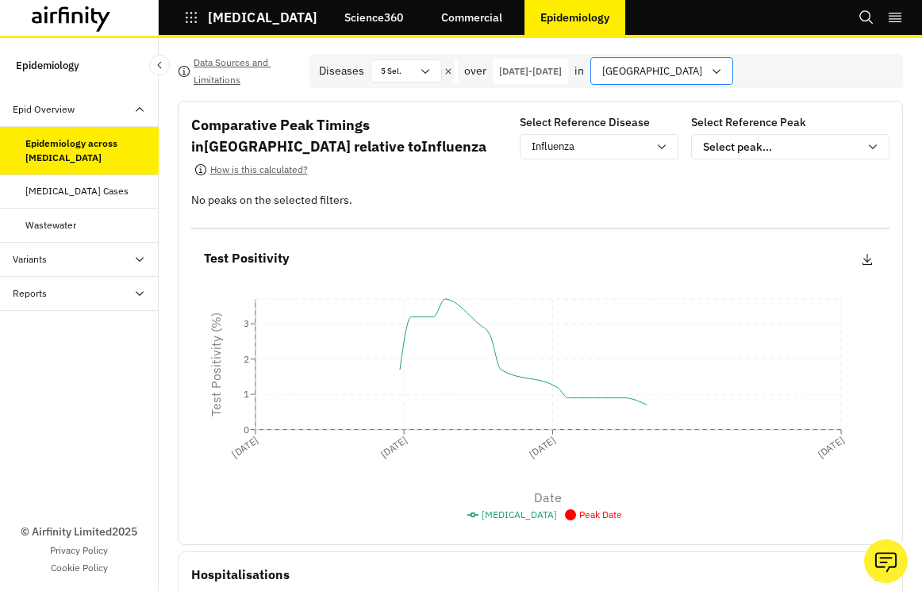
click at [709, 68] on div "[GEOGRAPHIC_DATA]" at bounding box center [661, 71] width 143 height 28
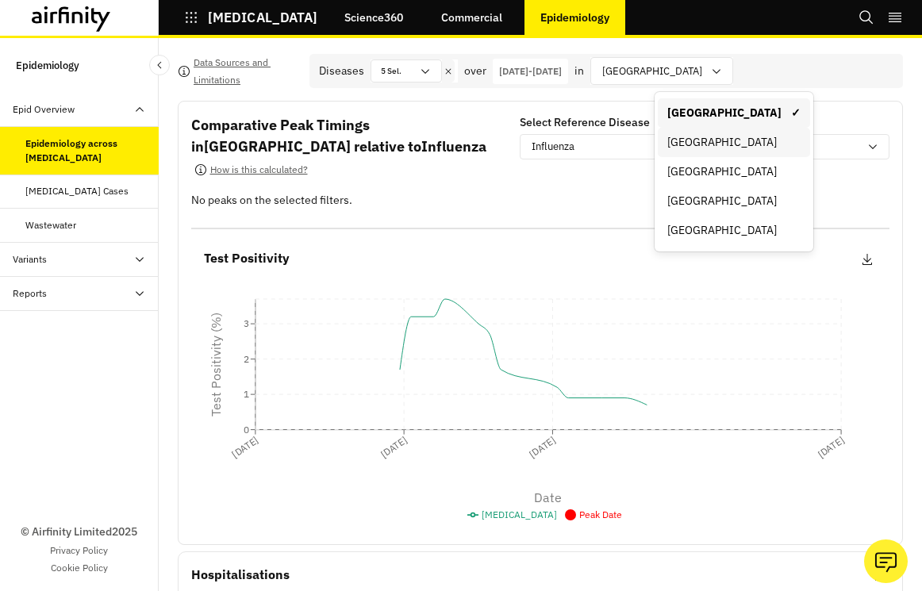
click at [709, 144] on div "[GEOGRAPHIC_DATA]" at bounding box center [733, 142] width 133 height 17
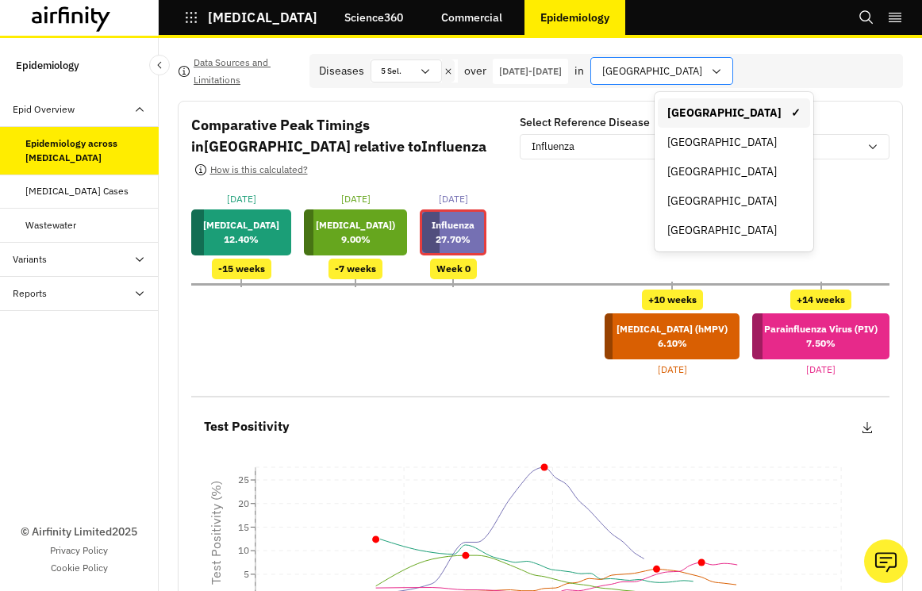
click at [696, 73] on div at bounding box center [652, 71] width 100 height 20
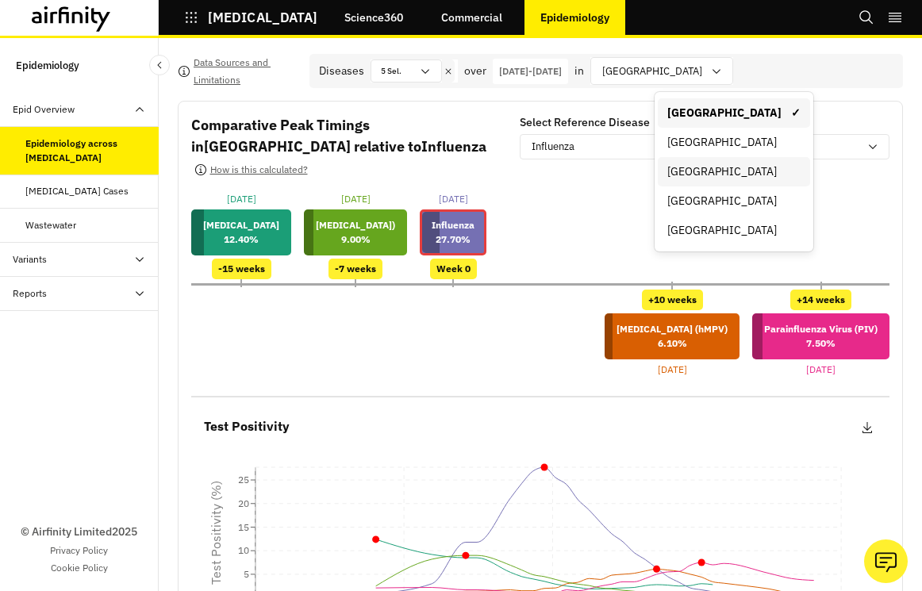
click at [698, 179] on div "[GEOGRAPHIC_DATA]" at bounding box center [733, 171] width 133 height 17
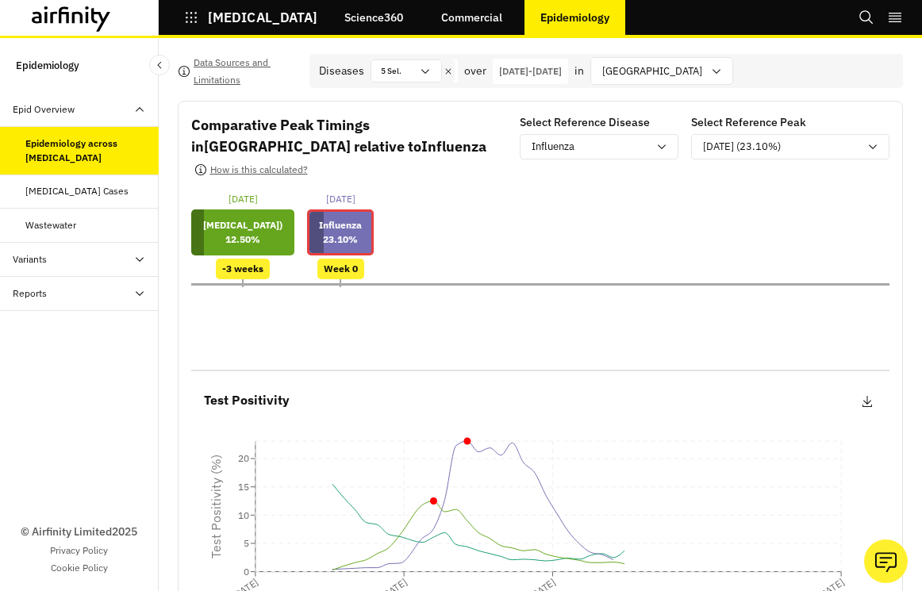
click at [691, 87] on div "Diseases 5 Sel. over 26-Aug-2024 - 26-Aug-2025 in France" at bounding box center [607, 71] width 594 height 34
click at [559, 73] on p "[DATE] - [DATE]" at bounding box center [530, 71] width 63 height 14
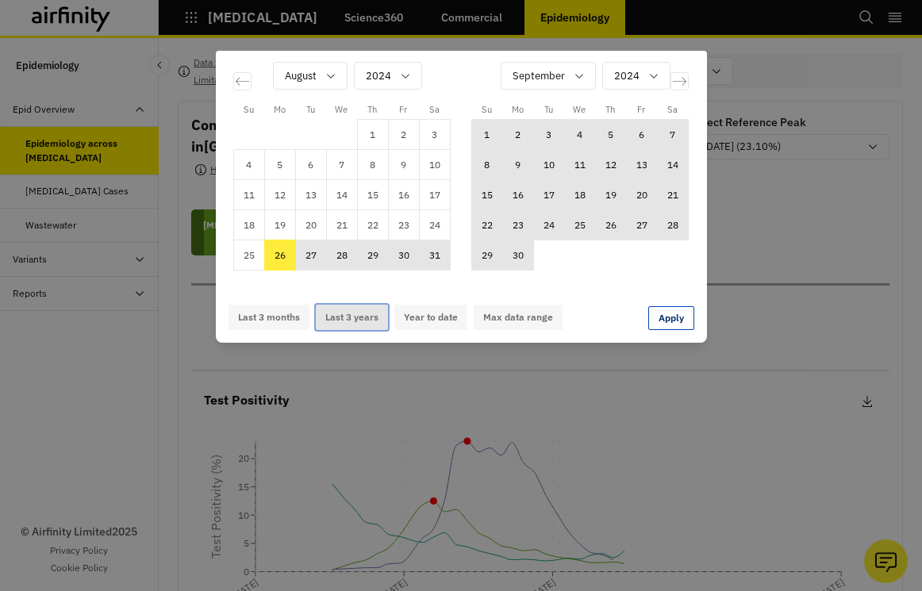
click at [357, 329] on button "Last 3 years" at bounding box center [352, 317] width 72 height 25
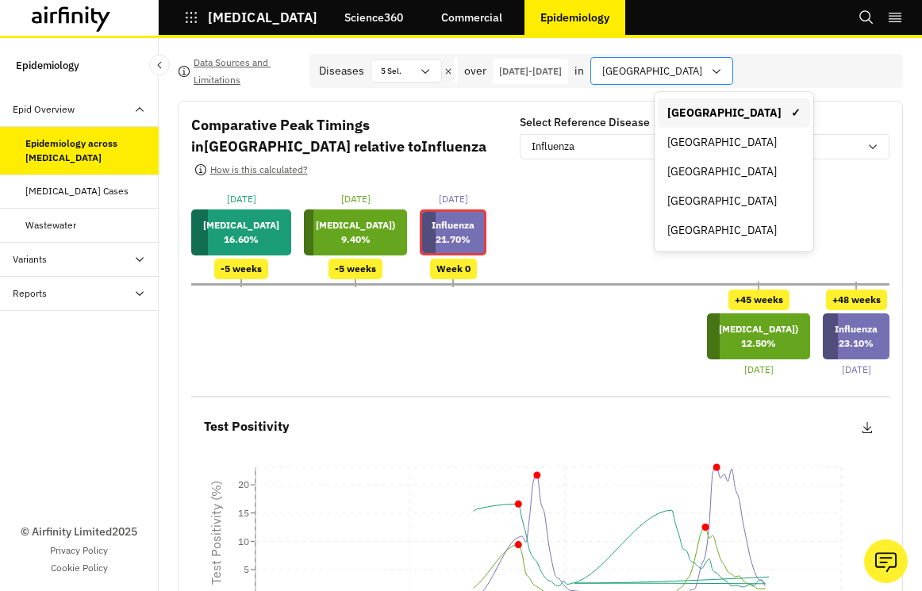
click at [681, 70] on div at bounding box center [652, 71] width 100 height 20
click at [690, 138] on div "[GEOGRAPHIC_DATA]" at bounding box center [733, 142] width 133 height 17
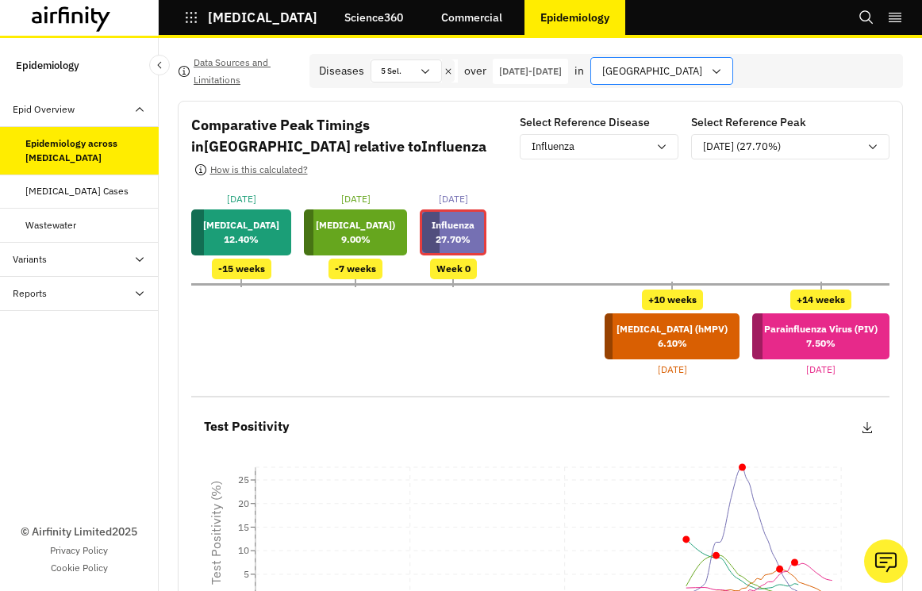
click at [691, 64] on div at bounding box center [652, 71] width 100 height 20
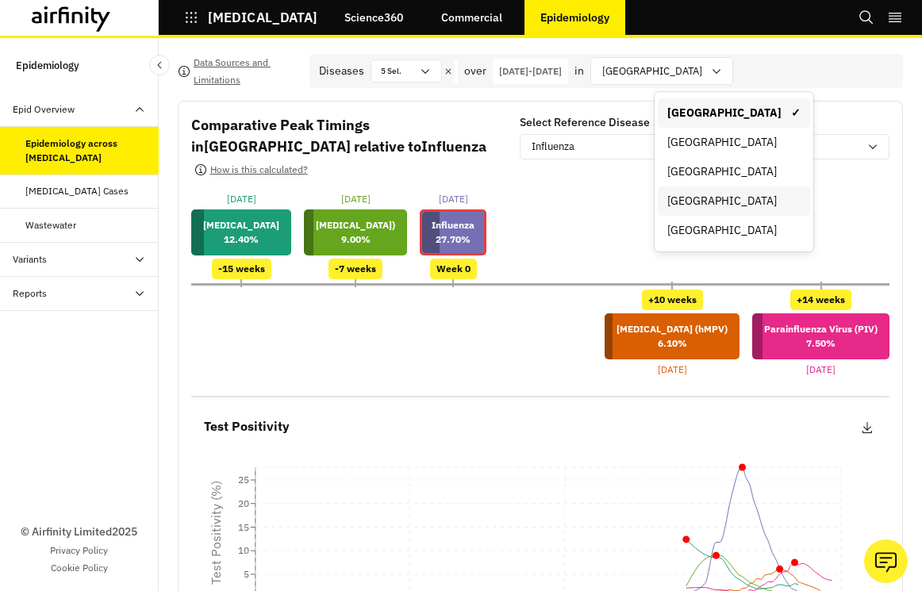
click at [705, 191] on div "[GEOGRAPHIC_DATA]" at bounding box center [734, 200] width 152 height 29
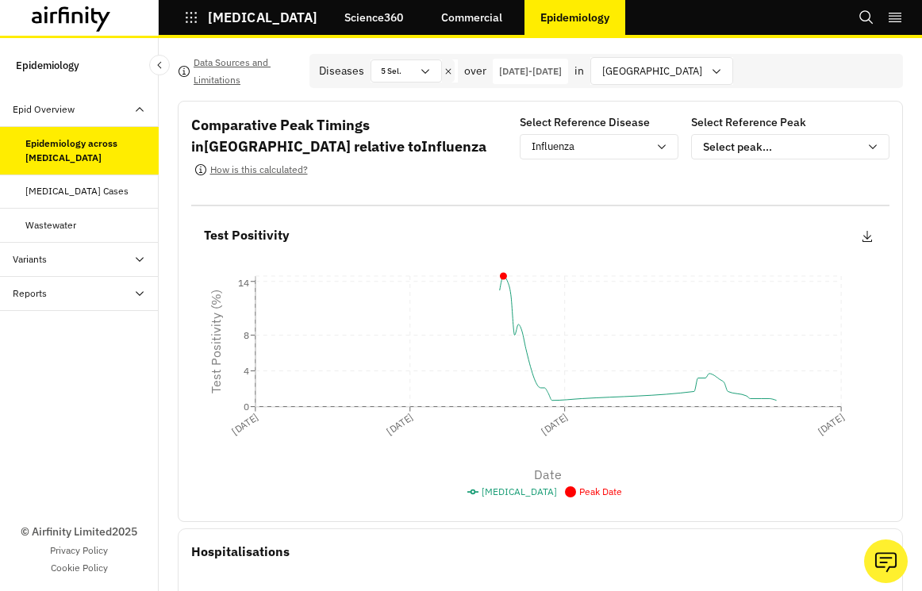
click at [562, 70] on p "[DATE] - [DATE]" at bounding box center [530, 71] width 63 height 14
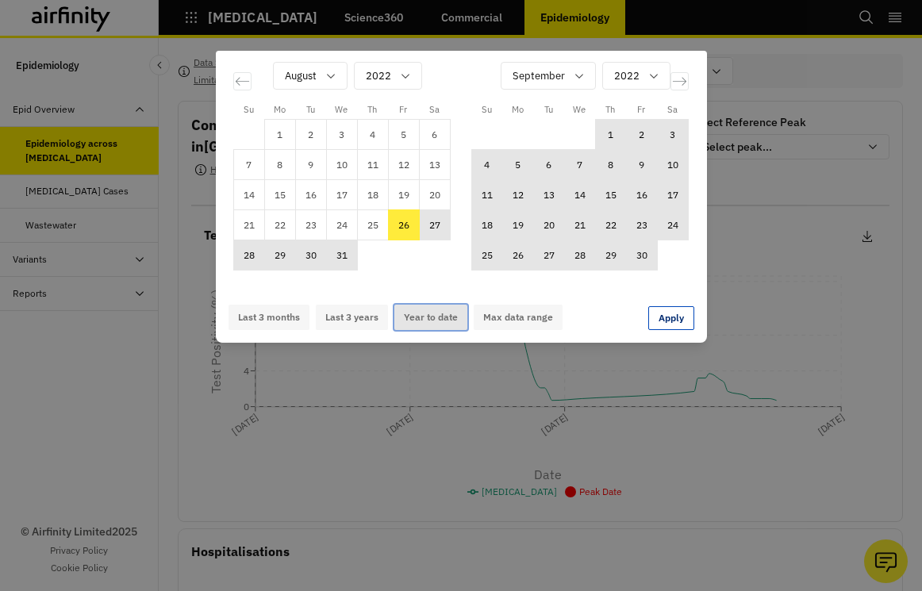
click at [405, 314] on button "Year to date" at bounding box center [430, 317] width 73 height 25
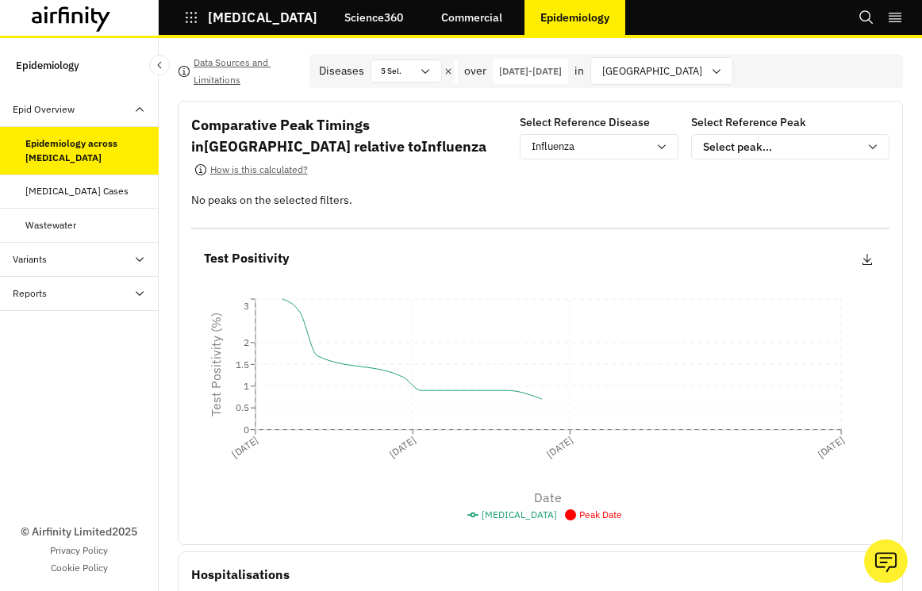
click at [552, 83] on div "[DATE] - [DATE]" at bounding box center [530, 71] width 75 height 25
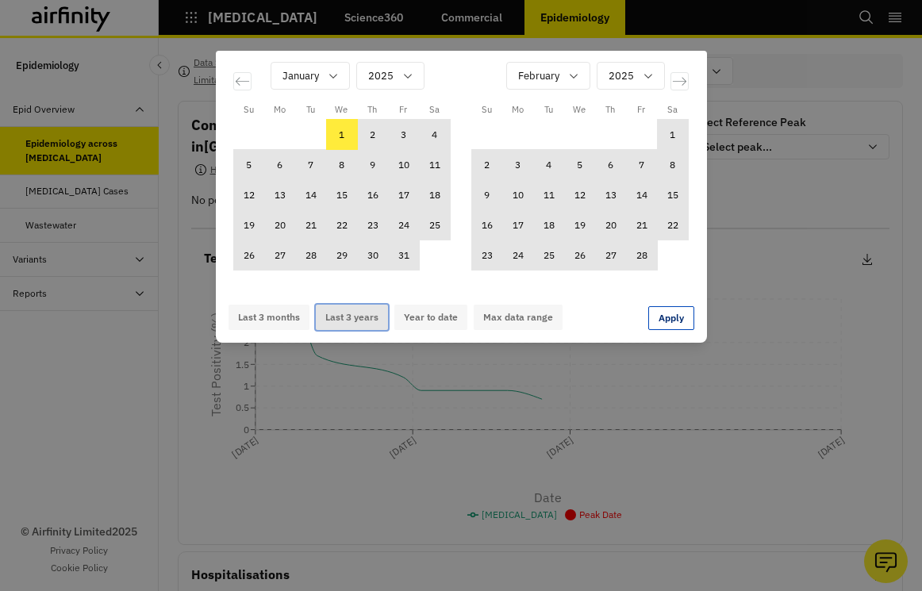
click at [347, 316] on button "Last 3 years" at bounding box center [352, 317] width 72 height 25
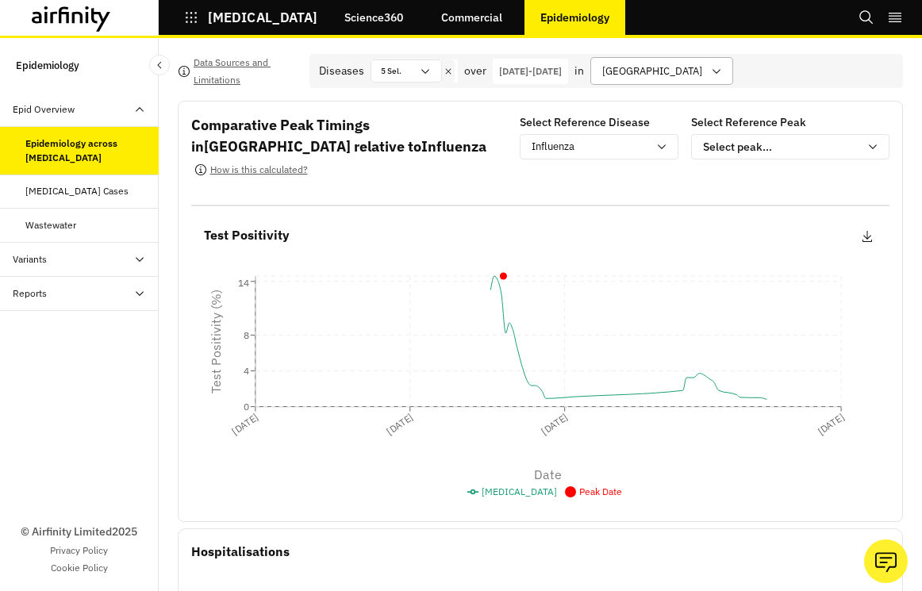
click at [710, 74] on icon at bounding box center [716, 71] width 13 height 13
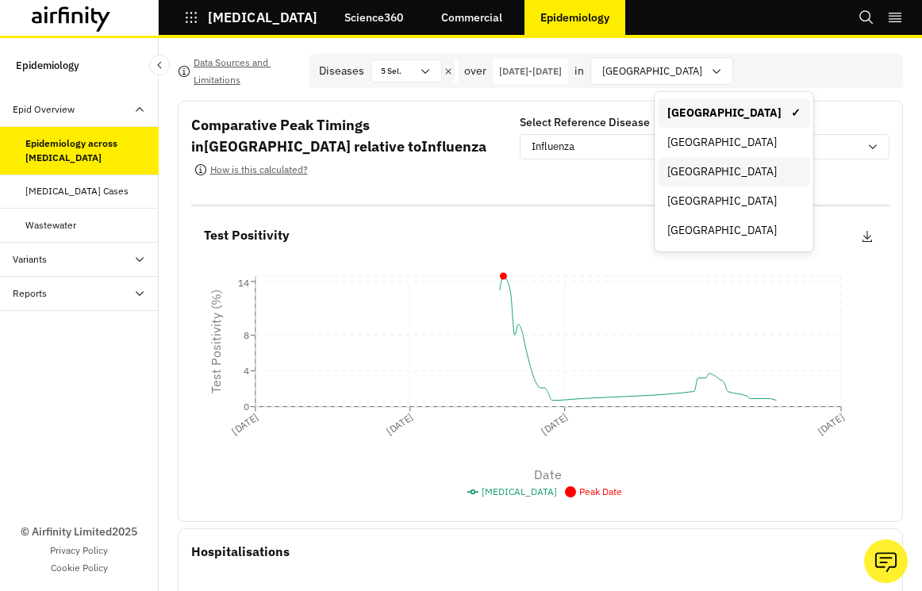
click at [709, 161] on div "[GEOGRAPHIC_DATA]" at bounding box center [734, 171] width 152 height 29
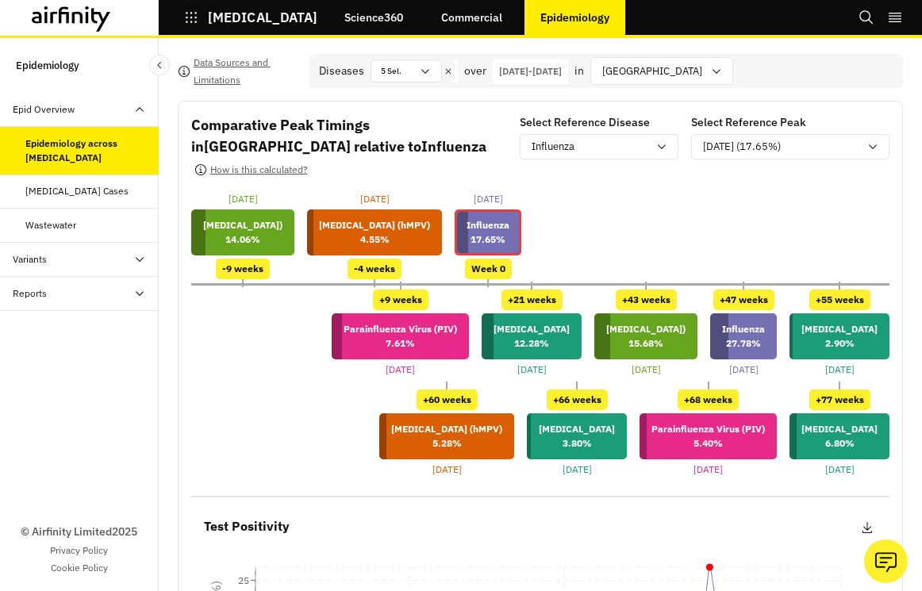
click at [562, 76] on p "[DATE] - [DATE]" at bounding box center [530, 71] width 63 height 14
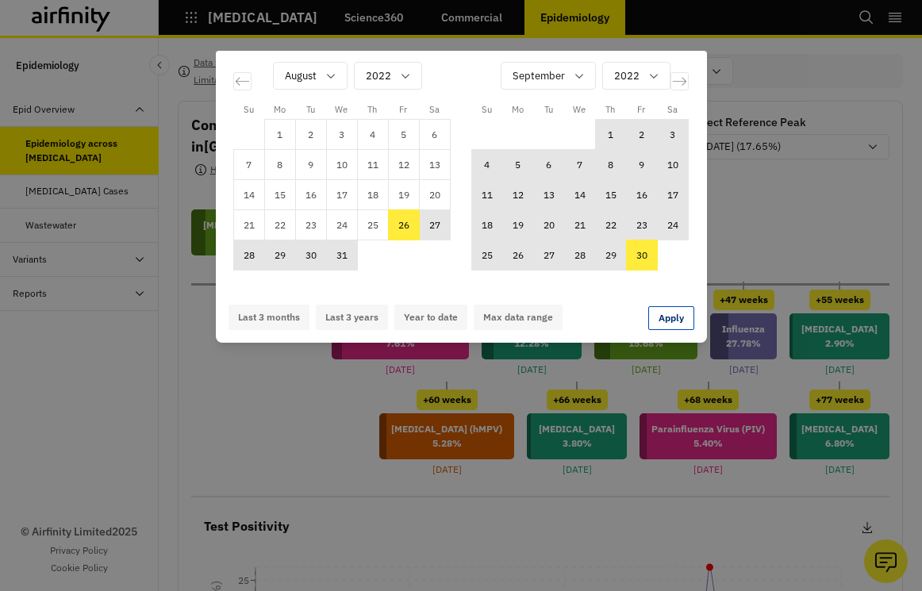
click at [639, 260] on td "30" at bounding box center [641, 255] width 31 height 30
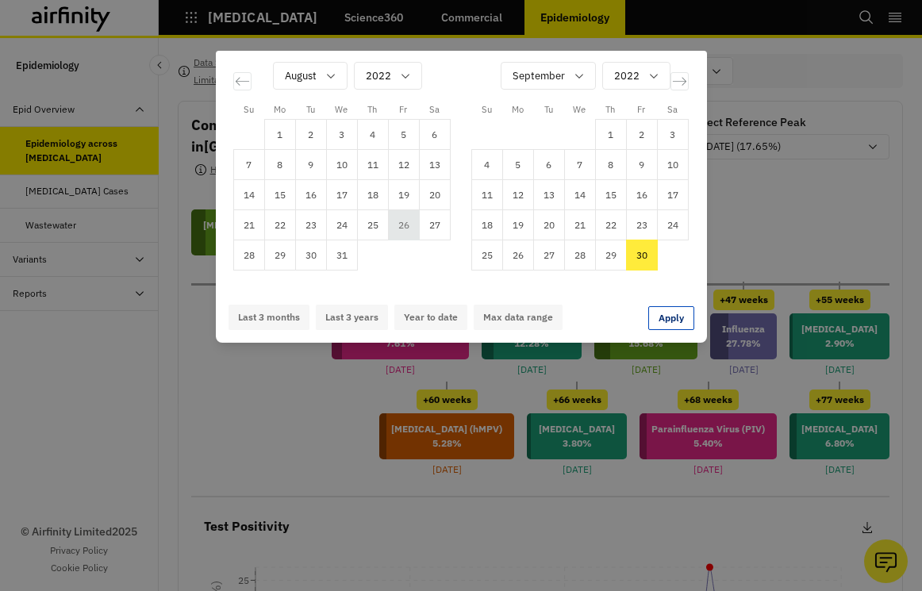
click at [410, 221] on td "26" at bounding box center [403, 225] width 31 height 30
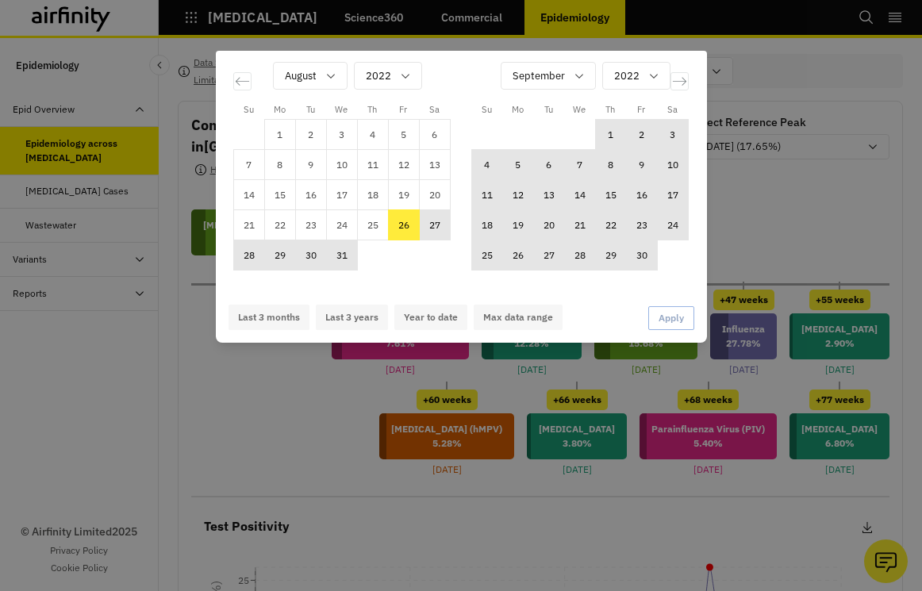
click at [684, 90] on div "September 2022" at bounding box center [586, 81] width 206 height 75
click at [684, 81] on icon "Move forward to switch to the next month." at bounding box center [678, 81] width 13 height 8
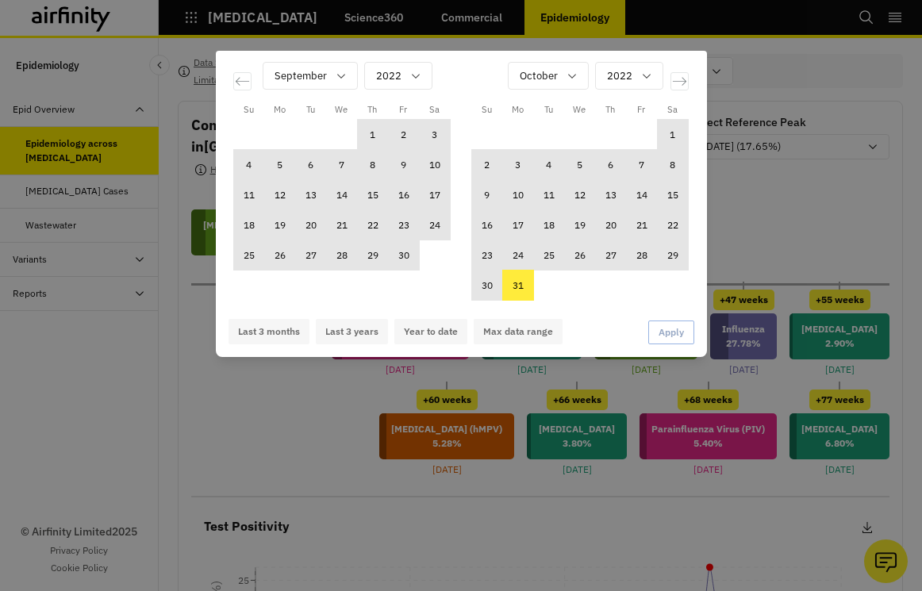
click at [512, 291] on td "31" at bounding box center [517, 286] width 31 height 30
click at [239, 79] on icon "Move backward to switch to the previous month." at bounding box center [242, 81] width 15 height 15
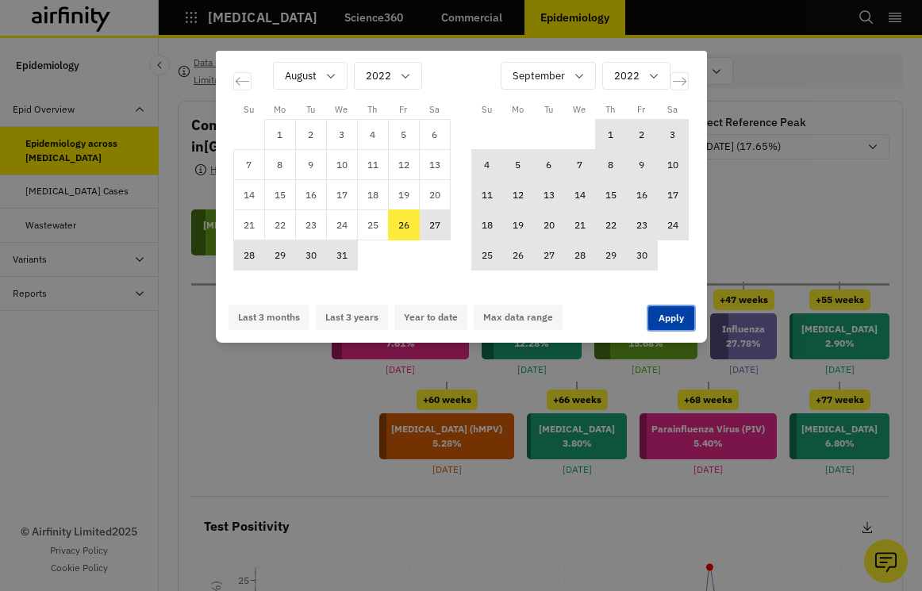
click at [673, 310] on button "Apply" at bounding box center [671, 318] width 46 height 24
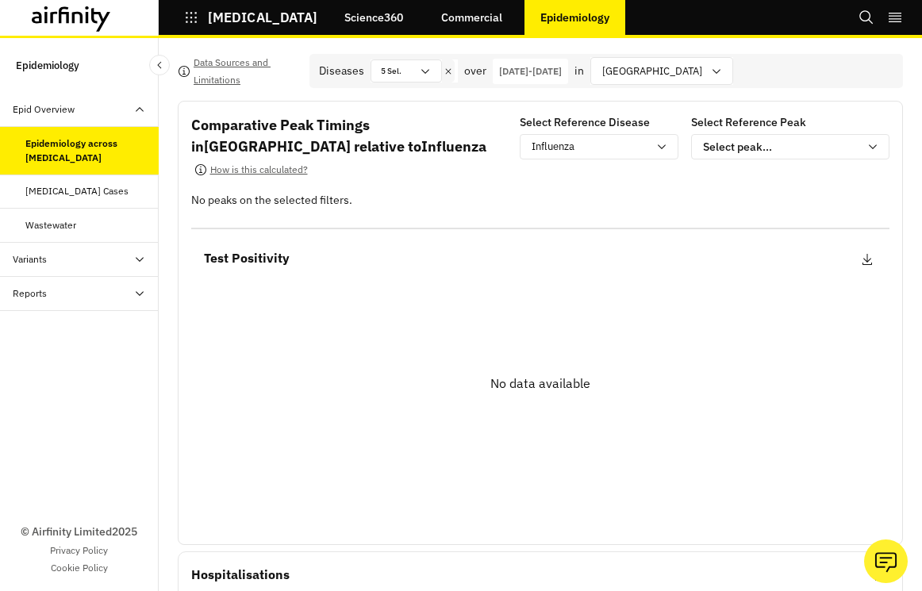
click at [562, 78] on p "26-Aug-2022 - 31-Oct-2022" at bounding box center [530, 71] width 63 height 14
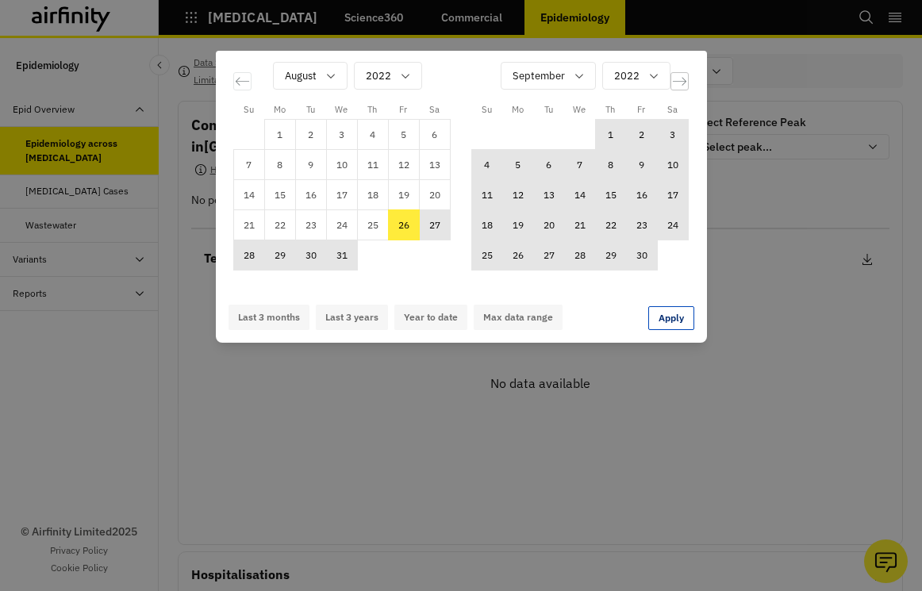
click at [681, 82] on icon "Move forward to switch to the next month." at bounding box center [679, 81] width 15 height 15
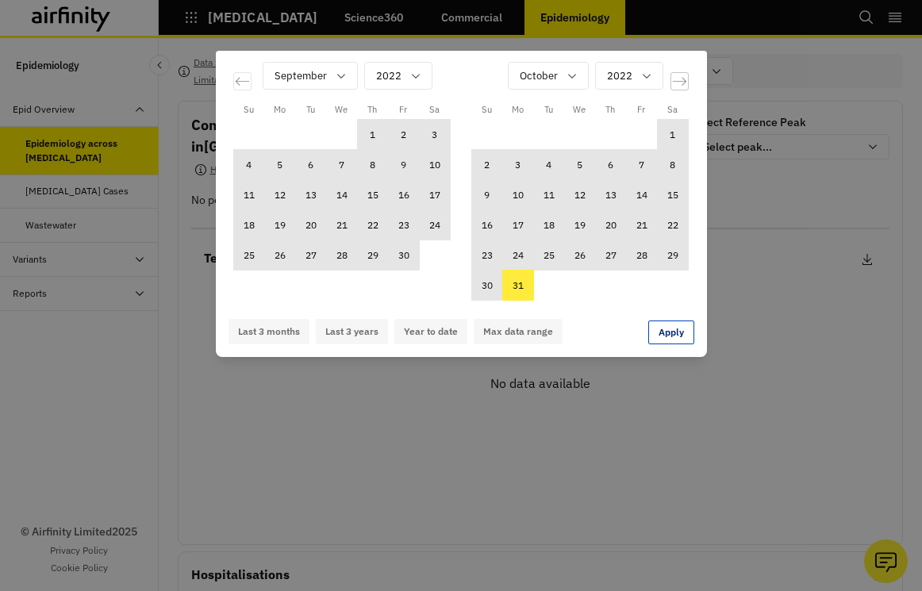
click at [681, 82] on icon "Move forward to switch to the next month." at bounding box center [679, 81] width 15 height 15
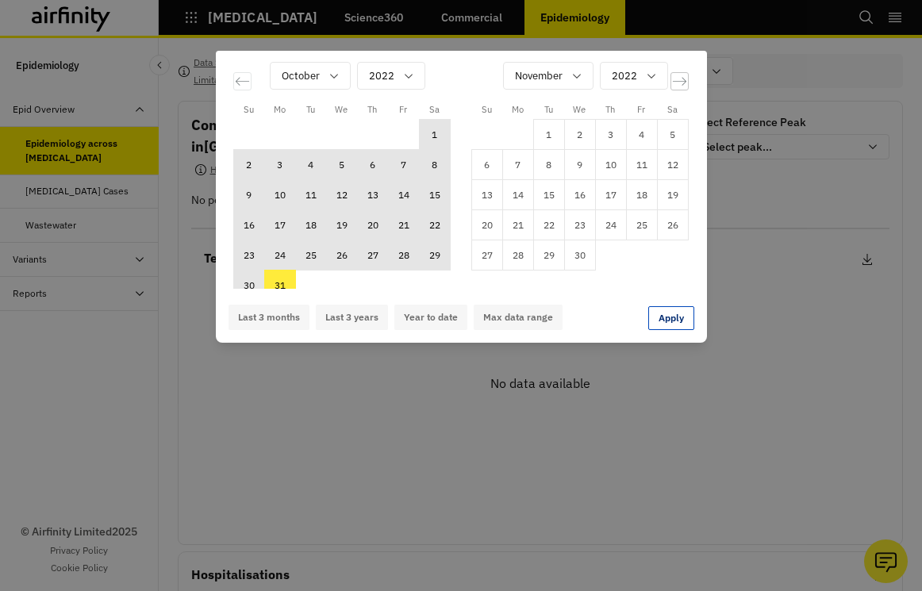
click at [681, 82] on icon "Move forward to switch to the next month." at bounding box center [679, 81] width 15 height 15
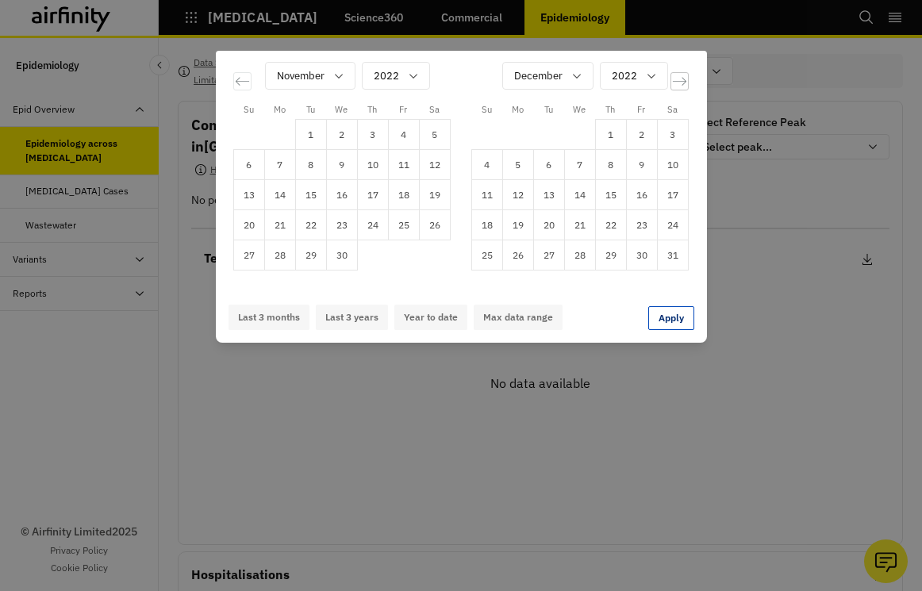
click at [681, 82] on icon "Move forward to switch to the next month." at bounding box center [679, 81] width 15 height 15
click at [632, 248] on td "31" at bounding box center [641, 255] width 31 height 30
click at [240, 75] on icon "Move backward to switch to the previous month." at bounding box center [242, 81] width 15 height 15
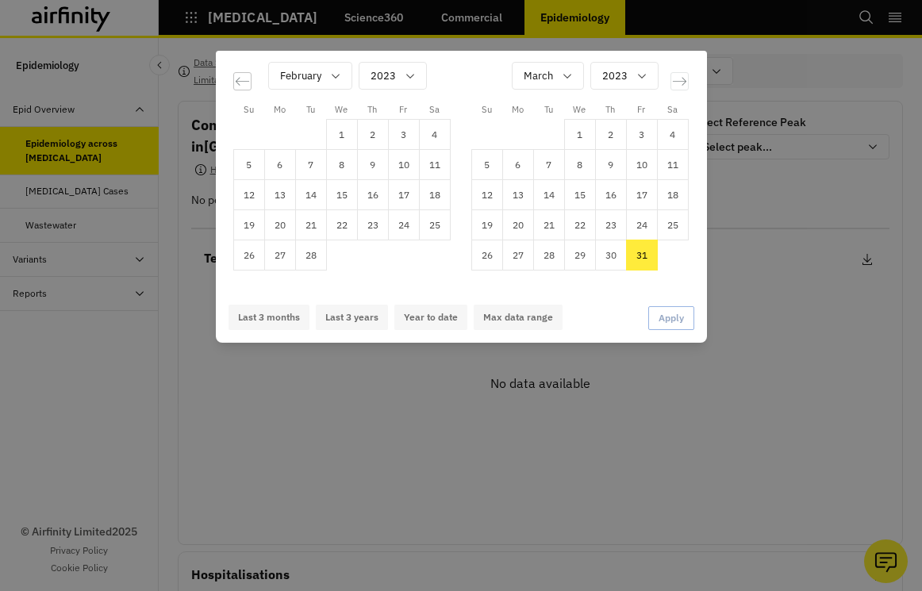
click at [240, 75] on icon "Move backward to switch to the previous month." at bounding box center [242, 81] width 15 height 15
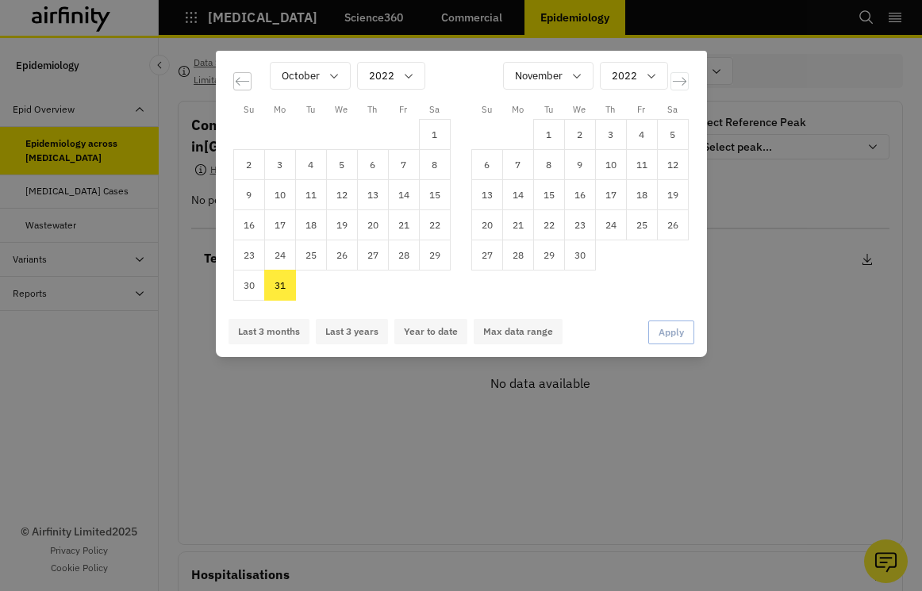
click at [244, 79] on icon "Move backward to switch to the previous month." at bounding box center [242, 81] width 15 height 15
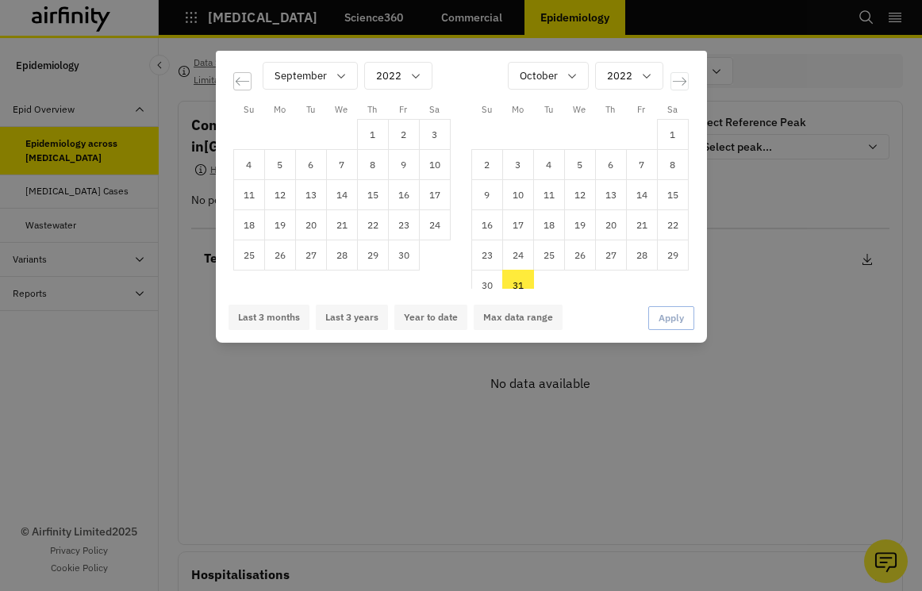
click at [244, 79] on icon "Move backward to switch to the previous month." at bounding box center [242, 81] width 15 height 15
click at [279, 136] on td "1" at bounding box center [279, 135] width 31 height 30
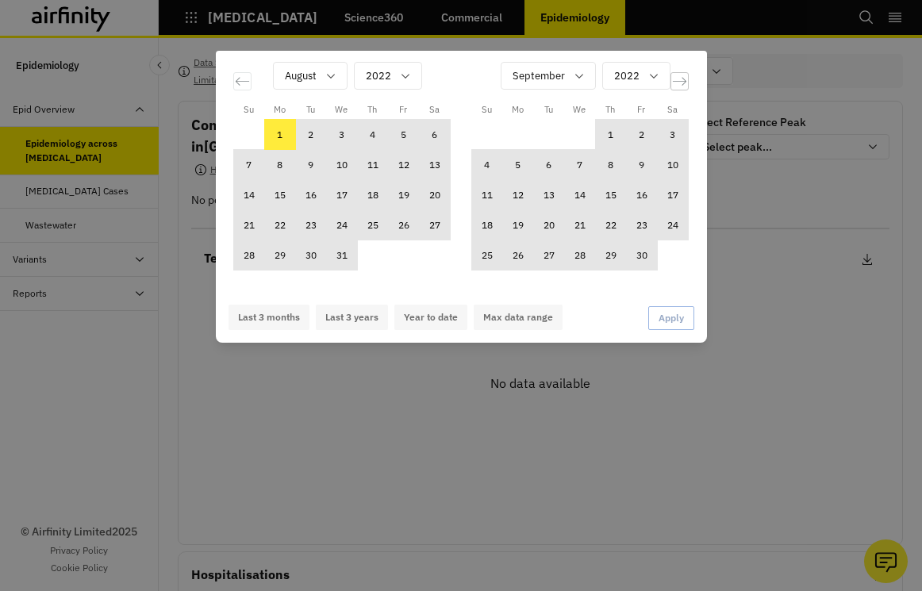
click at [679, 81] on icon "Move forward to switch to the next month." at bounding box center [679, 81] width 15 height 15
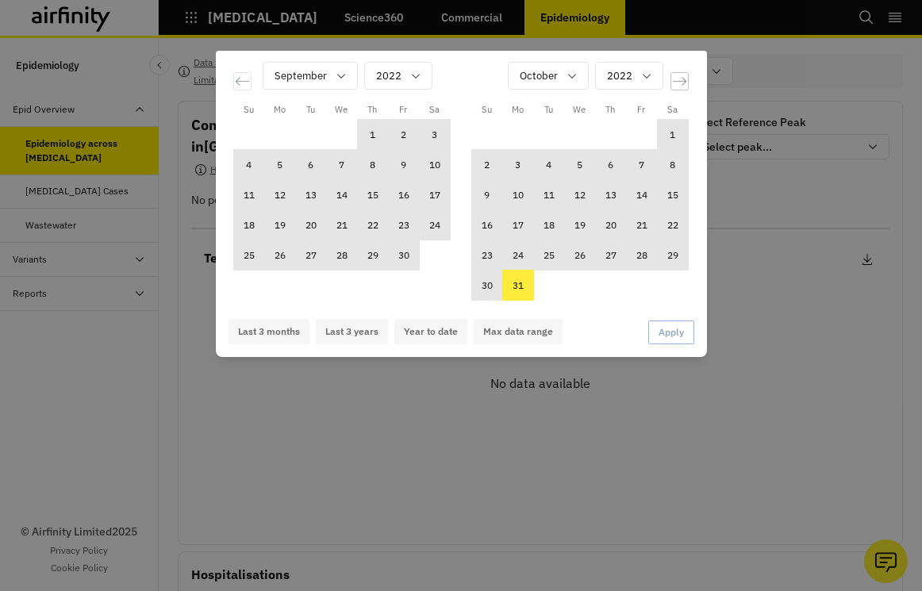
click at [679, 81] on icon "Move forward to switch to the next month." at bounding box center [679, 81] width 15 height 15
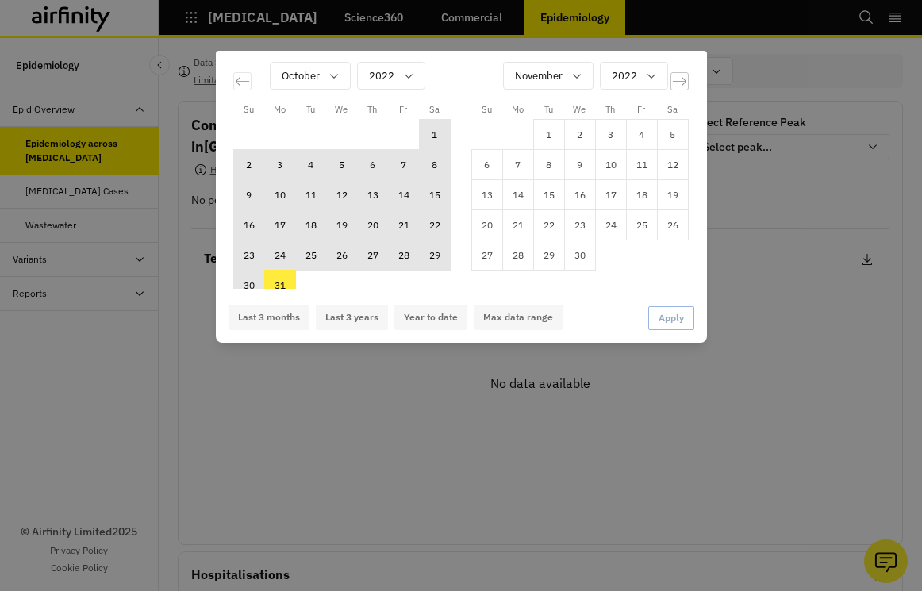
click at [679, 81] on icon "Move forward to switch to the next month." at bounding box center [679, 81] width 15 height 15
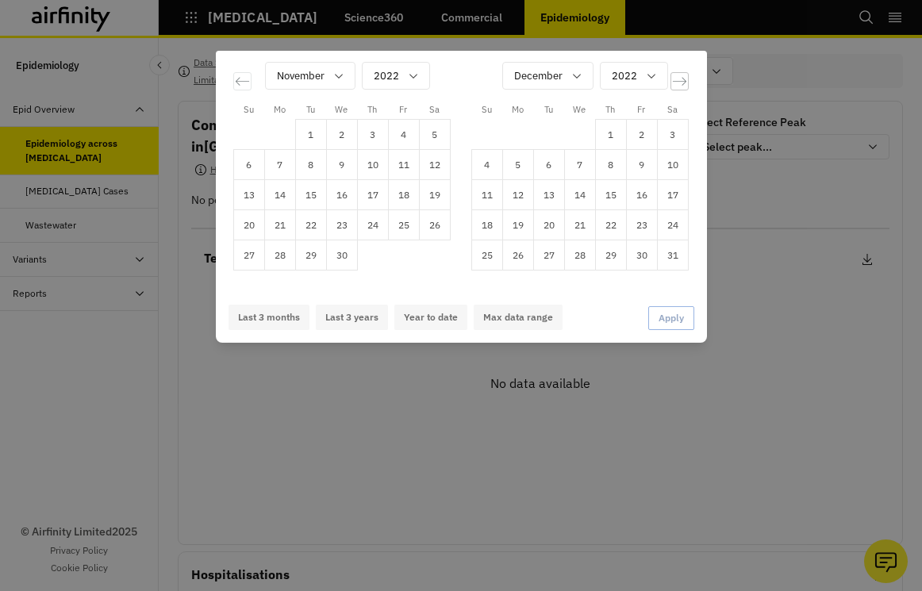
click at [679, 81] on icon "Move forward to switch to the next month." at bounding box center [679, 81] width 15 height 15
click at [555, 251] on td "28" at bounding box center [548, 255] width 31 height 30
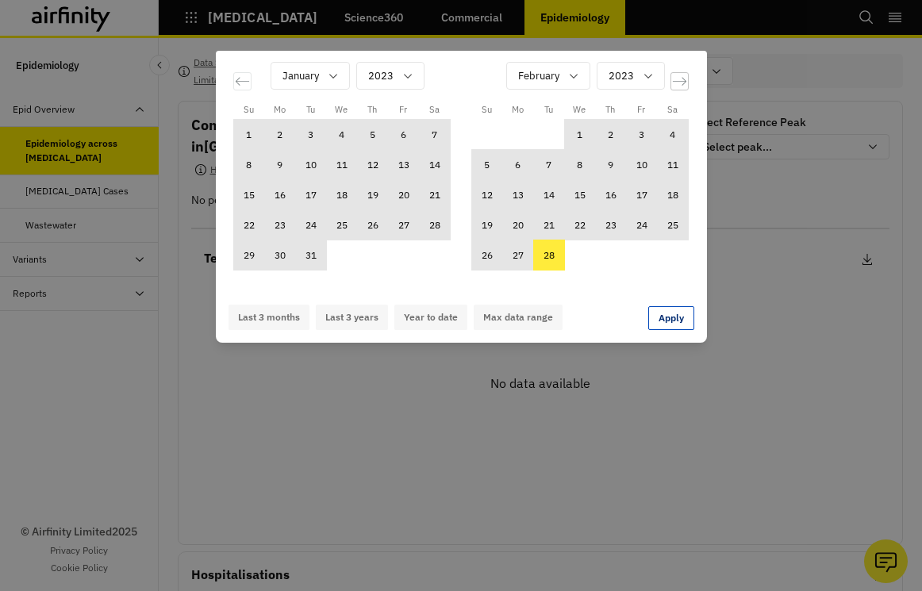
click at [683, 90] on div "Move forward to switch to the next month." at bounding box center [680, 81] width 18 height 18
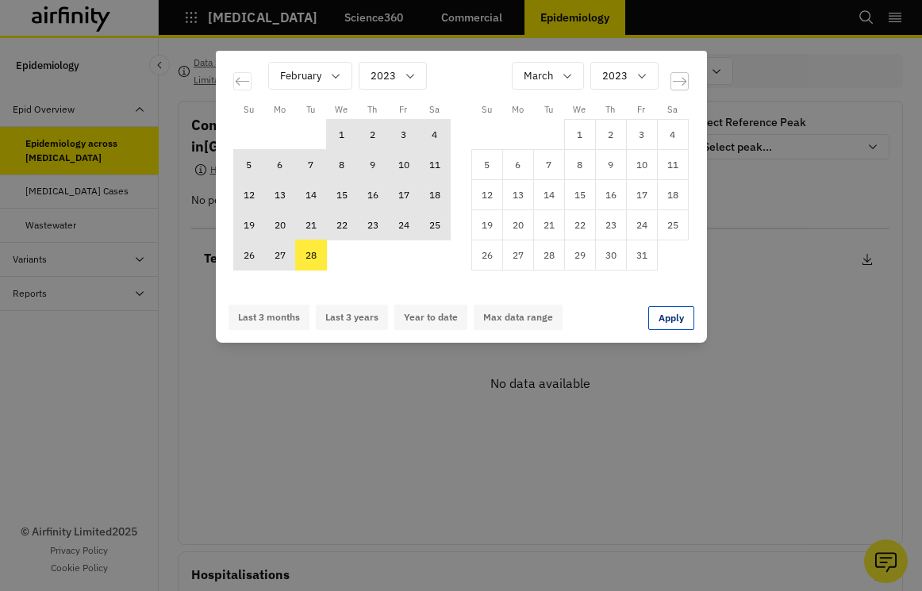
click at [681, 80] on icon "Move forward to switch to the next month." at bounding box center [679, 81] width 15 height 15
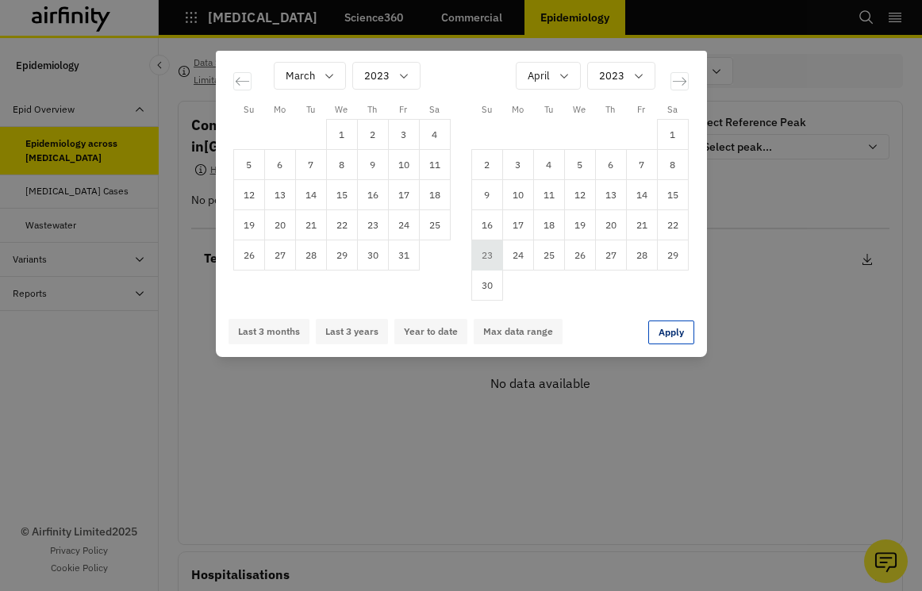
click at [491, 268] on td "23" at bounding box center [486, 255] width 31 height 30
click at [489, 280] on td "30" at bounding box center [486, 286] width 31 height 30
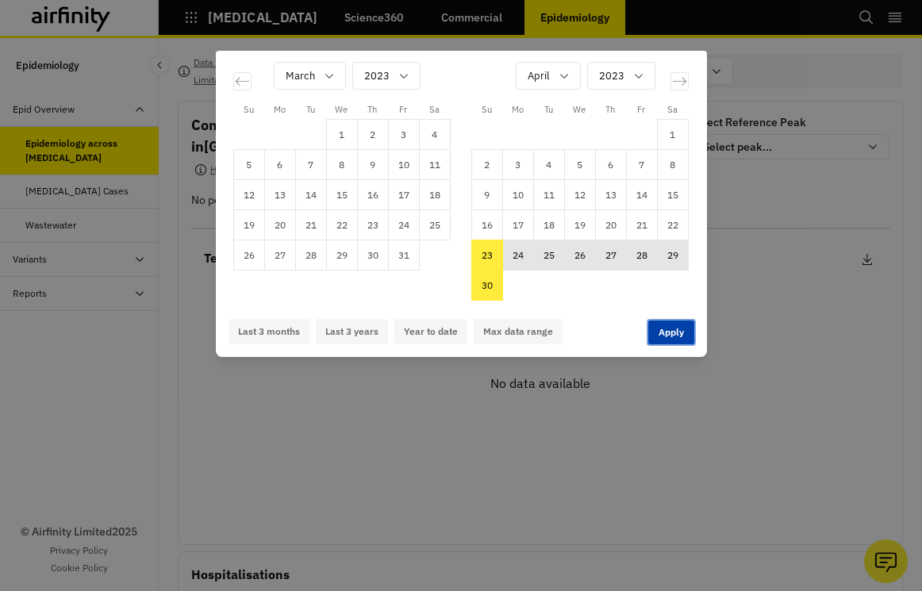
click at [678, 325] on button "Apply" at bounding box center [671, 333] width 46 height 24
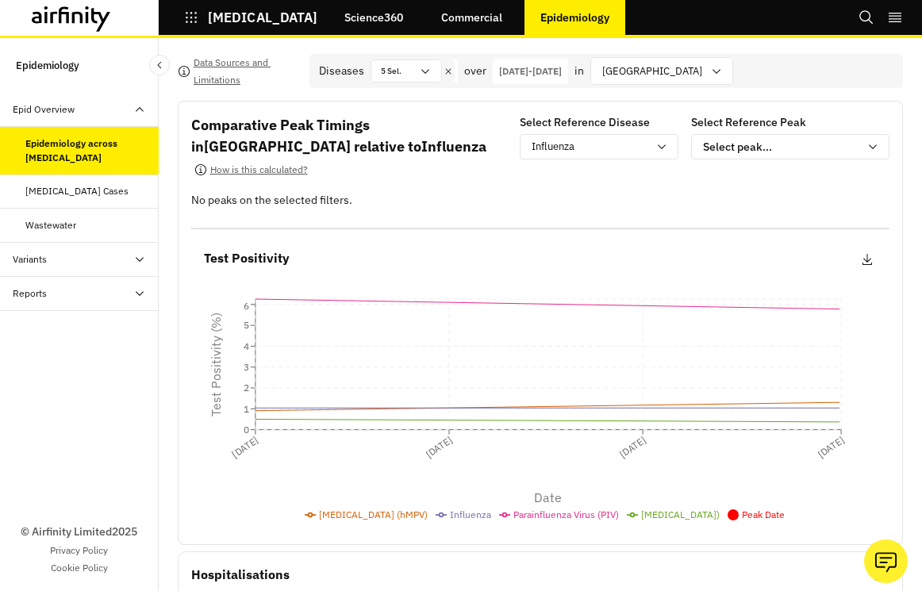
click at [562, 74] on p "23-Apr-2023 - 30-Apr-2023" at bounding box center [530, 71] width 63 height 14
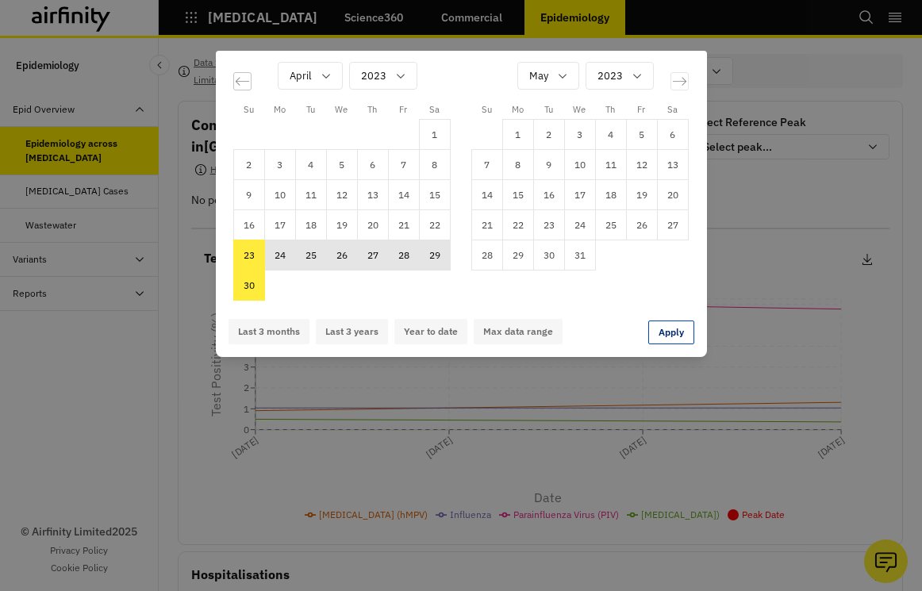
click at [237, 79] on icon "Move backward to switch to the previous month." at bounding box center [242, 81] width 15 height 15
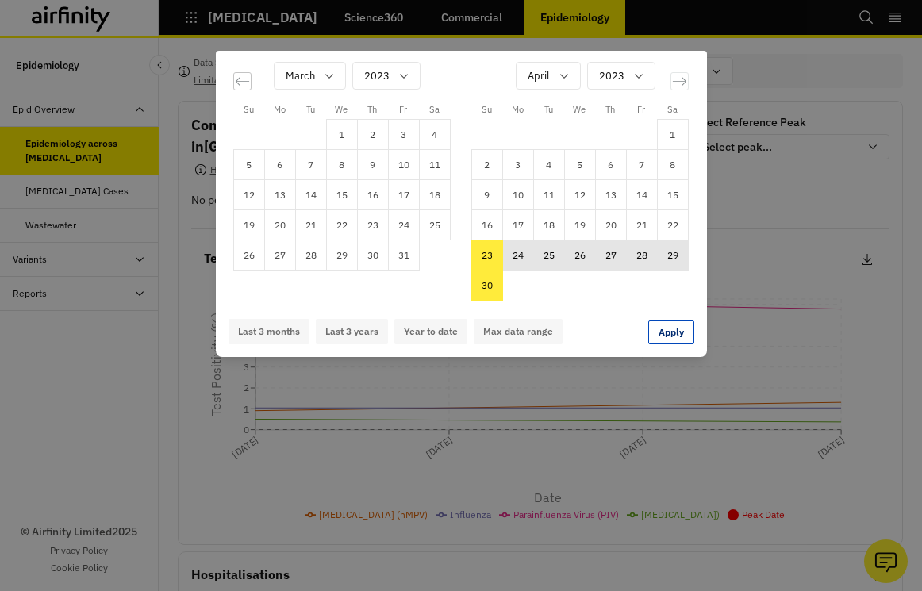
click at [237, 79] on icon "Move backward to switch to the previous month." at bounding box center [242, 81] width 15 height 15
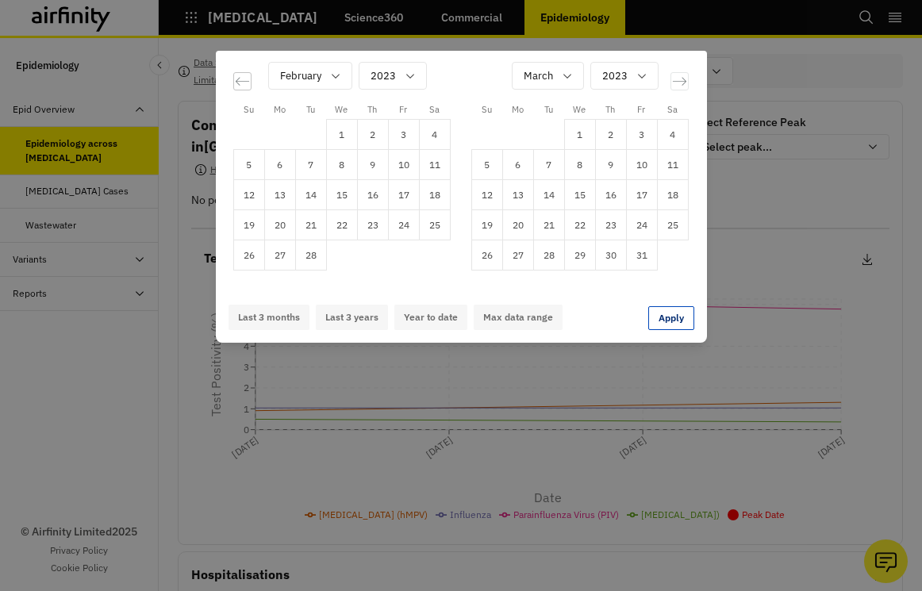
click at [237, 79] on icon "Move backward to switch to the previous month." at bounding box center [242, 81] width 15 height 15
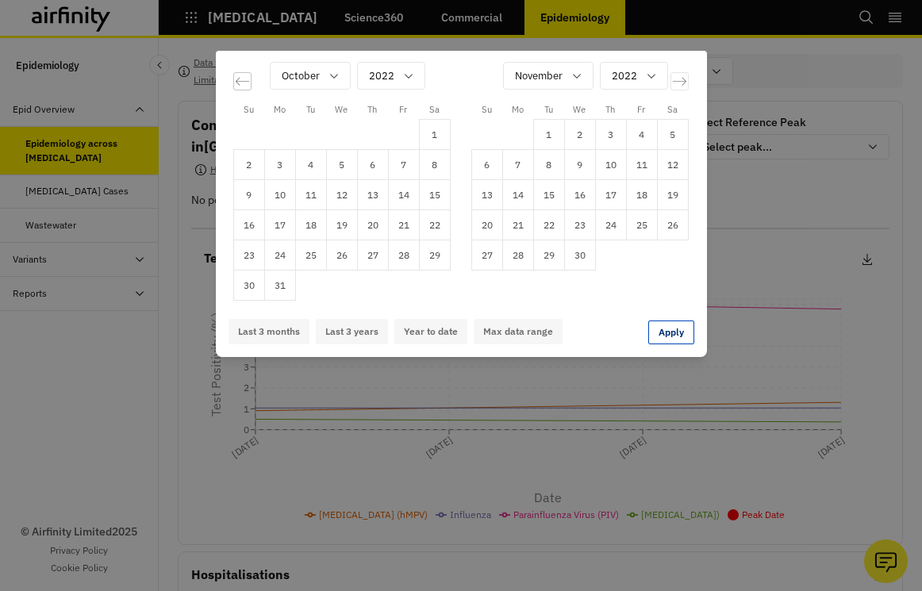
click at [237, 79] on icon "Move backward to switch to the previous month." at bounding box center [242, 81] width 15 height 15
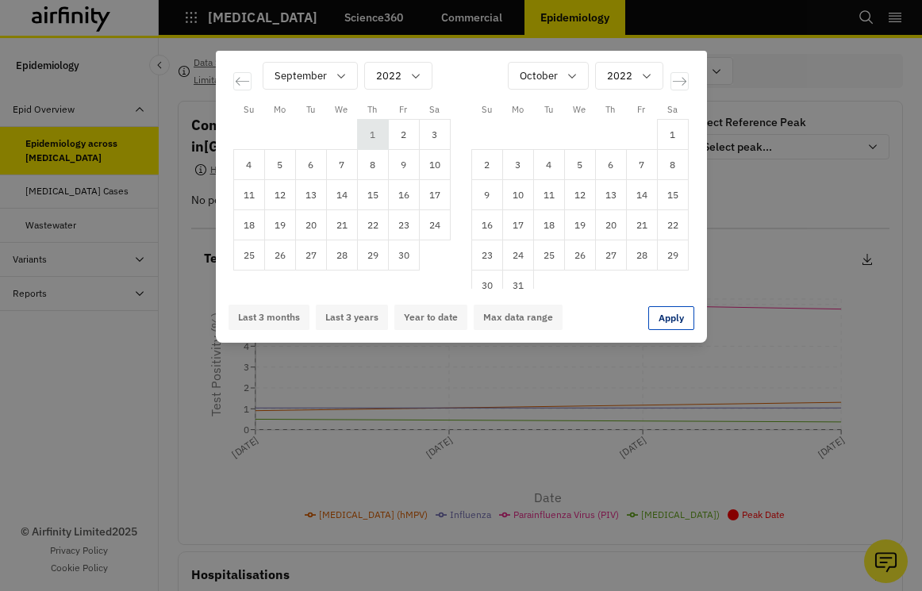
click at [377, 139] on td "1" at bounding box center [372, 135] width 31 height 30
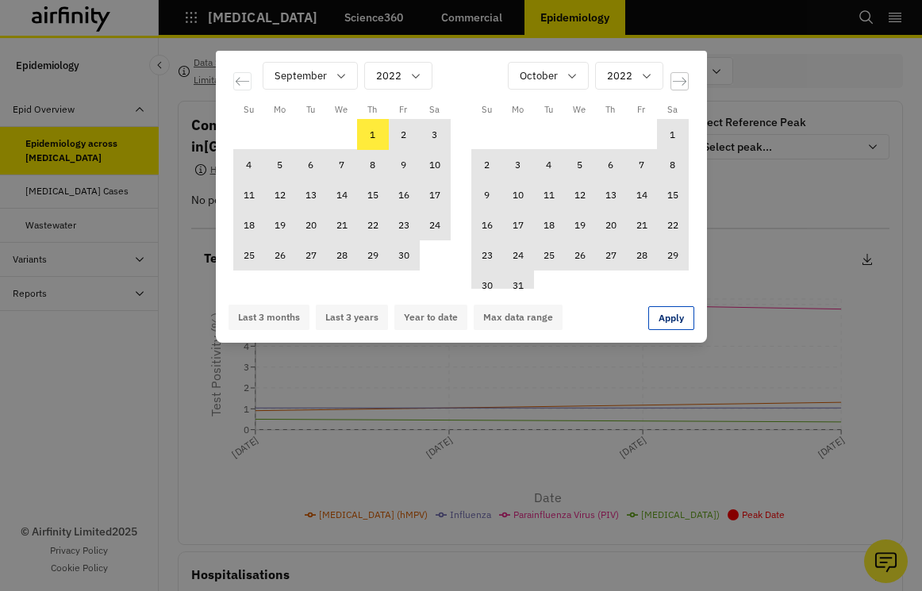
click at [678, 79] on icon "Move forward to switch to the next month." at bounding box center [679, 81] width 15 height 15
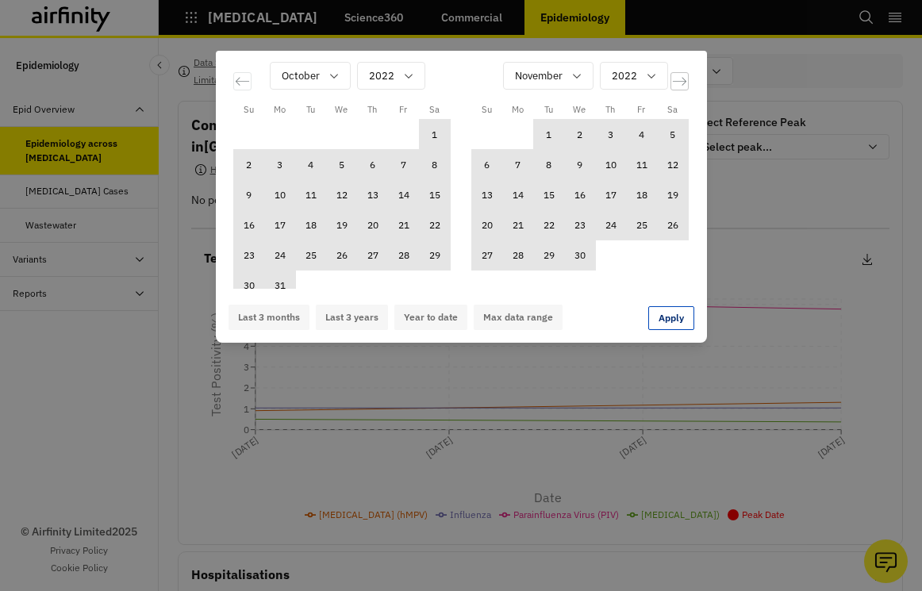
click at [678, 79] on icon "Move forward to switch to the next month." at bounding box center [679, 81] width 15 height 15
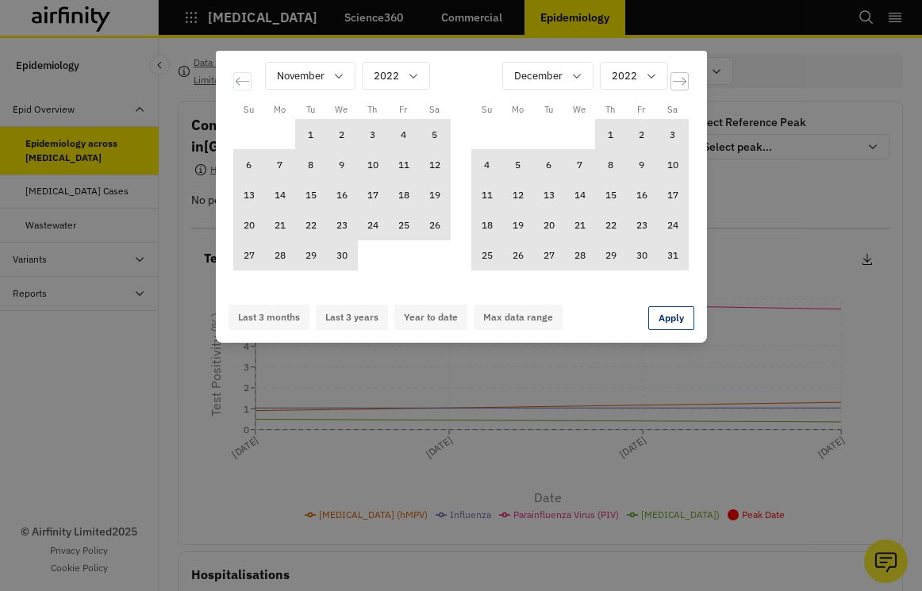
click at [678, 79] on icon "Move forward to switch to the next month." at bounding box center [679, 81] width 15 height 15
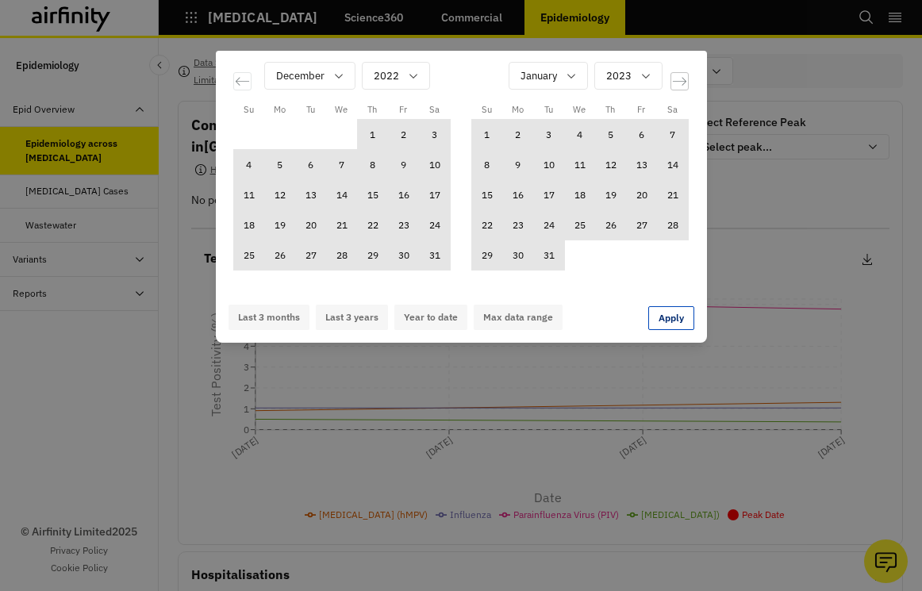
click at [678, 79] on icon "Move forward to switch to the next month." at bounding box center [679, 81] width 15 height 15
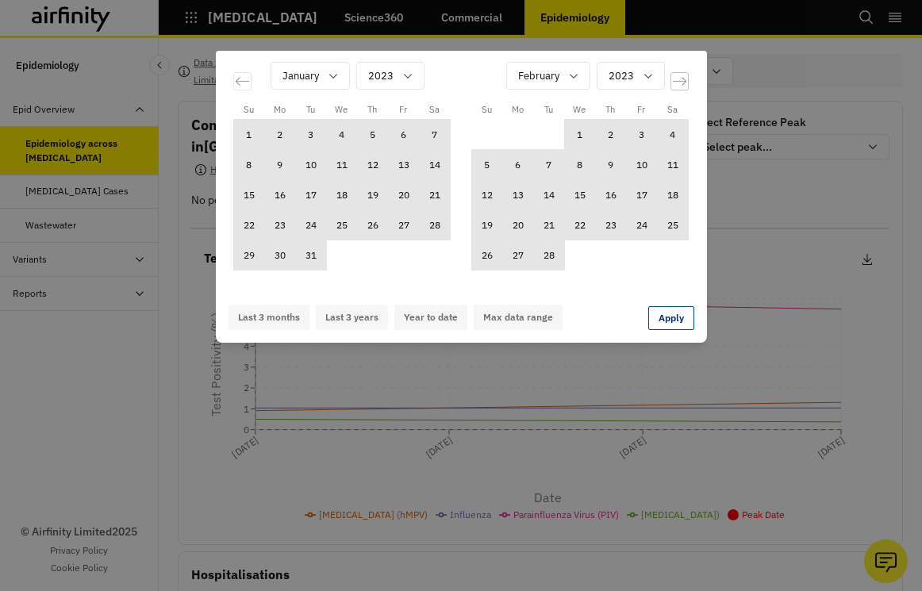
click at [678, 79] on icon "Move forward to switch to the next month." at bounding box center [679, 81] width 15 height 15
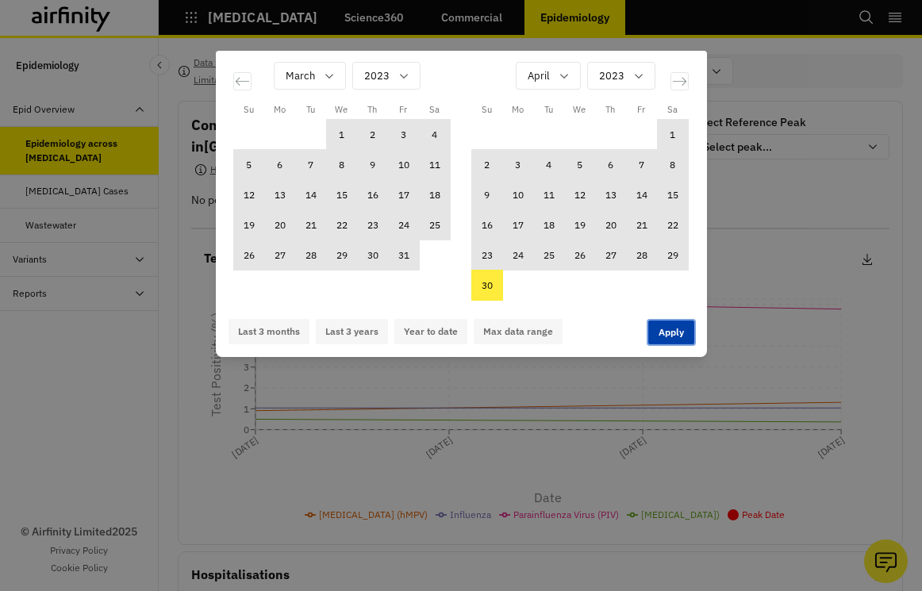
click at [667, 335] on button "Apply" at bounding box center [671, 333] width 46 height 24
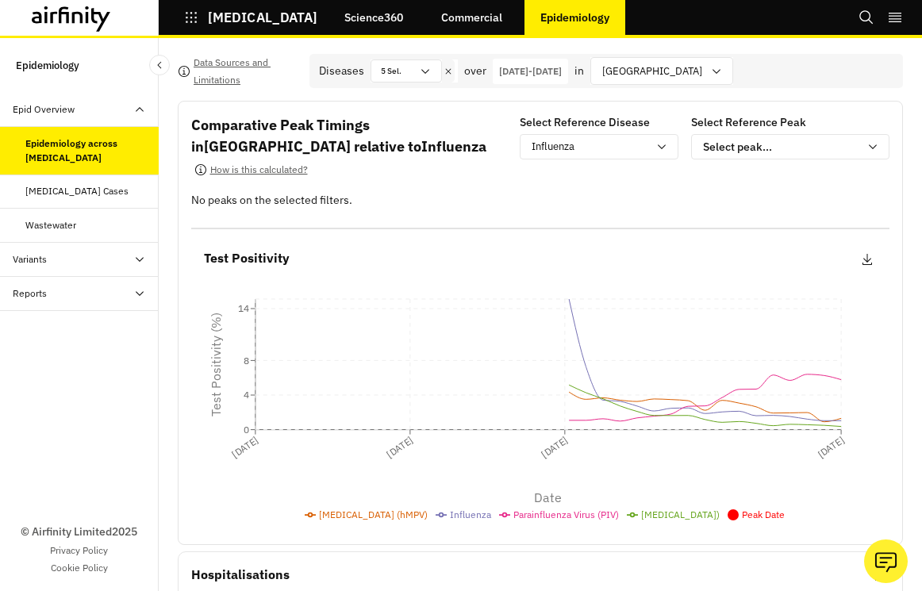
click at [568, 82] on div "01-Sep-2022 - 30-Apr-2023" at bounding box center [530, 71] width 75 height 25
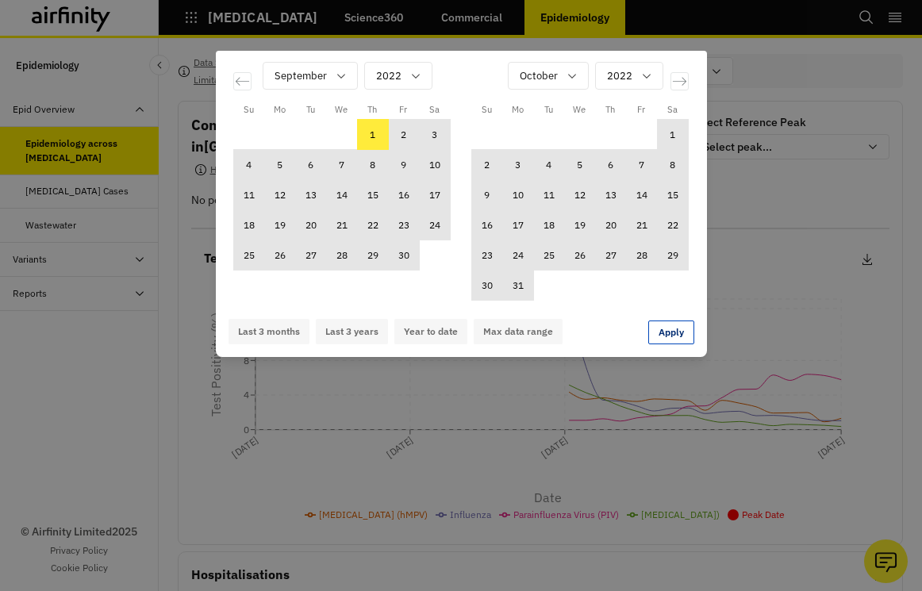
click at [784, 210] on div "Su Mo Tu We Th Fr Sa Su Mo Tu We Th Fr Sa August 2022 1 2 3 4 5 6 7 8 9 10 11 1…" at bounding box center [461, 295] width 922 height 591
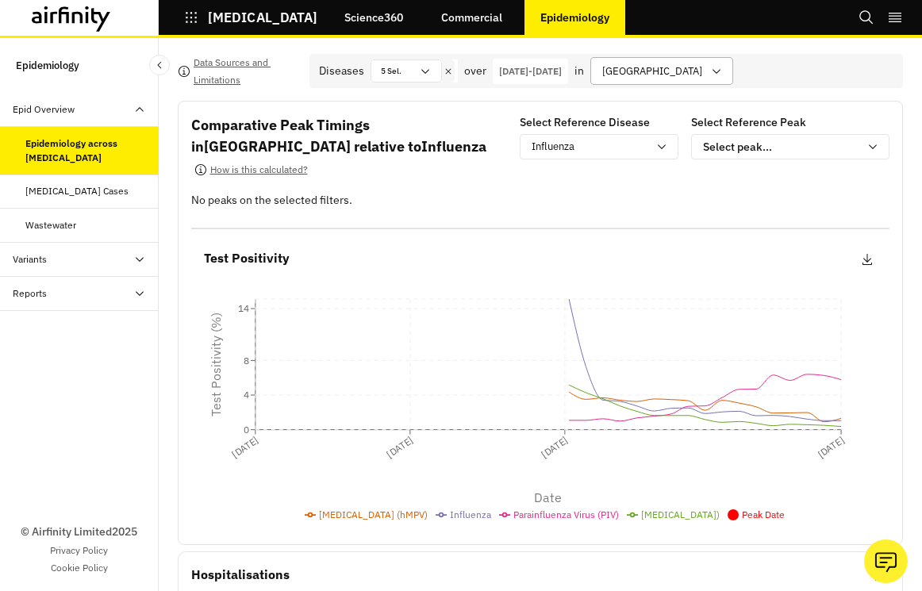
click at [721, 76] on icon at bounding box center [716, 71] width 13 height 13
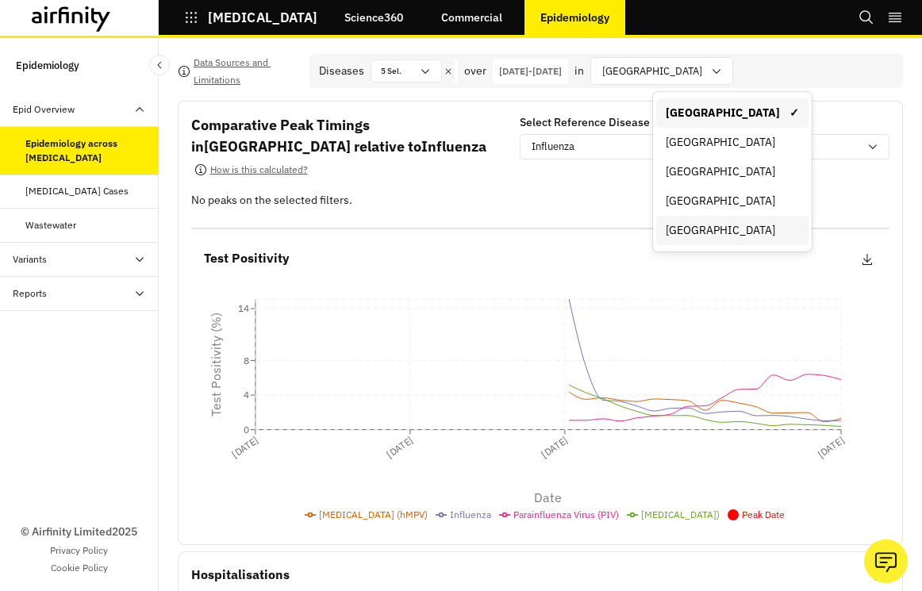
click at [756, 243] on div "[GEOGRAPHIC_DATA]" at bounding box center [732, 230] width 152 height 29
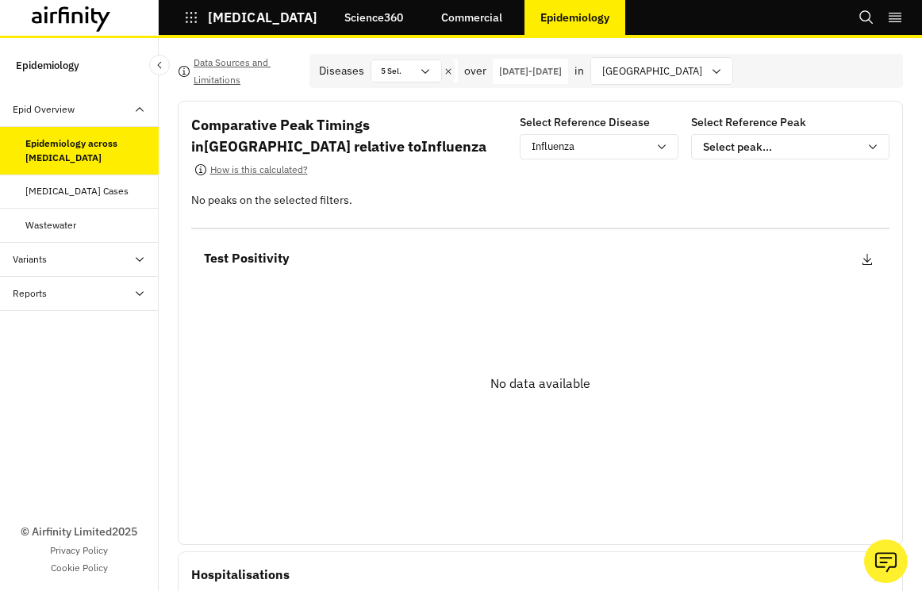
click at [544, 78] on p "01-Sep-2022 - 30-Apr-2023" at bounding box center [530, 71] width 63 height 14
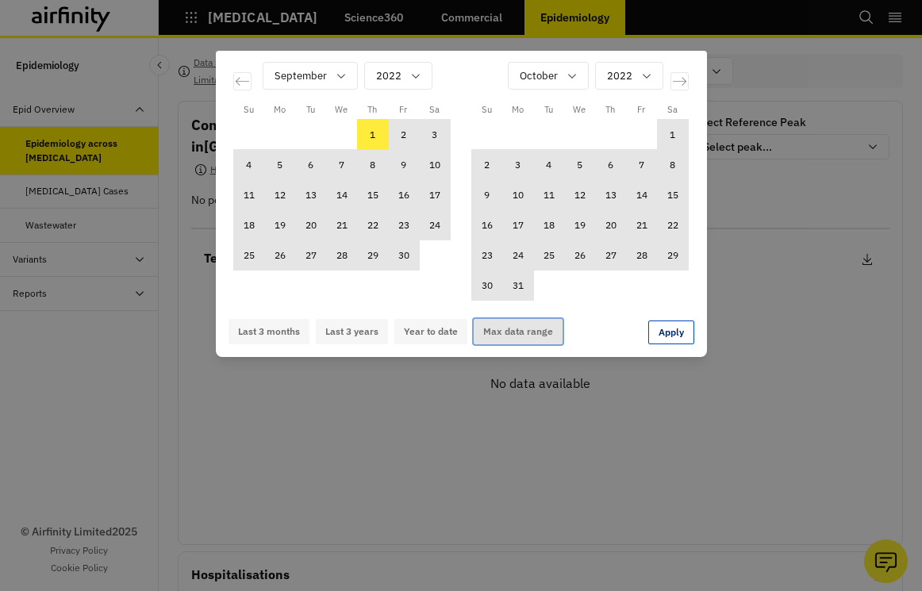
click at [515, 329] on button "Max data range" at bounding box center [518, 331] width 89 height 25
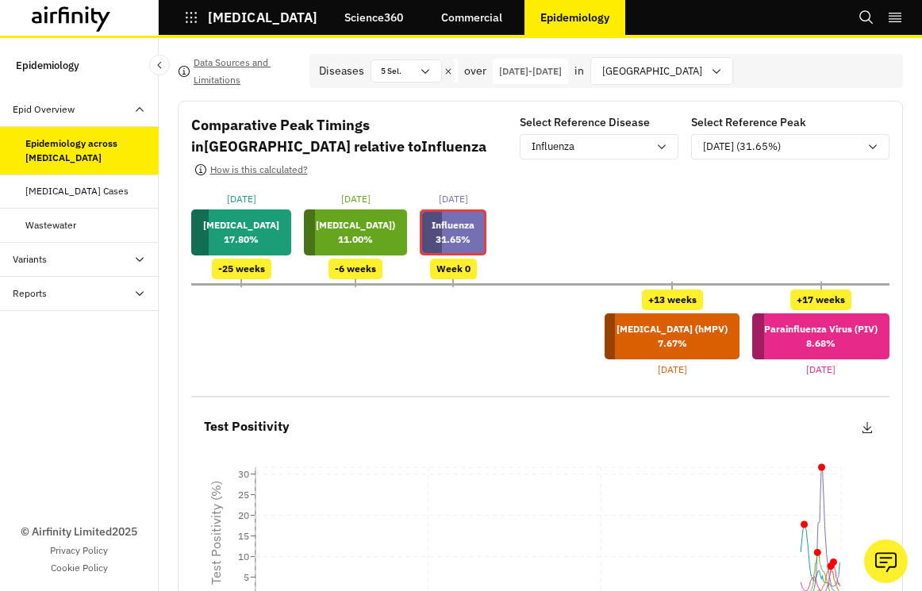
click at [562, 69] on p "[DATE] - [DATE]" at bounding box center [530, 71] width 63 height 14
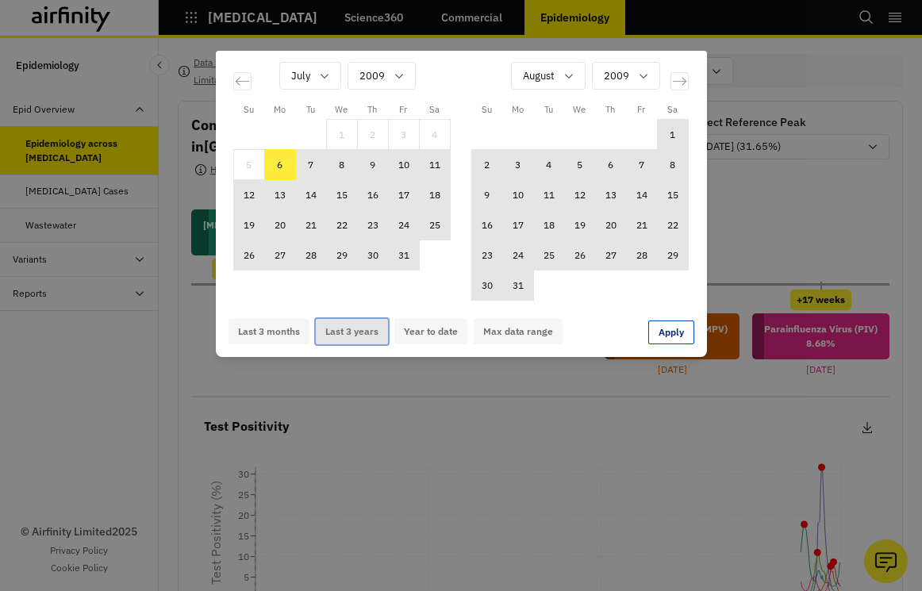
click at [374, 321] on button "Last 3 years" at bounding box center [352, 331] width 72 height 25
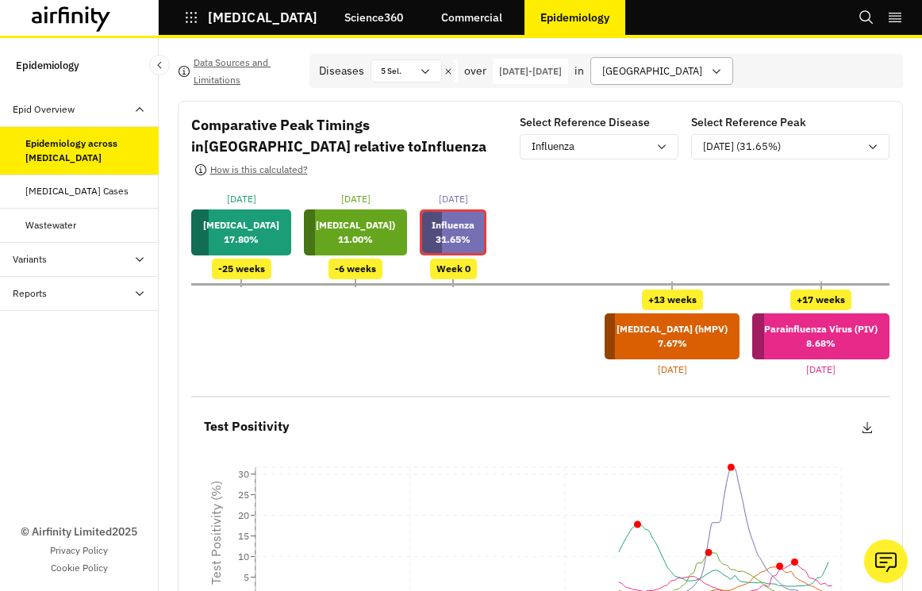
click at [702, 67] on div at bounding box center [652, 71] width 100 height 20
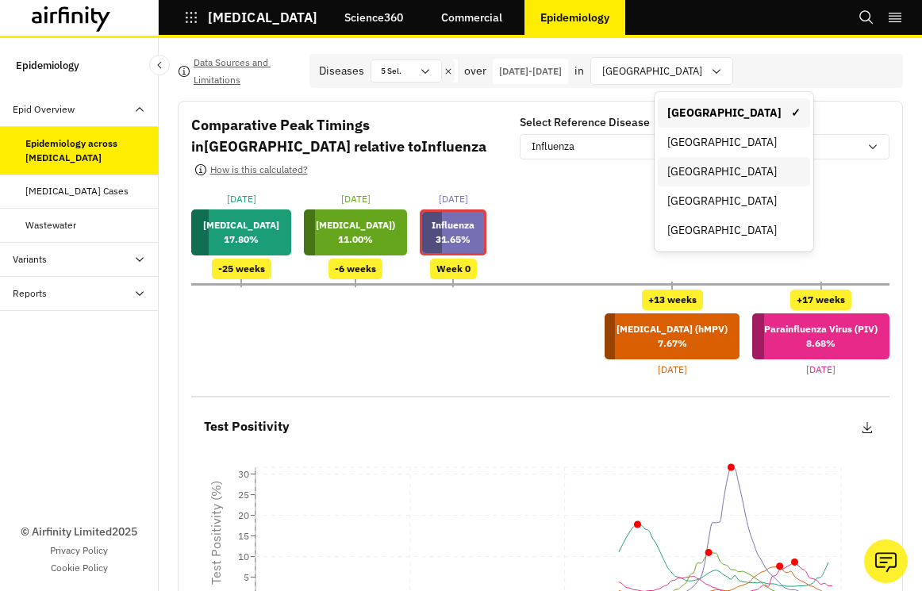
click at [750, 169] on div "[GEOGRAPHIC_DATA]" at bounding box center [733, 171] width 133 height 17
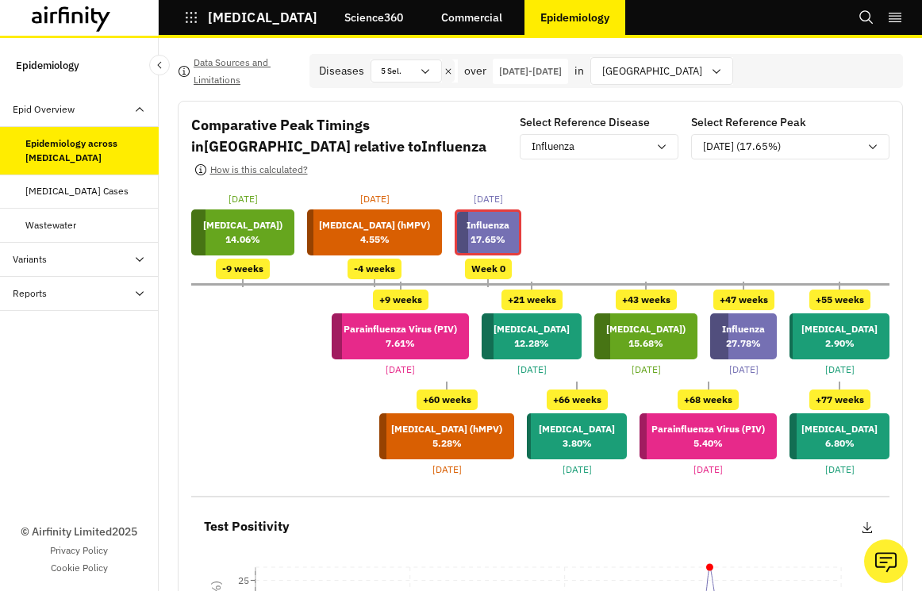
click at [568, 63] on div "[DATE] - [DATE]" at bounding box center [530, 71] width 75 height 25
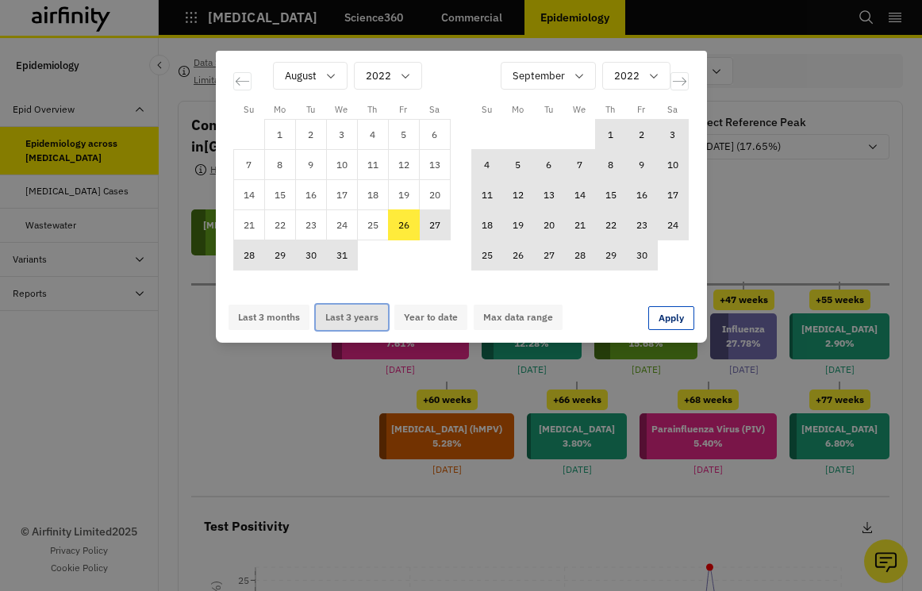
click at [353, 311] on button "Last 3 years" at bounding box center [352, 317] width 72 height 25
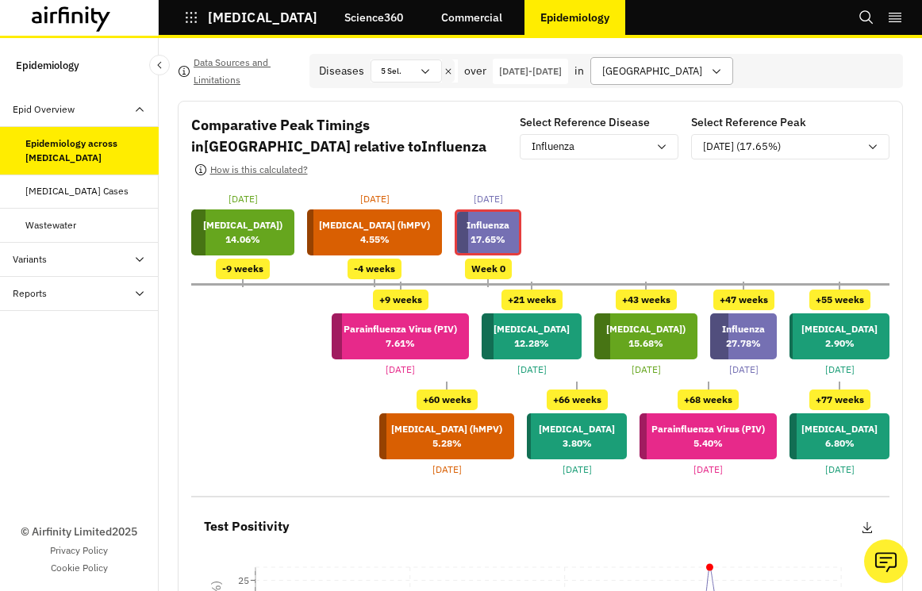
click at [683, 81] on div at bounding box center [652, 71] width 100 height 20
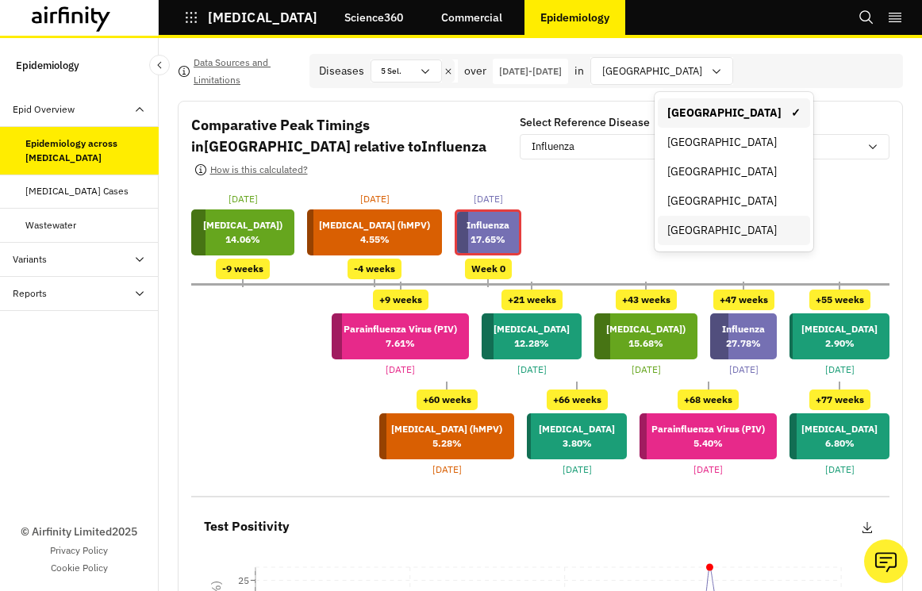
click at [716, 233] on div "[GEOGRAPHIC_DATA]" at bounding box center [733, 230] width 133 height 17
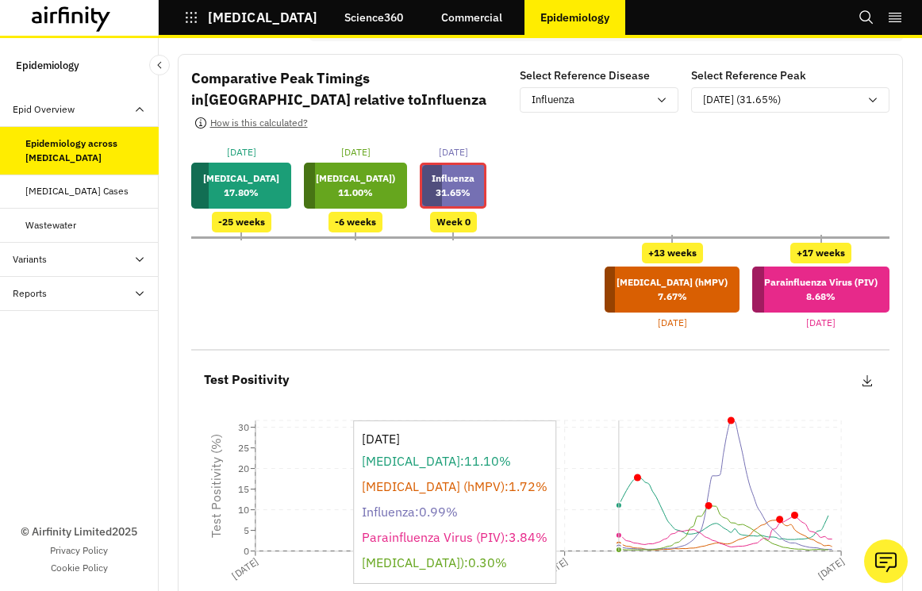
scroll to position [30, 0]
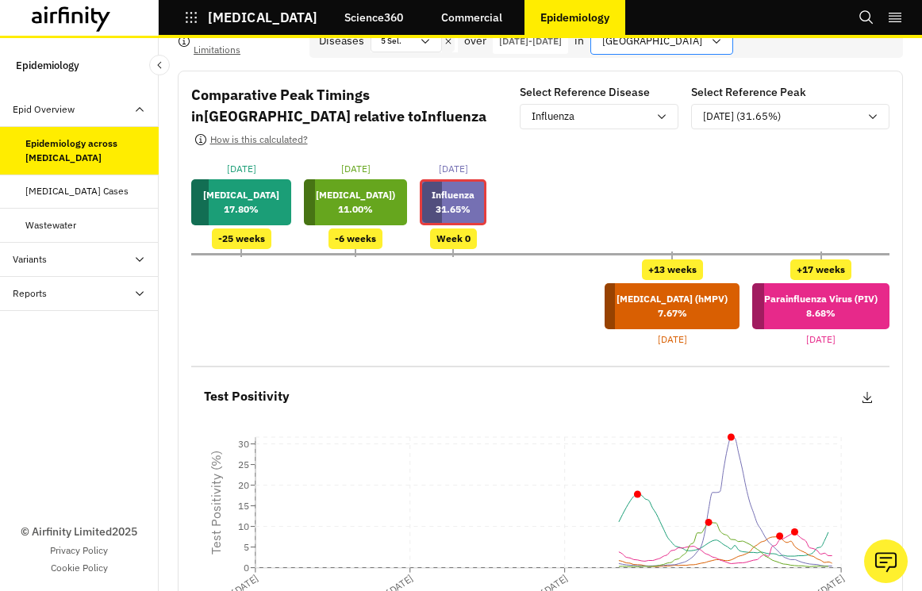
click at [702, 42] on div at bounding box center [652, 41] width 100 height 20
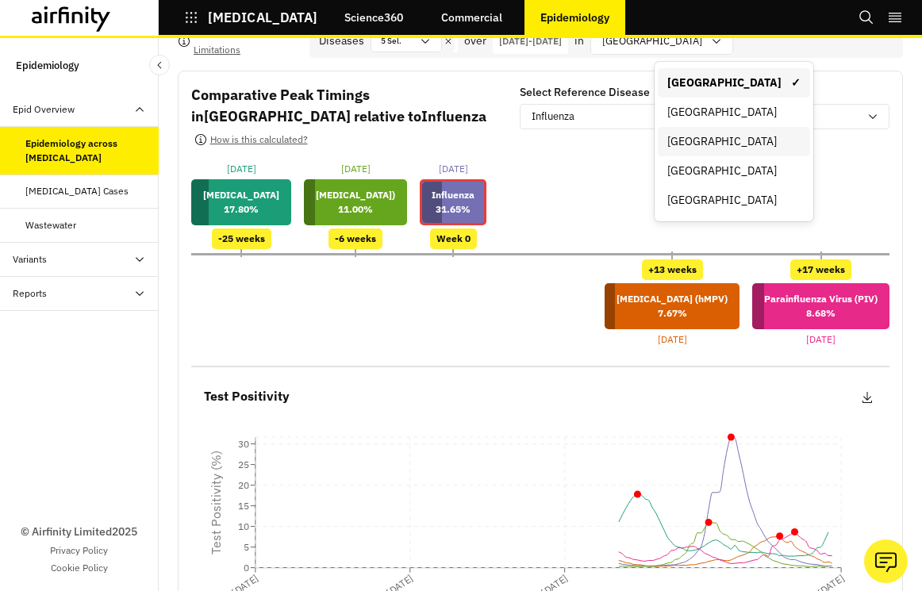
click at [761, 133] on div "[GEOGRAPHIC_DATA]" at bounding box center [733, 141] width 133 height 17
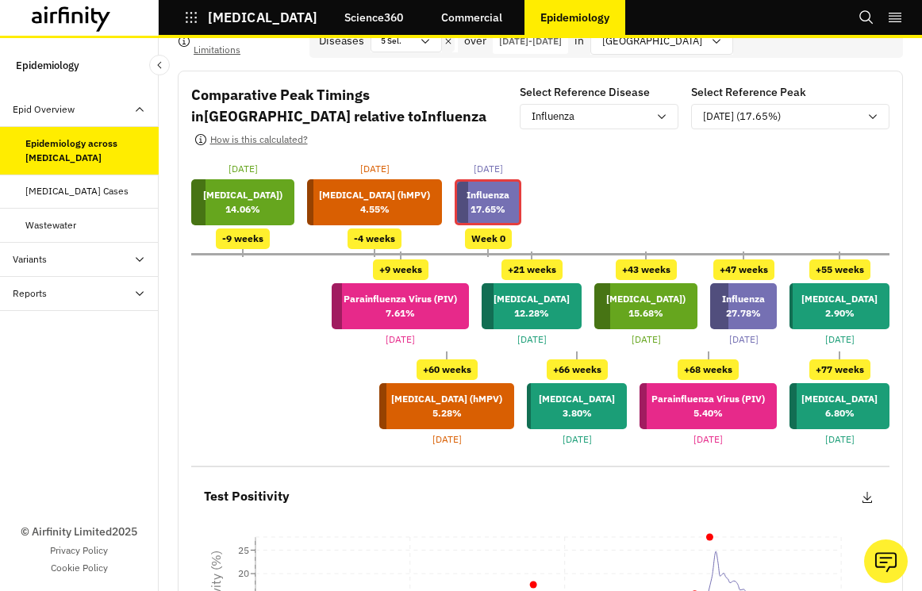
scroll to position [541, 0]
